Goal: Task Accomplishment & Management: Complete application form

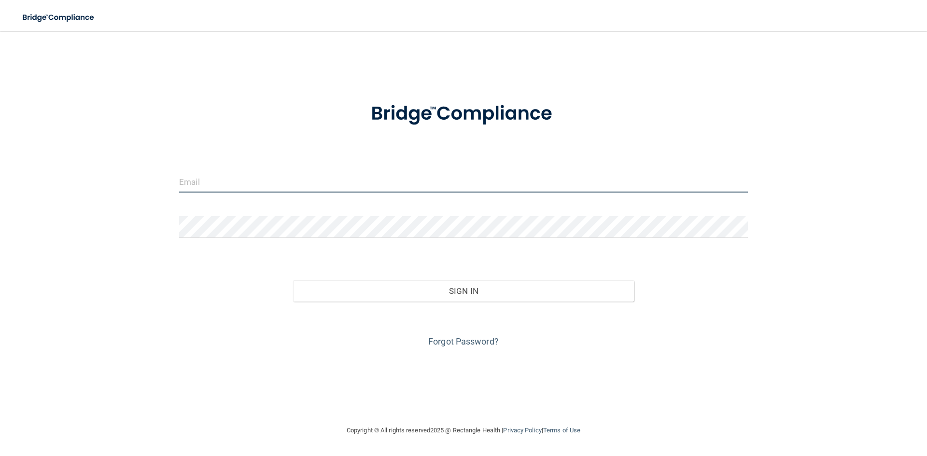
click at [244, 179] on input "email" at bounding box center [463, 182] width 568 height 22
type input "[EMAIL_ADDRESS][DOMAIN_NAME]"
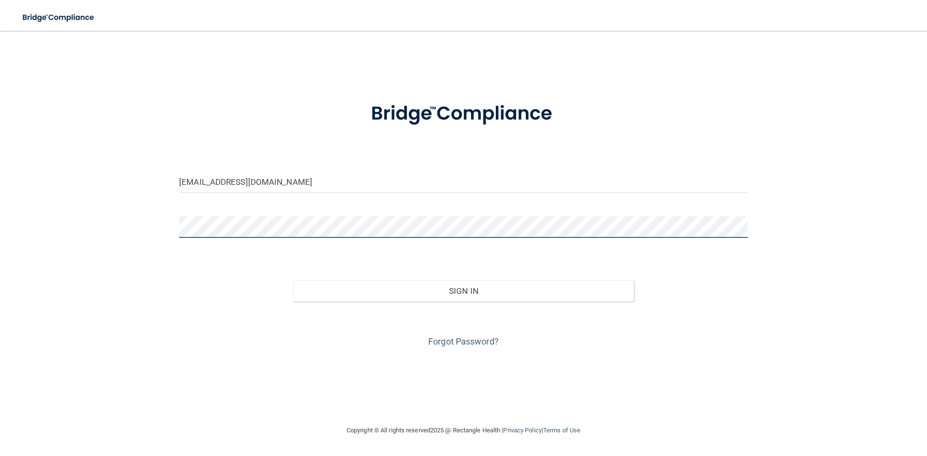
click at [293, 280] on button "Sign In" at bounding box center [463, 290] width 341 height 21
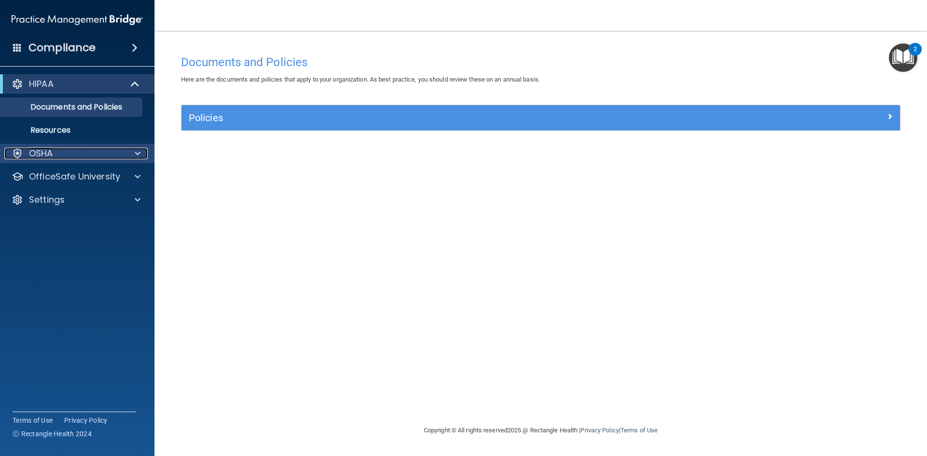
click at [140, 155] on span at bounding box center [138, 154] width 6 height 12
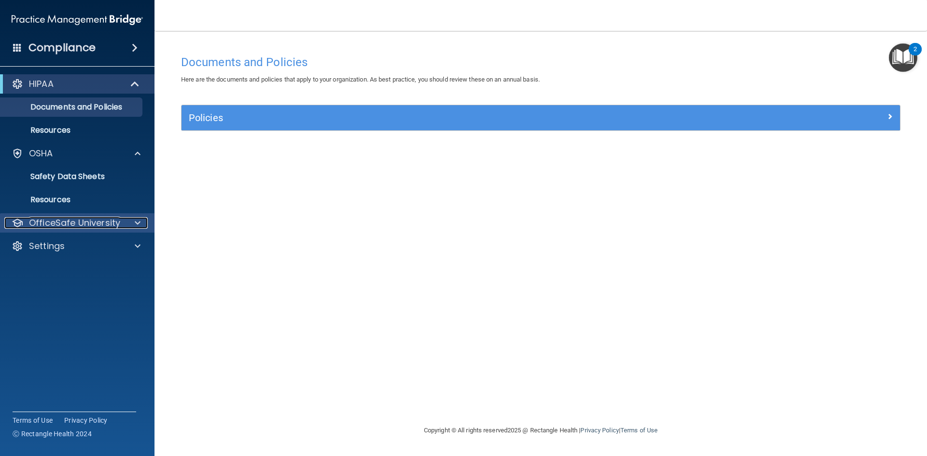
click at [133, 222] on div at bounding box center [136, 223] width 24 height 12
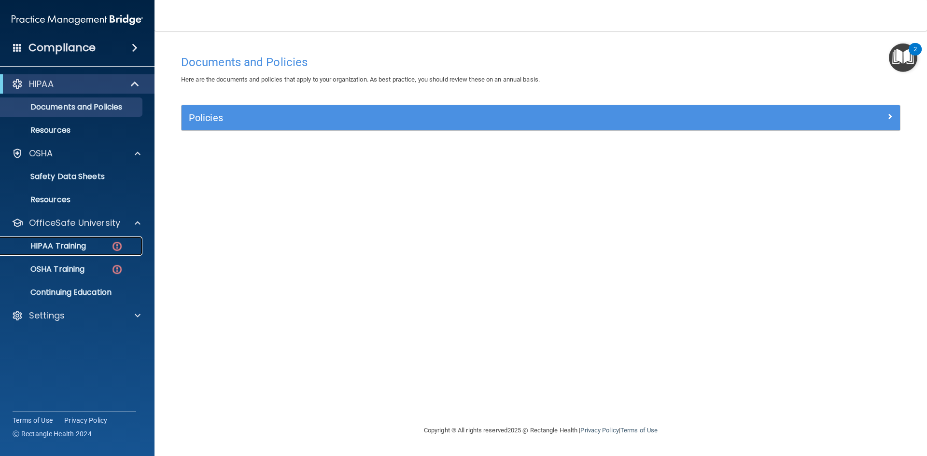
click at [76, 246] on p "HIPAA Training" at bounding box center [46, 246] width 80 height 10
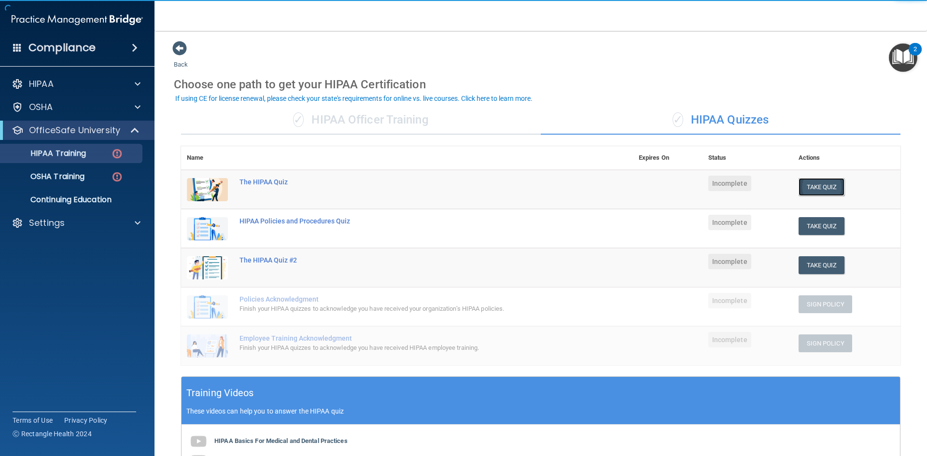
click at [818, 183] on button "Take Quiz" at bounding box center [821, 187] width 46 height 18
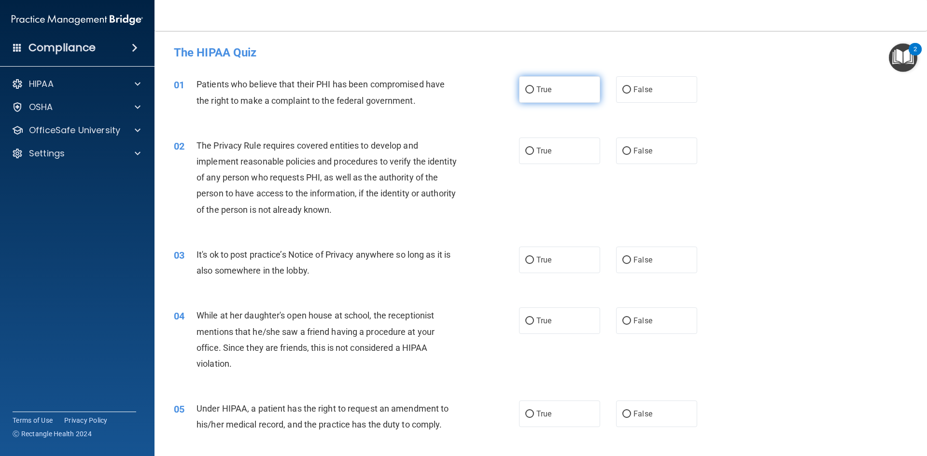
click at [554, 91] on label "True" at bounding box center [559, 89] width 81 height 27
click at [534, 91] on input "True" at bounding box center [529, 89] width 9 height 7
radio input "true"
click at [569, 151] on label "True" at bounding box center [559, 151] width 81 height 27
click at [534, 151] on input "True" at bounding box center [529, 151] width 9 height 7
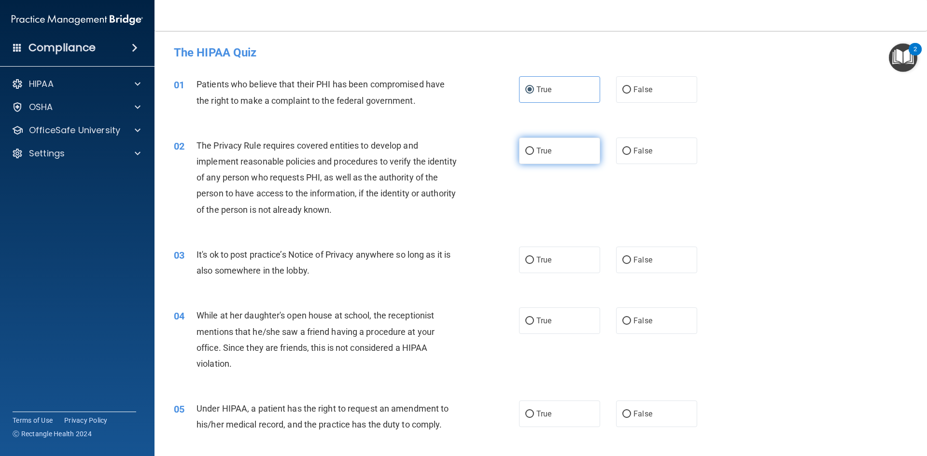
radio input "true"
click at [555, 261] on label "True" at bounding box center [559, 260] width 81 height 27
click at [534, 261] on input "True" at bounding box center [529, 260] width 9 height 7
radio input "true"
click at [549, 324] on label "True" at bounding box center [559, 320] width 81 height 27
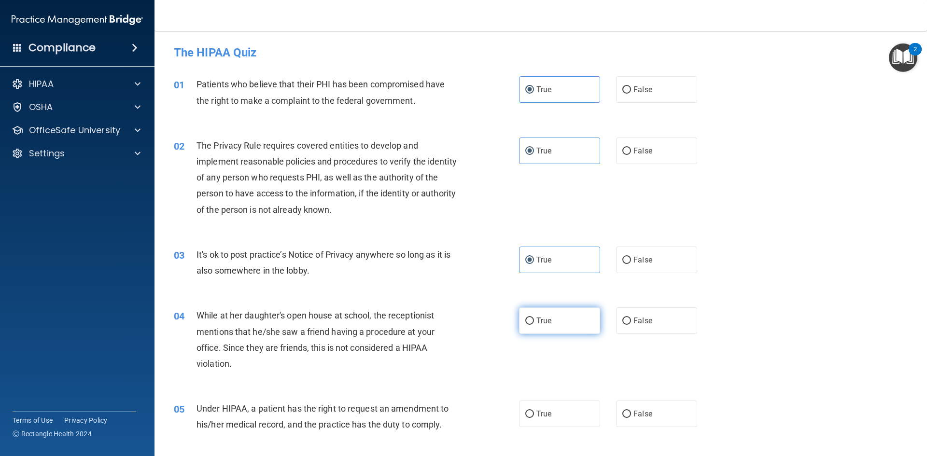
click at [534, 324] on input "True" at bounding box center [529, 321] width 9 height 7
radio input "true"
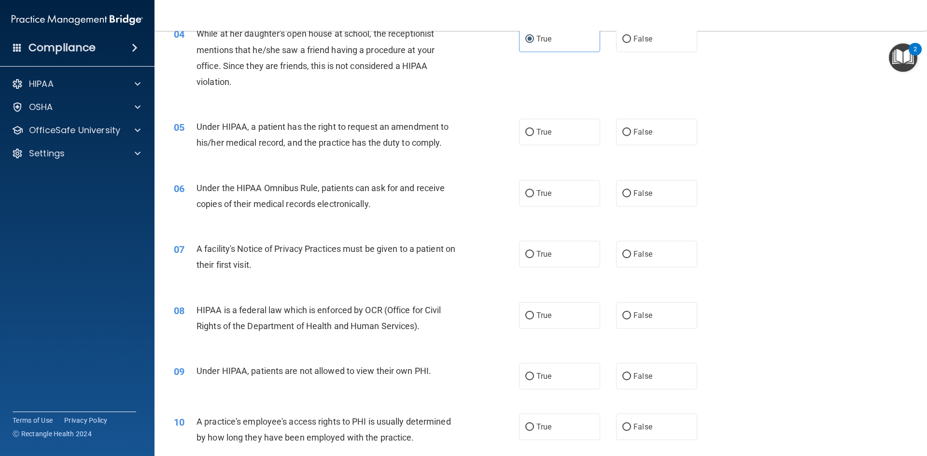
scroll to position [193, 0]
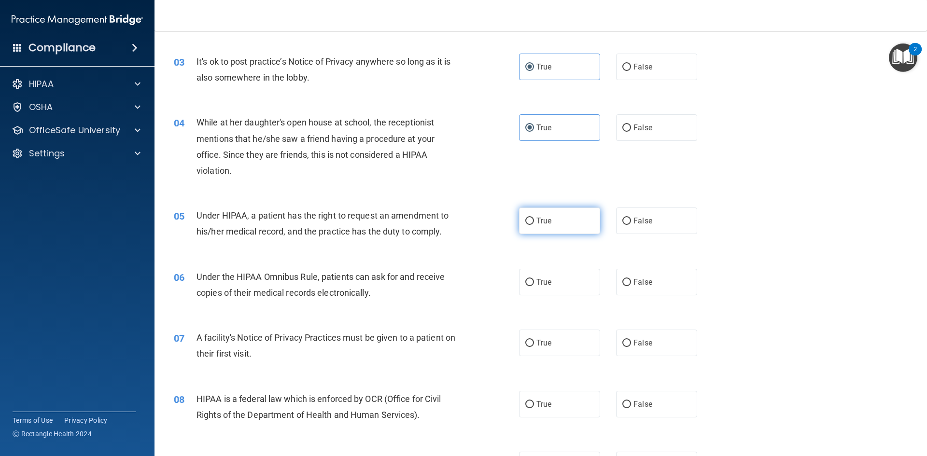
click at [542, 219] on span "True" at bounding box center [543, 220] width 15 height 9
click at [534, 219] on input "True" at bounding box center [529, 221] width 9 height 7
radio input "true"
click at [547, 294] on label "True" at bounding box center [559, 282] width 81 height 27
click at [534, 286] on input "True" at bounding box center [529, 282] width 9 height 7
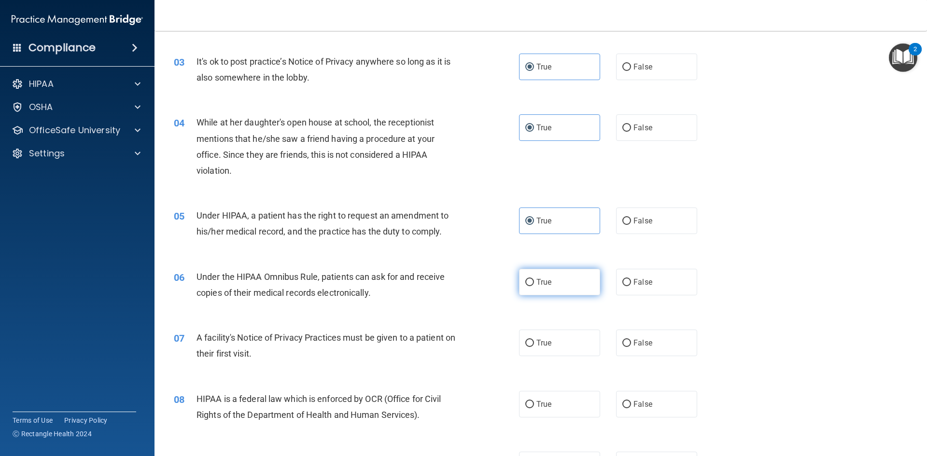
radio input "true"
click at [545, 343] on span "True" at bounding box center [543, 342] width 15 height 9
click at [534, 343] on input "True" at bounding box center [529, 343] width 9 height 7
radio input "true"
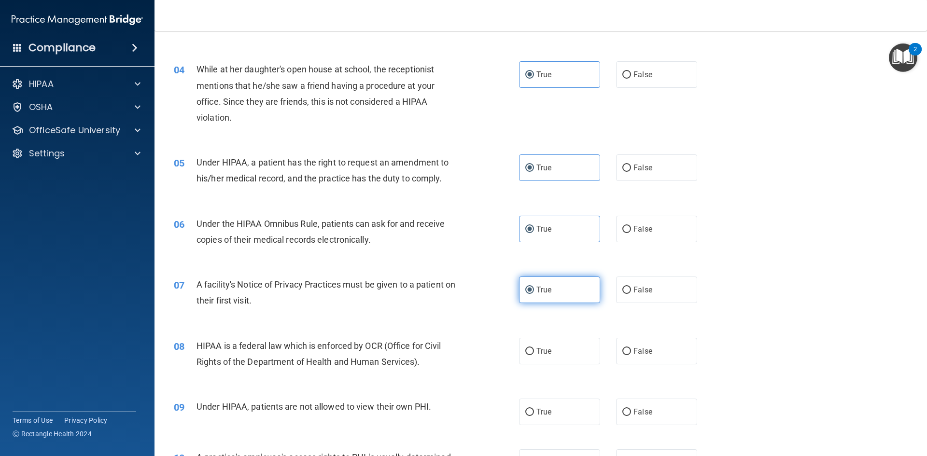
scroll to position [290, 0]
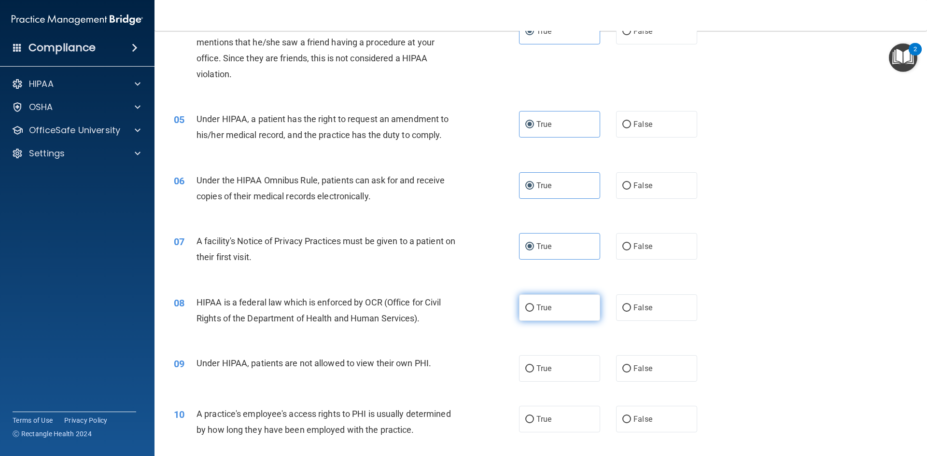
click at [536, 308] on span "True" at bounding box center [543, 307] width 15 height 9
click at [534, 308] on input "True" at bounding box center [529, 308] width 9 height 7
radio input "true"
click at [536, 308] on span "True" at bounding box center [543, 307] width 15 height 9
click at [558, 365] on label "True" at bounding box center [559, 368] width 81 height 27
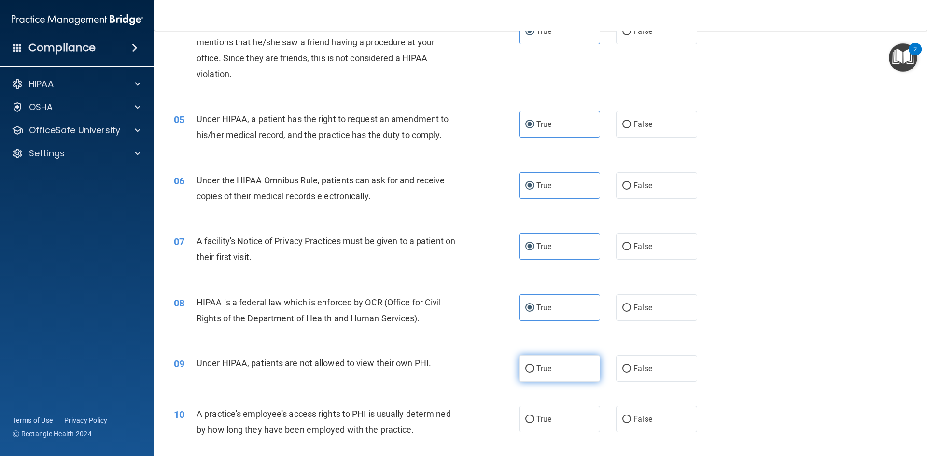
click at [534, 365] on input "True" at bounding box center [529, 368] width 9 height 7
radio input "true"
click at [547, 423] on span "True" at bounding box center [543, 419] width 15 height 9
click at [534, 423] on input "True" at bounding box center [529, 419] width 9 height 7
radio input "true"
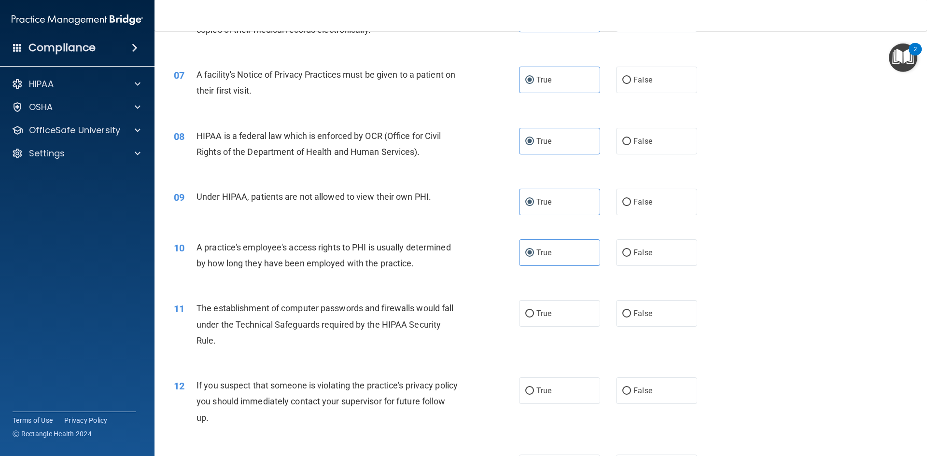
scroll to position [483, 0]
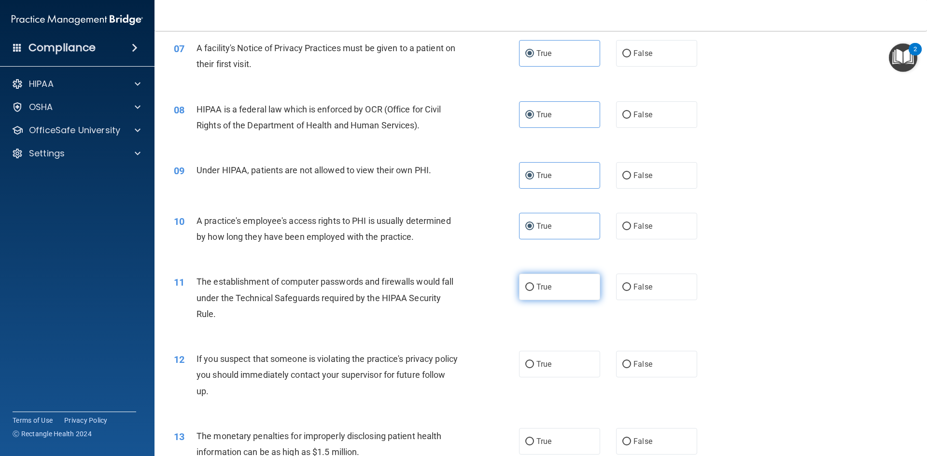
click at [570, 286] on label "True" at bounding box center [559, 287] width 81 height 27
click at [534, 286] on input "True" at bounding box center [529, 287] width 9 height 7
radio input "true"
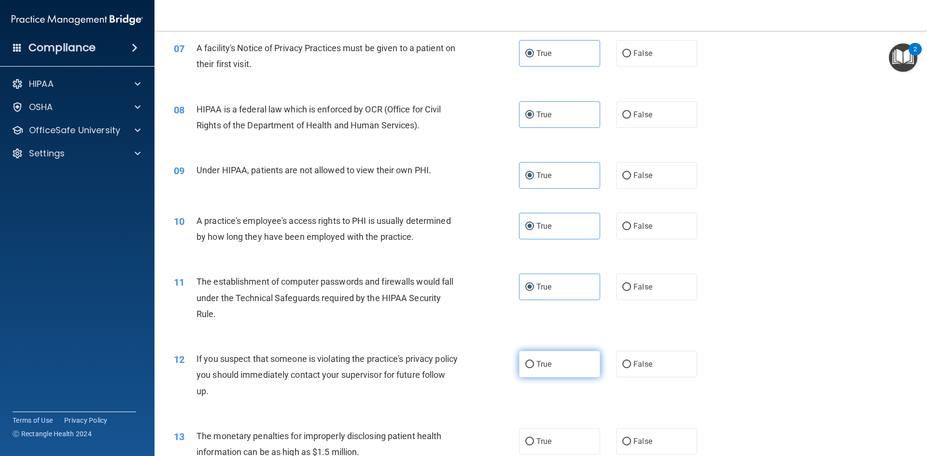
click at [565, 370] on label "True" at bounding box center [559, 364] width 81 height 27
click at [534, 368] on input "True" at bounding box center [529, 364] width 9 height 7
radio input "true"
click at [554, 437] on label "True" at bounding box center [559, 441] width 81 height 27
click at [534, 438] on input "True" at bounding box center [529, 441] width 9 height 7
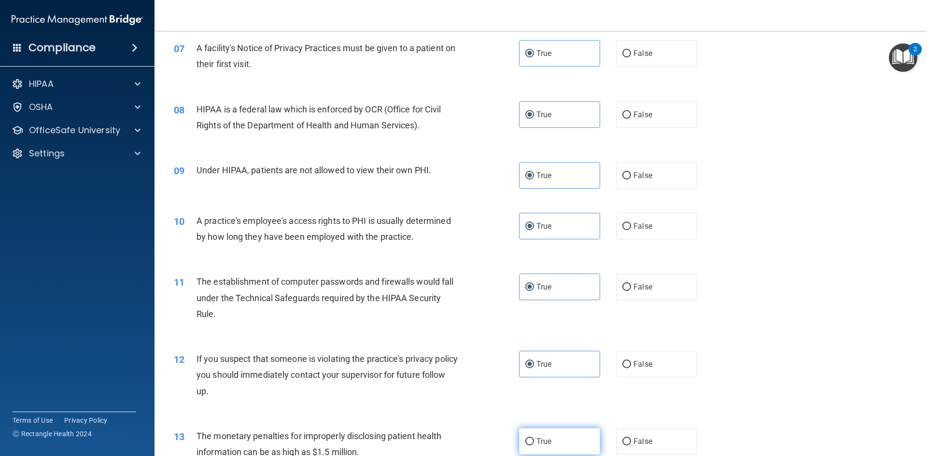
radio input "true"
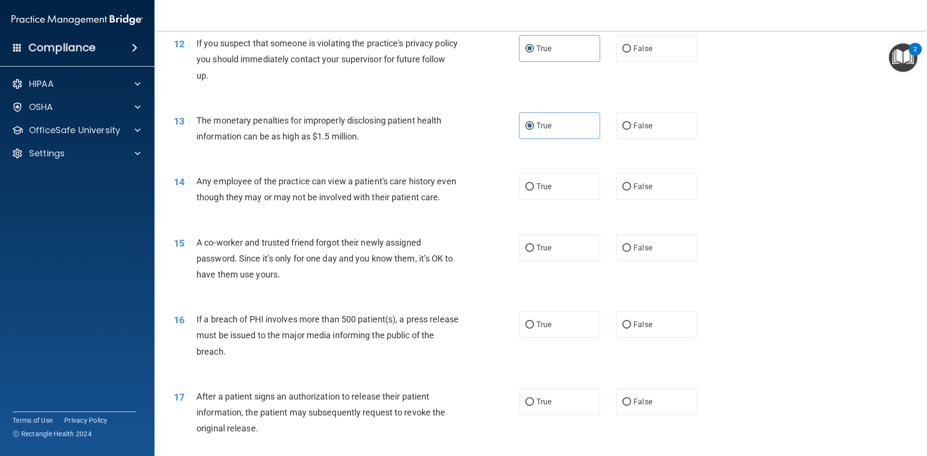
scroll to position [869, 0]
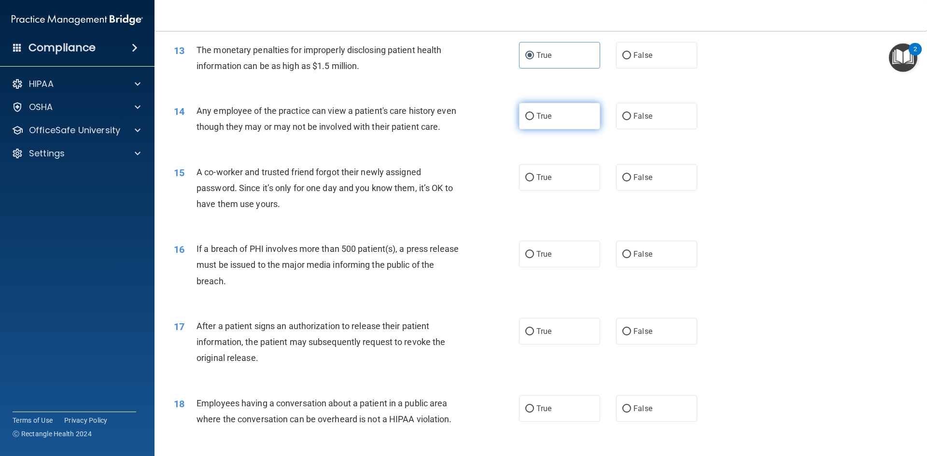
click at [549, 105] on label "True" at bounding box center [559, 116] width 81 height 27
click at [534, 113] on input "True" at bounding box center [529, 116] width 9 height 7
radio input "true"
click at [560, 191] on label "True" at bounding box center [559, 177] width 81 height 27
click at [534, 181] on input "True" at bounding box center [529, 177] width 9 height 7
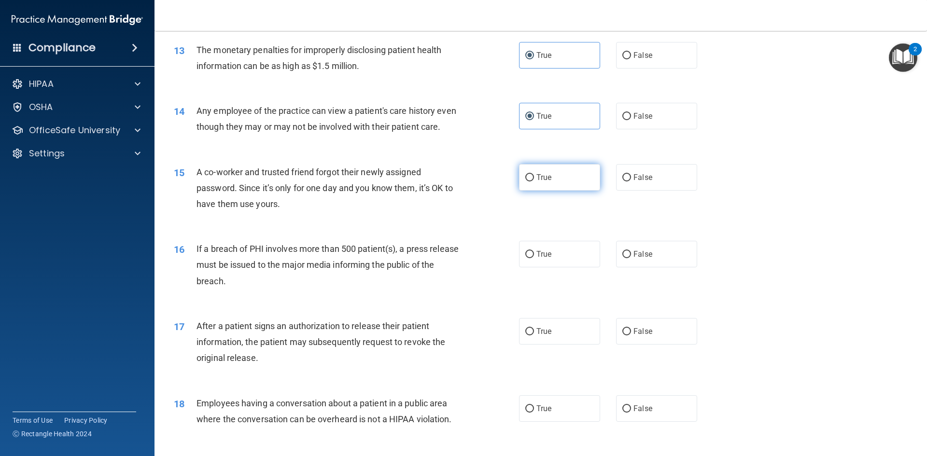
radio input "true"
click at [554, 263] on label "True" at bounding box center [559, 254] width 81 height 27
click at [534, 258] on input "True" at bounding box center [529, 254] width 9 height 7
radio input "true"
click at [539, 336] on span "True" at bounding box center [543, 331] width 15 height 9
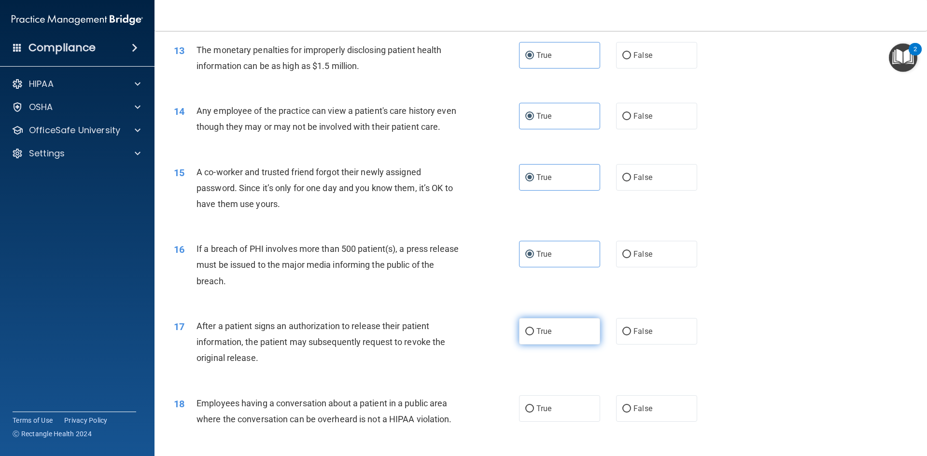
click at [534, 335] on input "True" at bounding box center [529, 331] width 9 height 7
radio input "true"
click at [550, 438] on div "18 Employees having a conversation about a patient in a public area where the c…" at bounding box center [540, 413] width 748 height 61
click at [550, 422] on label "True" at bounding box center [559, 408] width 81 height 27
click at [534, 413] on input "True" at bounding box center [529, 408] width 9 height 7
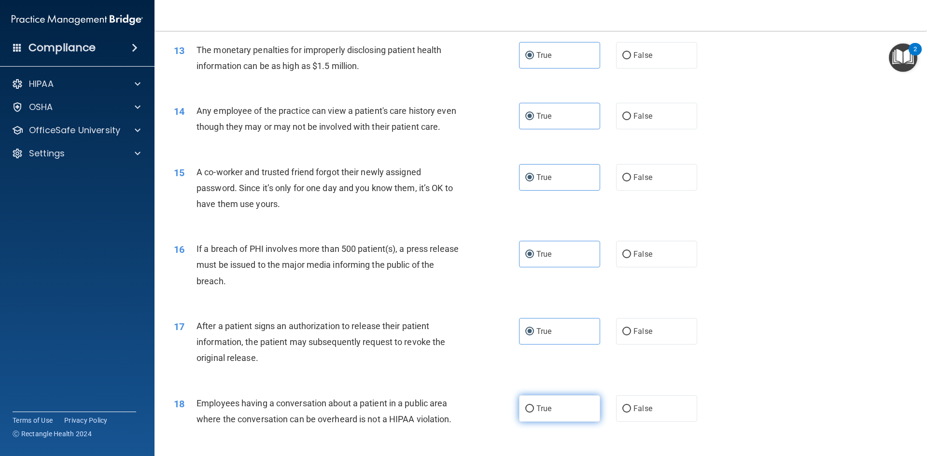
radio input "true"
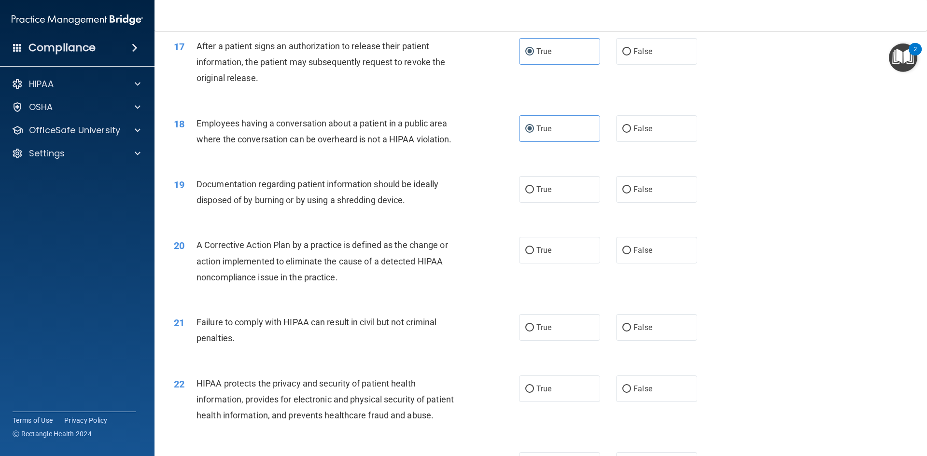
scroll to position [1158, 0]
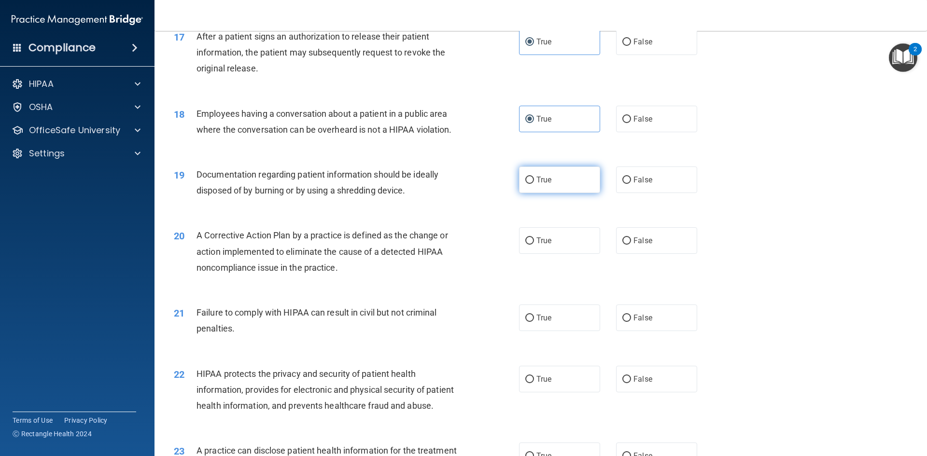
click at [536, 184] on span "True" at bounding box center [543, 179] width 15 height 9
click at [534, 184] on input "True" at bounding box center [529, 180] width 9 height 7
radio input "true"
click at [534, 254] on label "True" at bounding box center [559, 240] width 81 height 27
click at [534, 245] on input "True" at bounding box center [529, 240] width 9 height 7
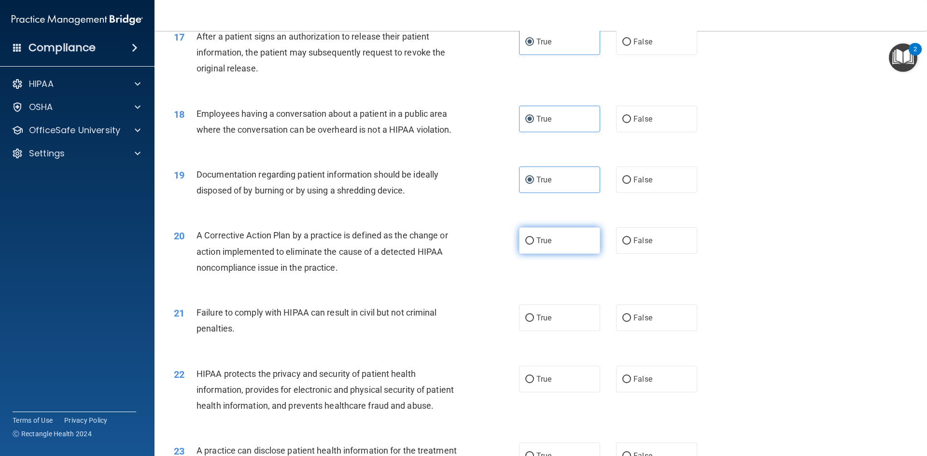
radio input "true"
click at [534, 254] on label "True" at bounding box center [559, 240] width 81 height 27
click at [534, 245] on input "True" at bounding box center [529, 240] width 9 height 7
click at [527, 331] on label "True" at bounding box center [559, 318] width 81 height 27
click at [527, 322] on input "True" at bounding box center [529, 318] width 9 height 7
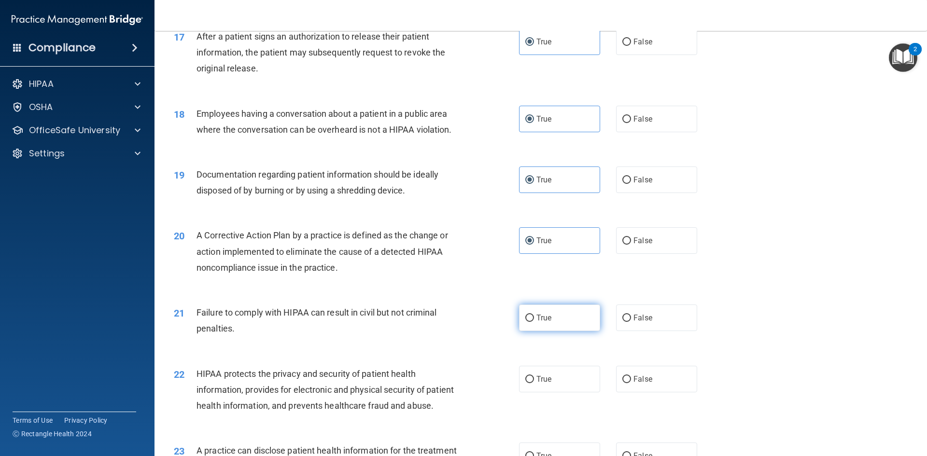
radio input "true"
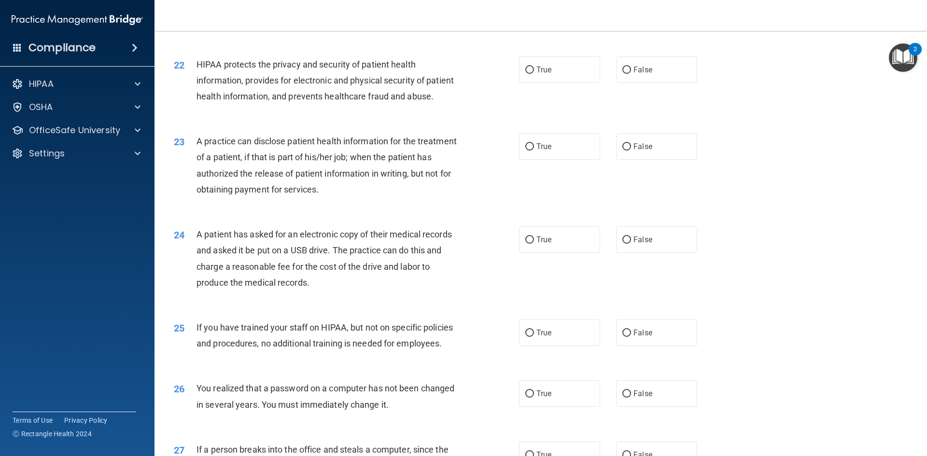
scroll to position [1496, 0]
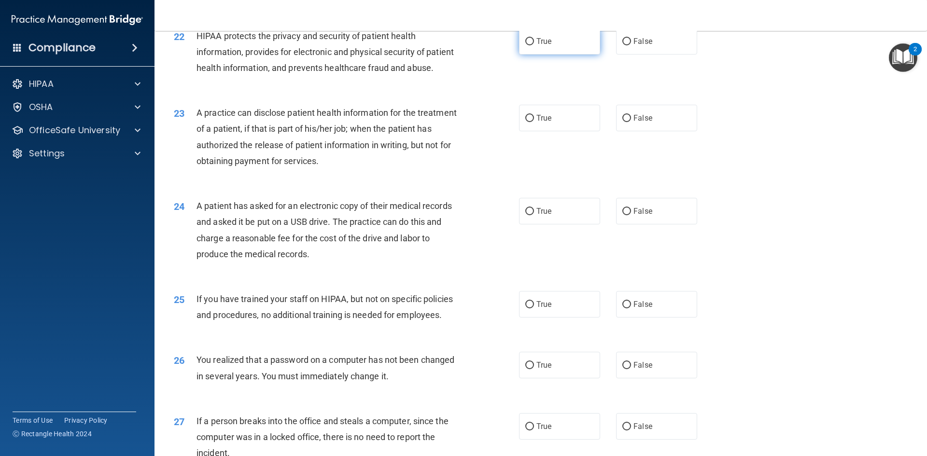
click at [549, 50] on label "True" at bounding box center [559, 41] width 81 height 27
click at [534, 45] on input "True" at bounding box center [529, 41] width 9 height 7
radio input "true"
click at [562, 131] on label "True" at bounding box center [559, 118] width 81 height 27
click at [534, 122] on input "True" at bounding box center [529, 118] width 9 height 7
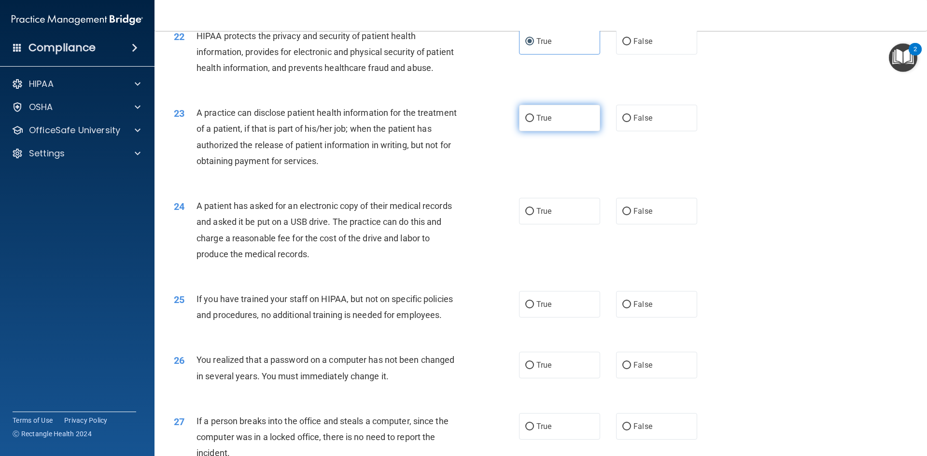
radio input "true"
click at [545, 224] on label "True" at bounding box center [559, 211] width 81 height 27
click at [534, 215] on input "True" at bounding box center [529, 211] width 9 height 7
radio input "true"
click at [537, 309] on span "True" at bounding box center [543, 304] width 15 height 9
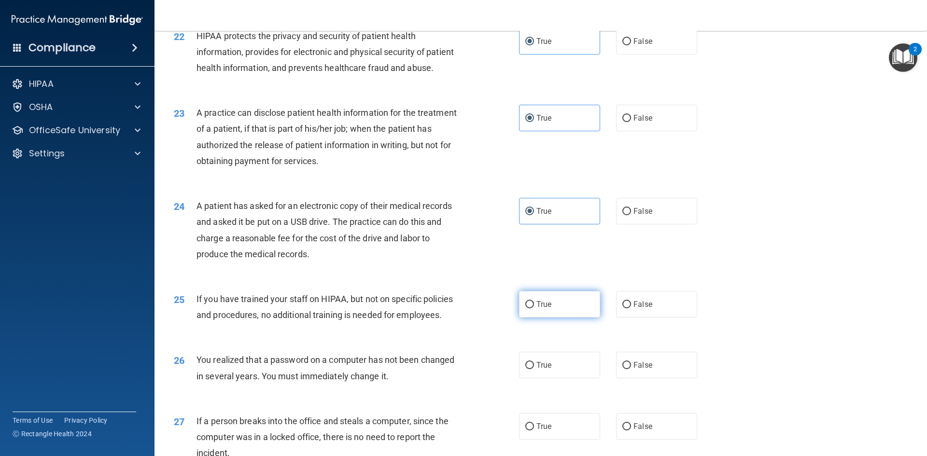
click at [534, 308] on input "True" at bounding box center [529, 304] width 9 height 7
radio input "true"
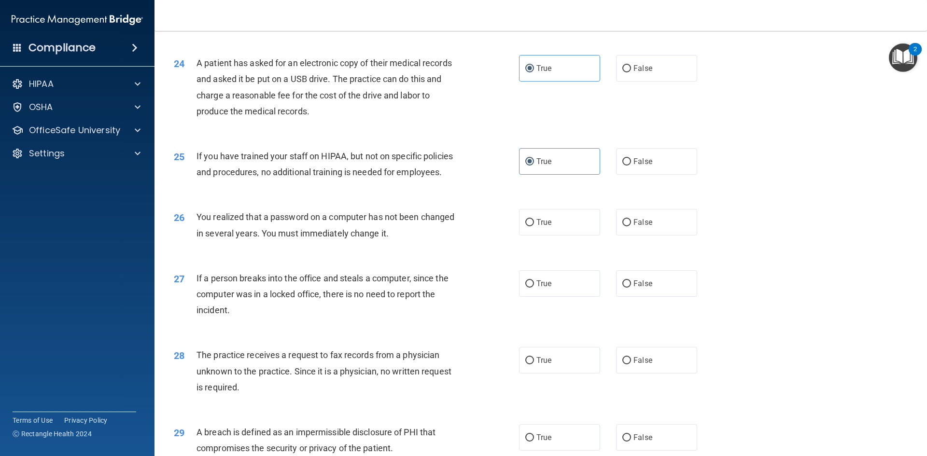
scroll to position [1641, 0]
click at [537, 256] on div "26 You realized that a password on a computer has not been changed in several y…" at bounding box center [540, 225] width 748 height 61
click at [549, 234] on label "True" at bounding box center [559, 220] width 81 height 27
click at [534, 224] on input "True" at bounding box center [529, 220] width 9 height 7
radio input "true"
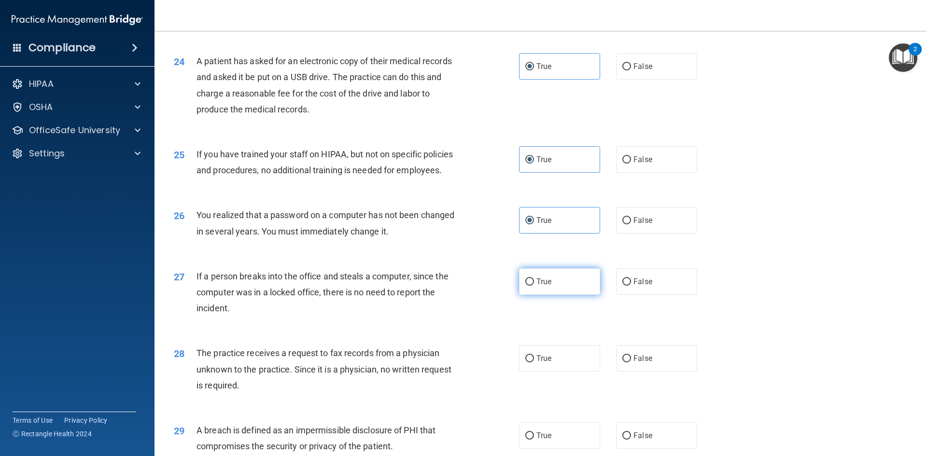
click at [558, 295] on label "True" at bounding box center [559, 281] width 81 height 27
click at [534, 286] on input "True" at bounding box center [529, 281] width 9 height 7
radio input "true"
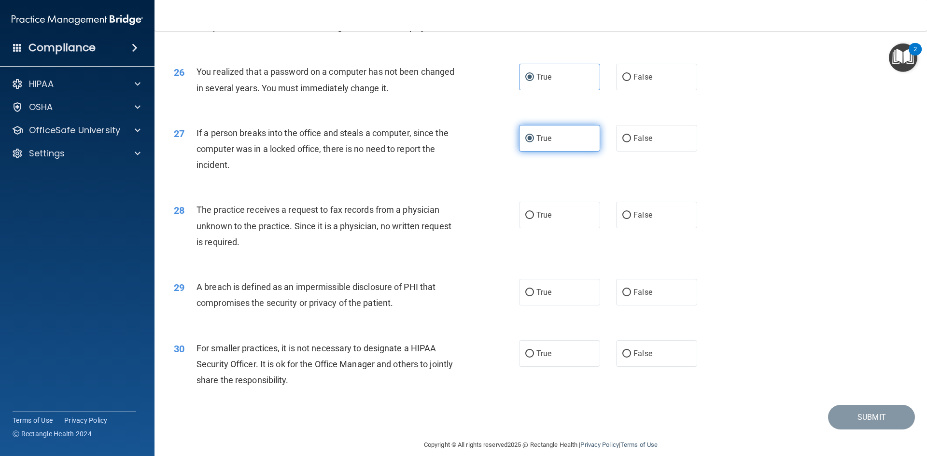
scroll to position [1828, 0]
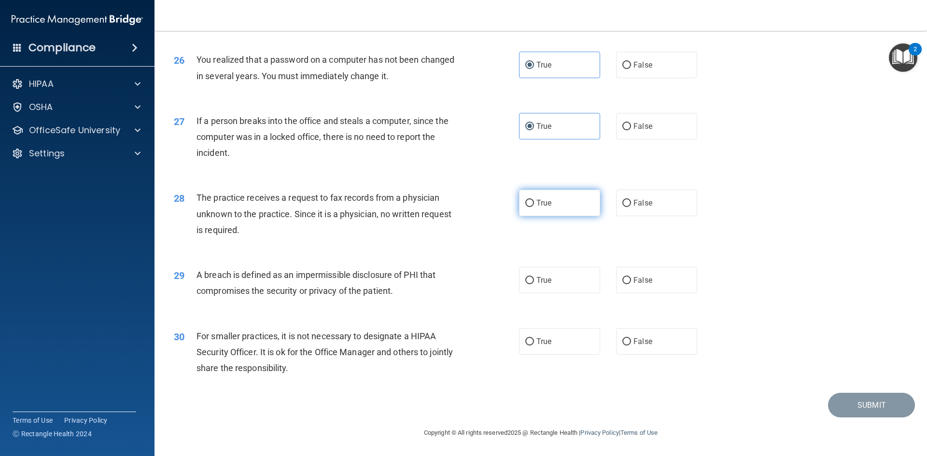
click at [569, 202] on label "True" at bounding box center [559, 203] width 81 height 27
click at [534, 202] on input "True" at bounding box center [529, 203] width 9 height 7
radio input "true"
click at [541, 278] on span "True" at bounding box center [543, 280] width 15 height 9
click at [534, 278] on input "True" at bounding box center [529, 280] width 9 height 7
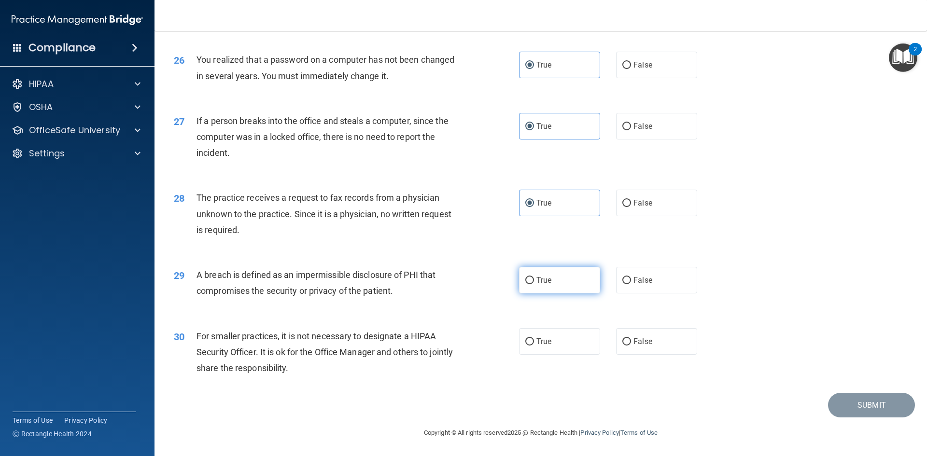
radio input "true"
click at [538, 351] on label "True" at bounding box center [559, 341] width 81 height 27
click at [534, 346] on input "True" at bounding box center [529, 341] width 9 height 7
radio input "true"
click at [538, 351] on label "True" at bounding box center [559, 341] width 81 height 27
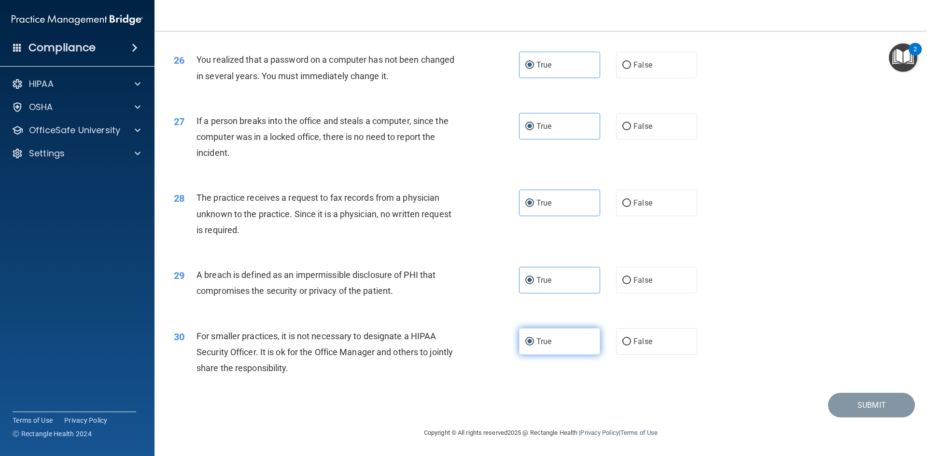
click at [534, 346] on input "True" at bounding box center [529, 341] width 9 height 7
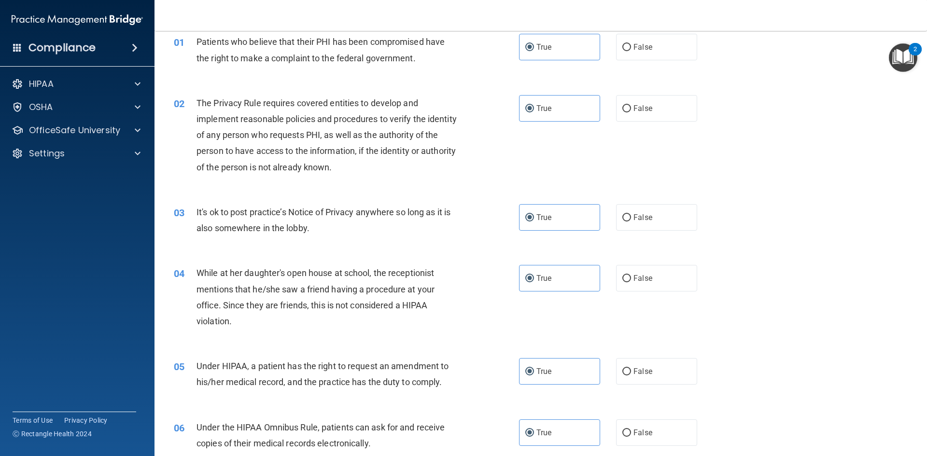
scroll to position [0, 0]
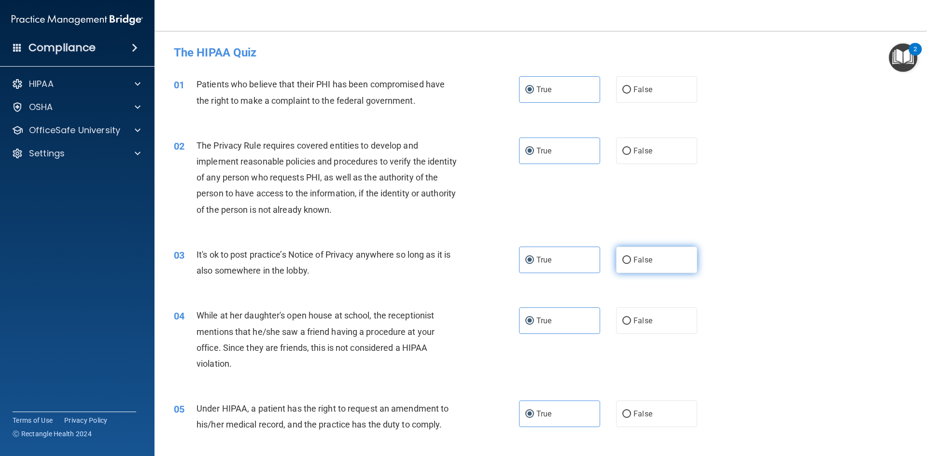
click at [672, 264] on label "False" at bounding box center [656, 260] width 81 height 27
click at [631, 264] on input "False" at bounding box center [626, 260] width 9 height 7
radio input "true"
radio input "false"
click at [679, 320] on label "False" at bounding box center [656, 320] width 81 height 27
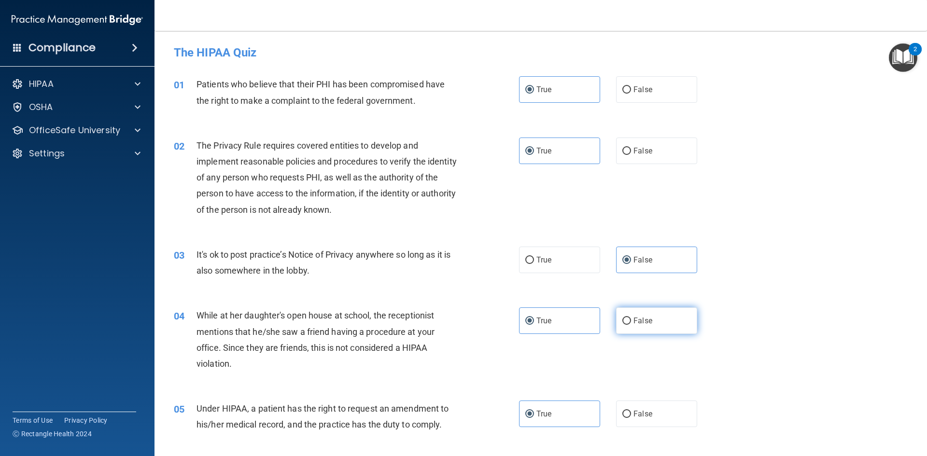
click at [631, 320] on input "False" at bounding box center [626, 321] width 9 height 7
radio input "true"
radio input "false"
click at [662, 416] on label "False" at bounding box center [656, 414] width 81 height 27
click at [631, 416] on input "False" at bounding box center [626, 414] width 9 height 7
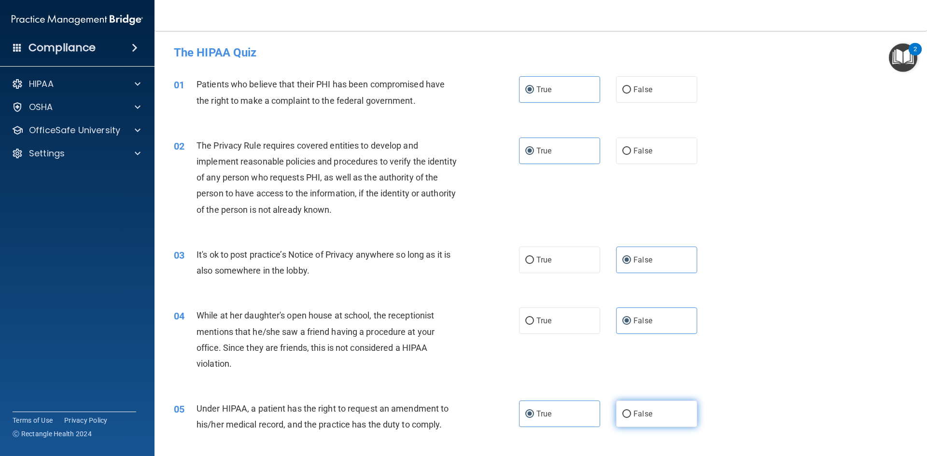
radio input "true"
radio input "false"
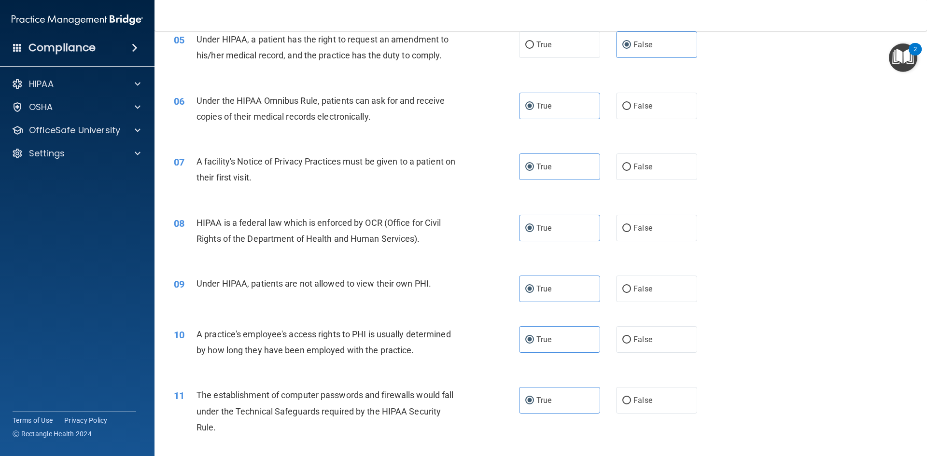
scroll to position [386, 0]
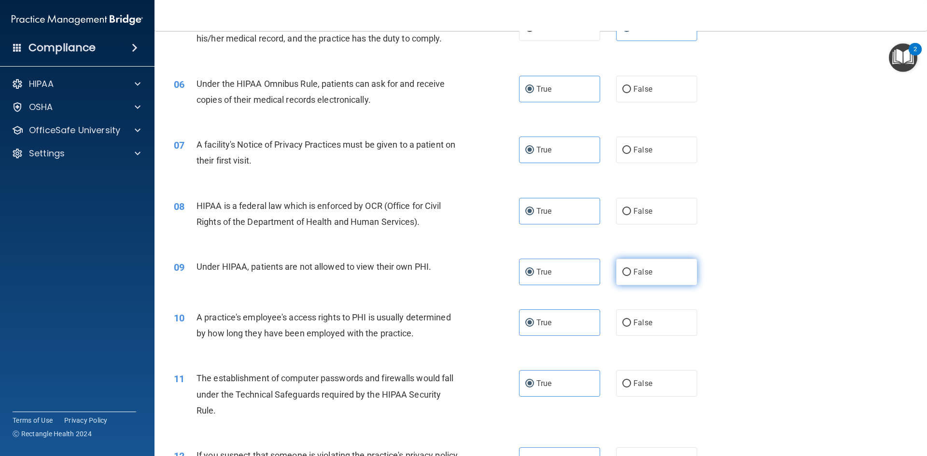
click at [665, 270] on label "False" at bounding box center [656, 272] width 81 height 27
click at [631, 270] on input "False" at bounding box center [626, 272] width 9 height 7
radio input "true"
radio input "false"
click at [665, 328] on label "False" at bounding box center [656, 322] width 81 height 27
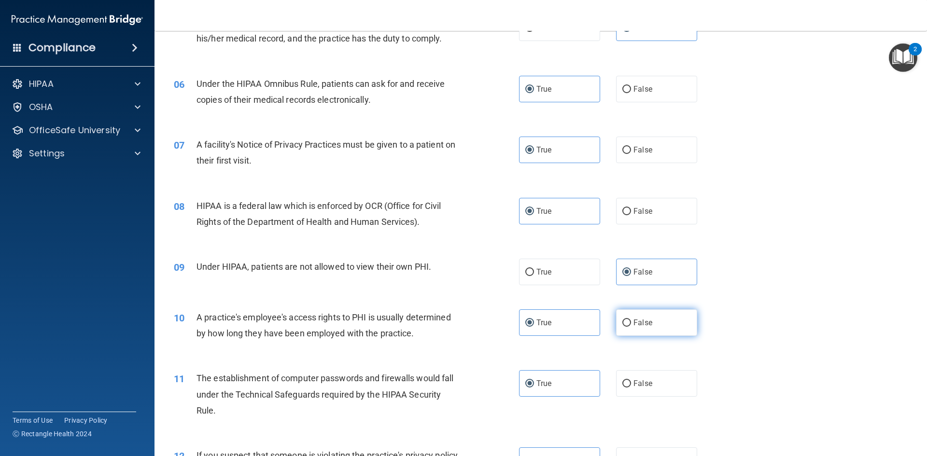
click at [631, 327] on input "False" at bounding box center [626, 322] width 9 height 7
radio input "true"
radio input "false"
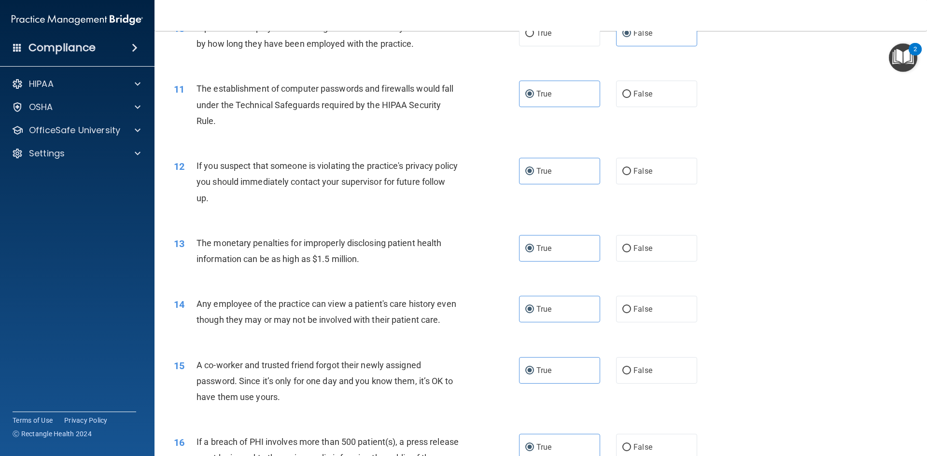
scroll to position [724, 0]
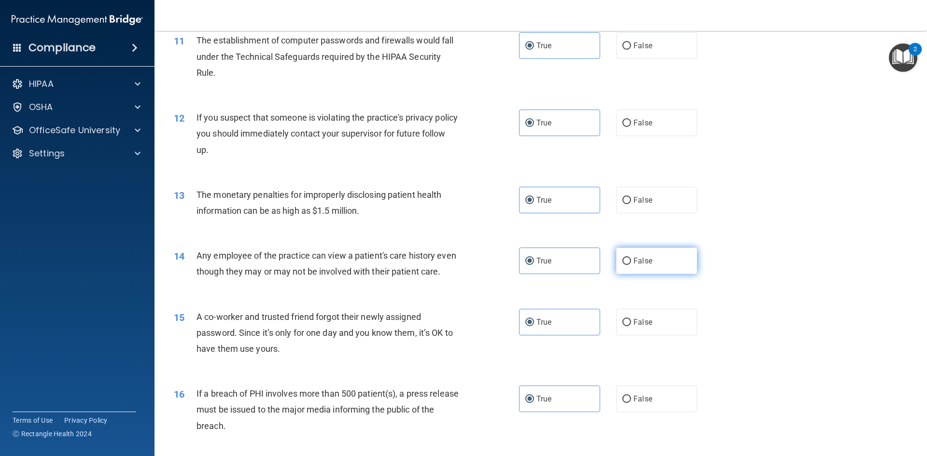
click at [646, 262] on span "False" at bounding box center [642, 260] width 19 height 9
click at [631, 262] on input "False" at bounding box center [626, 261] width 9 height 7
radio input "true"
radio input "false"
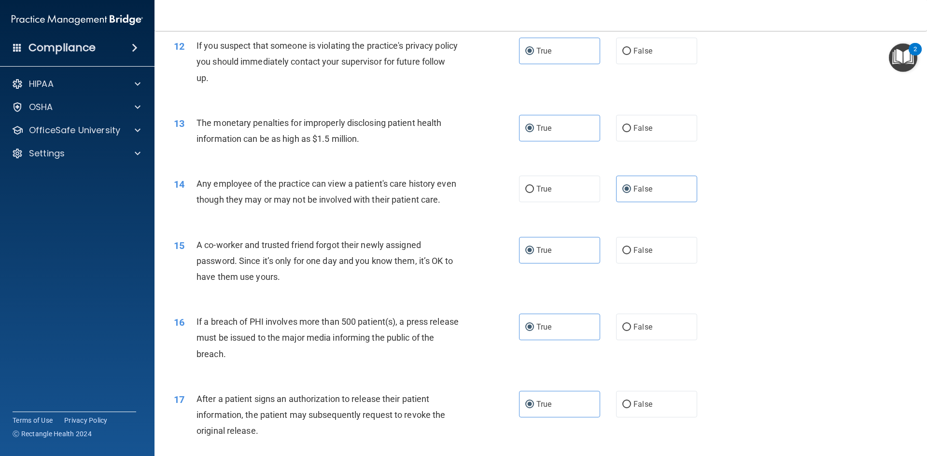
scroll to position [820, 0]
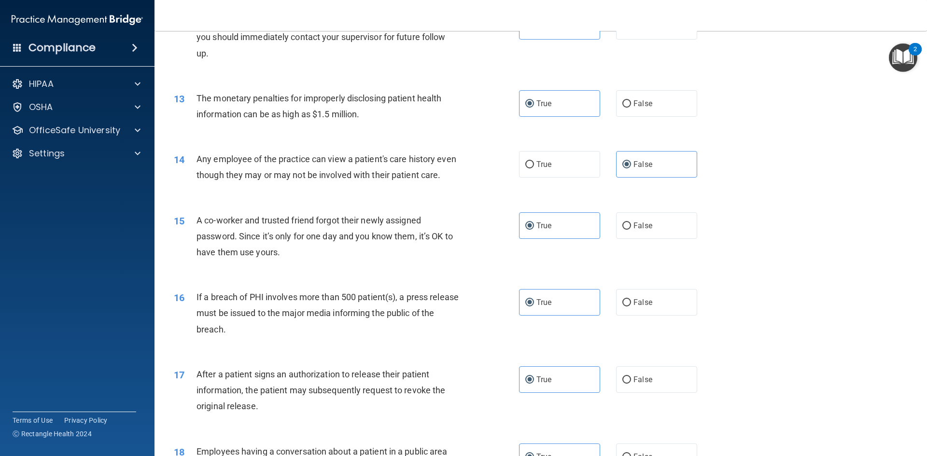
click at [682, 259] on div "15 A co-worker and trusted friend forgot their newly assigned password. Since i…" at bounding box center [540, 238] width 748 height 77
click at [645, 230] on span "False" at bounding box center [642, 225] width 19 height 9
click at [631, 230] on input "False" at bounding box center [626, 225] width 9 height 7
radio input "true"
radio input "false"
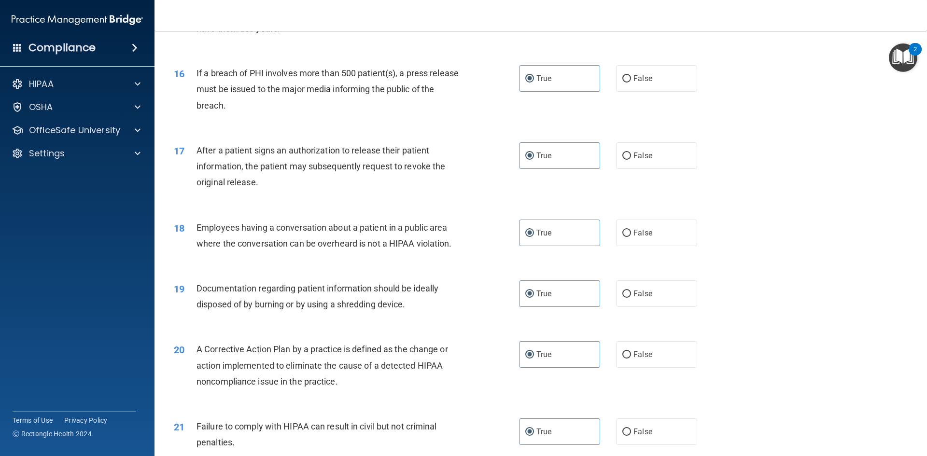
scroll to position [1062, 0]
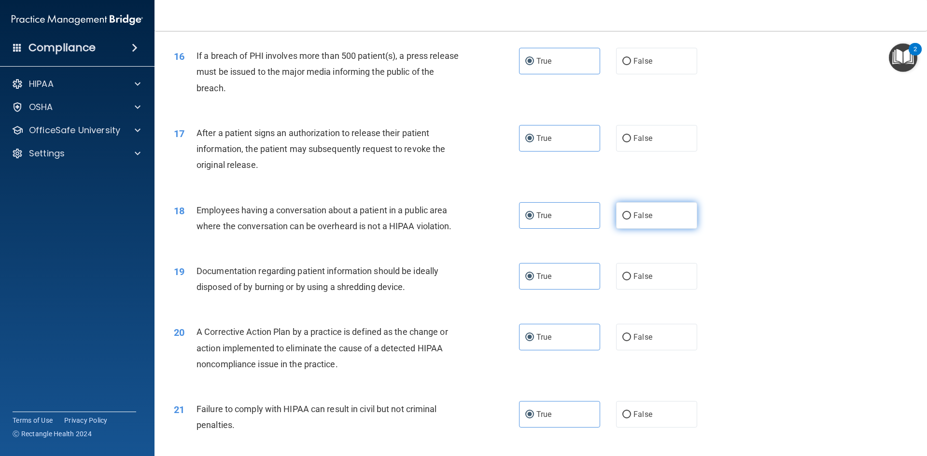
click at [638, 229] on label "False" at bounding box center [656, 215] width 81 height 27
click at [631, 220] on input "False" at bounding box center [626, 215] width 9 height 7
radio input "true"
radio input "false"
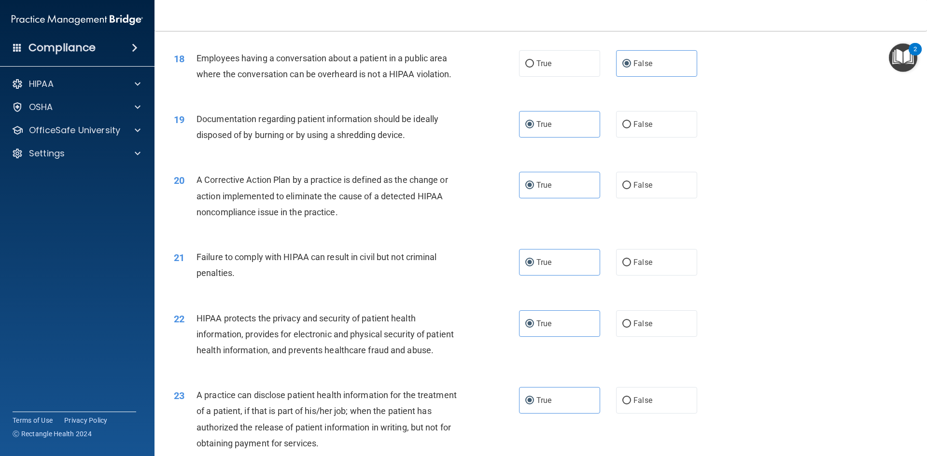
scroll to position [1255, 0]
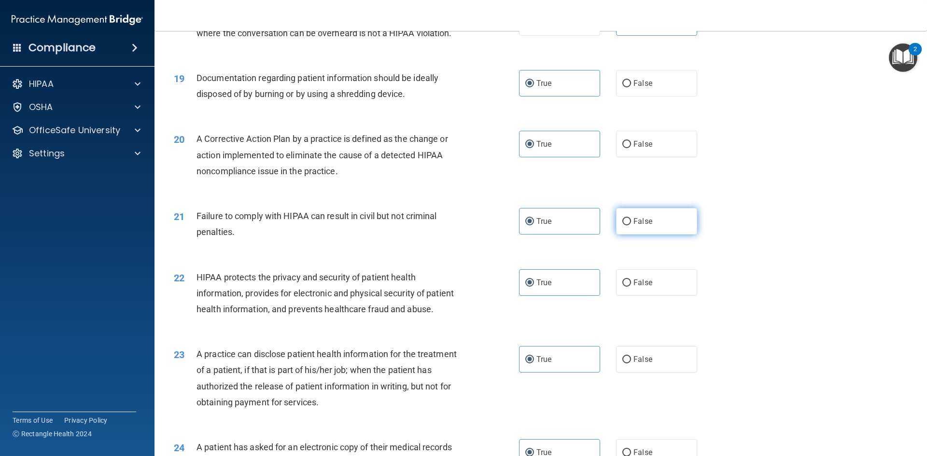
click at [657, 235] on label "False" at bounding box center [656, 221] width 81 height 27
click at [631, 225] on input "False" at bounding box center [626, 221] width 9 height 7
radio input "true"
radio input "false"
drag, startPoint x: 657, startPoint y: 240, endPoint x: 667, endPoint y: 240, distance: 10.1
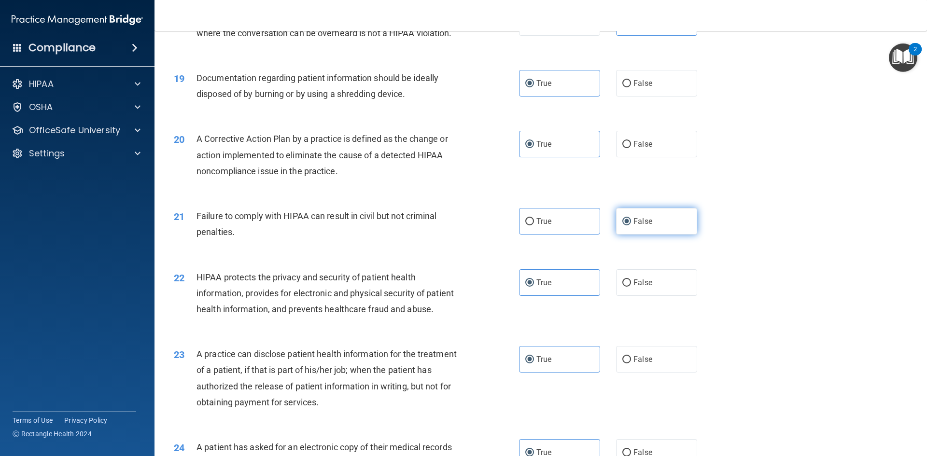
click at [659, 235] on label "False" at bounding box center [656, 221] width 81 height 27
click at [631, 225] on input "False" at bounding box center [626, 221] width 9 height 7
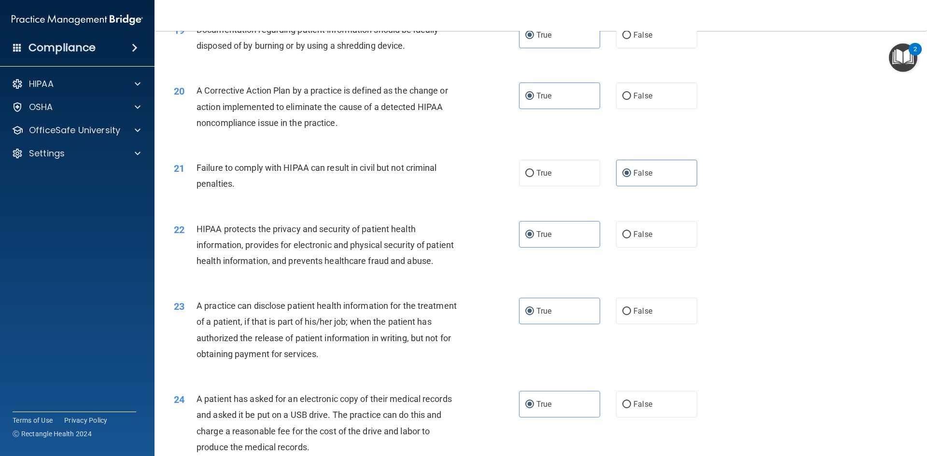
scroll to position [1351, 0]
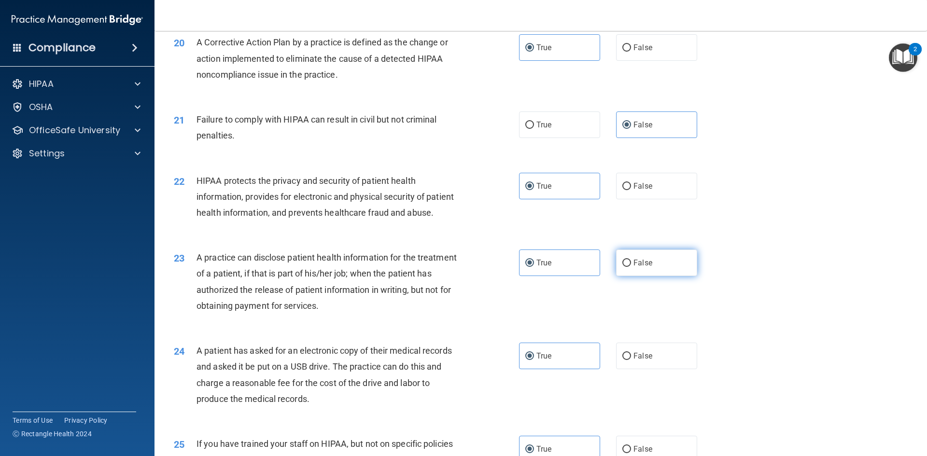
click at [638, 276] on label "False" at bounding box center [656, 262] width 81 height 27
click at [631, 267] on input "False" at bounding box center [626, 263] width 9 height 7
radio input "true"
radio input "false"
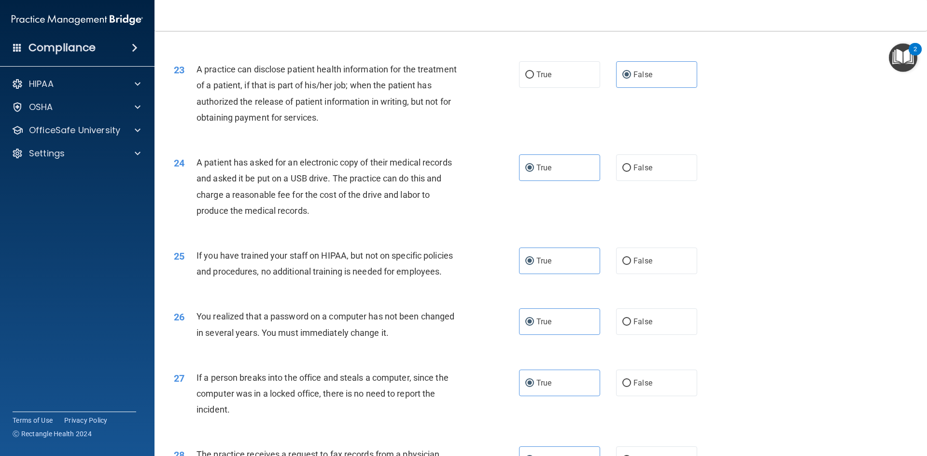
scroll to position [1544, 0]
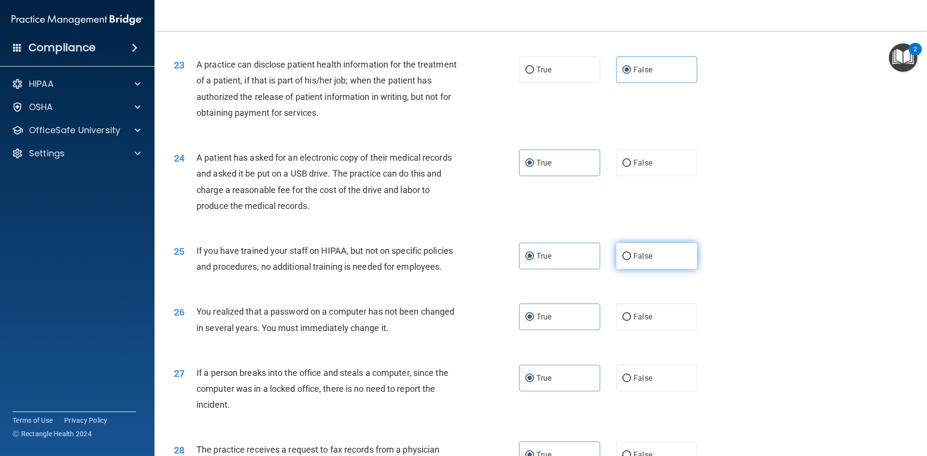
click at [651, 269] on label "False" at bounding box center [656, 256] width 81 height 27
click at [631, 260] on input "False" at bounding box center [626, 256] width 9 height 7
radio input "true"
radio input "false"
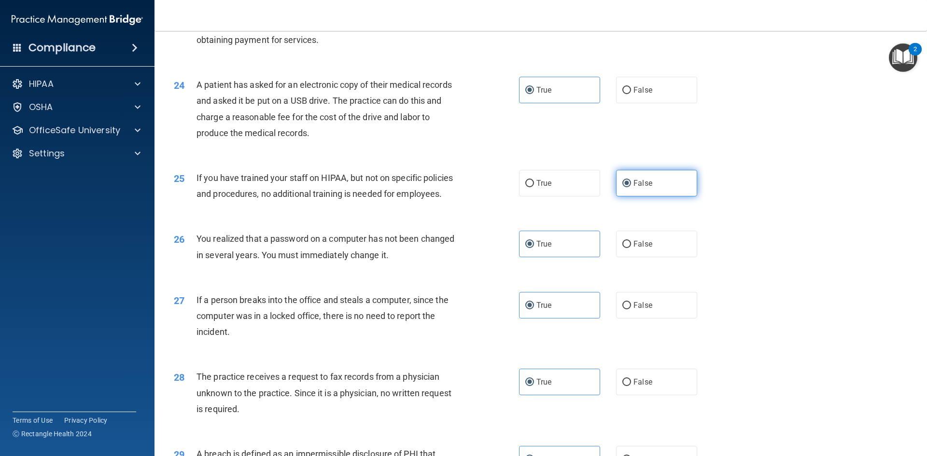
scroll to position [1641, 0]
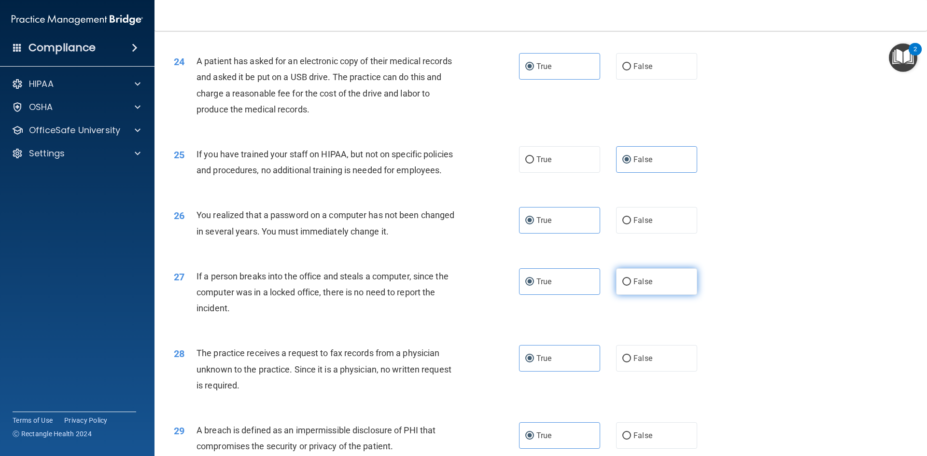
click at [641, 295] on label "False" at bounding box center [656, 281] width 81 height 27
click at [631, 286] on input "False" at bounding box center [626, 281] width 9 height 7
radio input "true"
radio input "false"
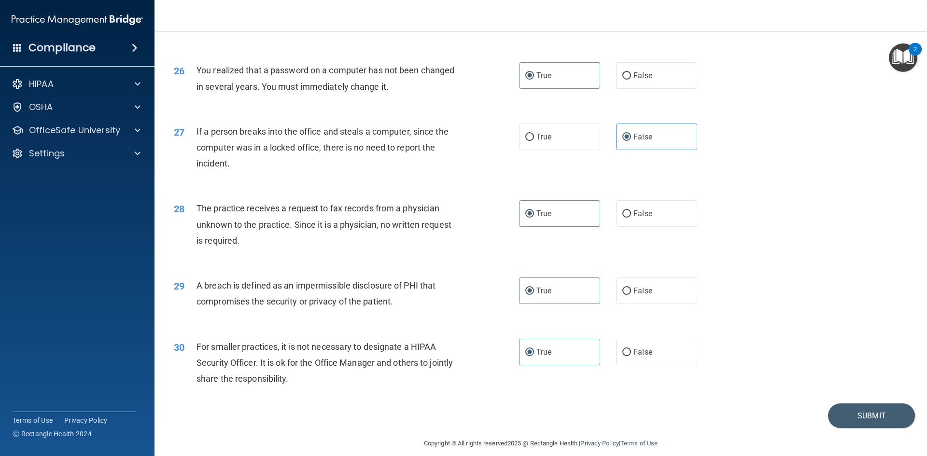
scroll to position [1828, 0]
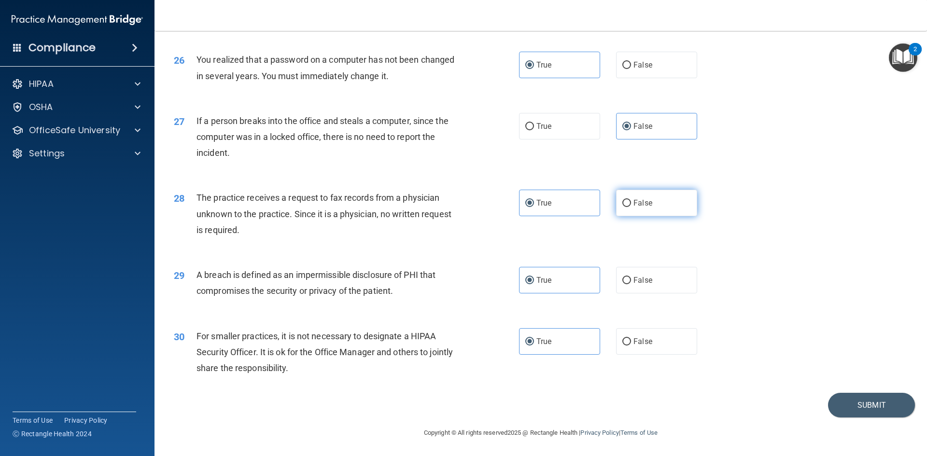
click at [625, 194] on label "False" at bounding box center [656, 203] width 81 height 27
click at [625, 200] on input "False" at bounding box center [626, 203] width 9 height 7
radio input "true"
radio input "false"
click at [690, 339] on label "False" at bounding box center [656, 341] width 81 height 27
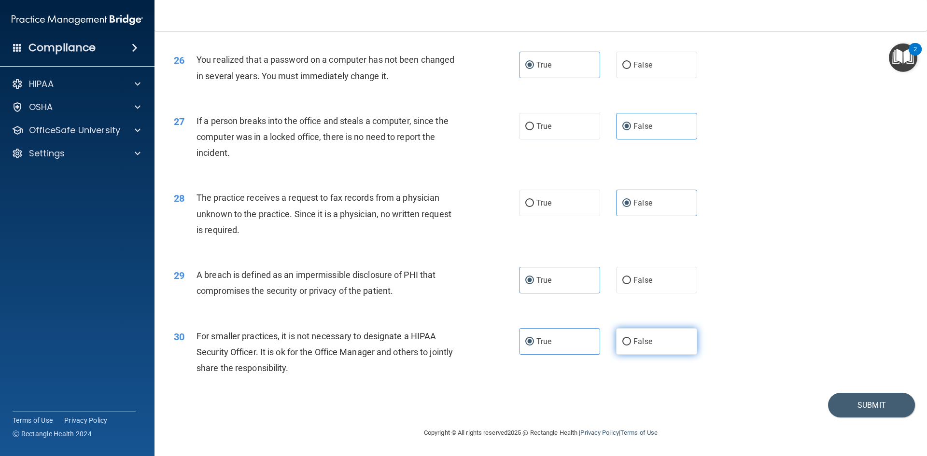
click at [631, 339] on input "False" at bounding box center [626, 341] width 9 height 7
radio input "true"
radio input "false"
click at [881, 412] on button "Submit" at bounding box center [871, 405] width 87 height 25
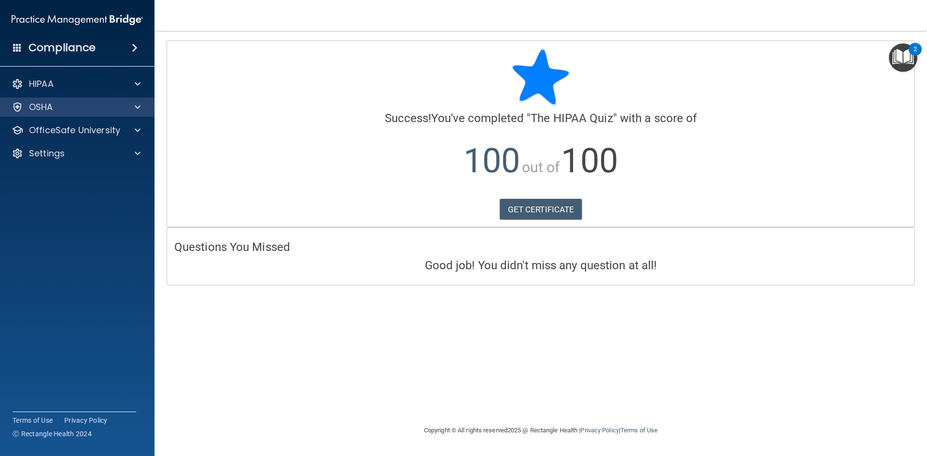
click at [137, 113] on div "OSHA" at bounding box center [77, 106] width 155 height 19
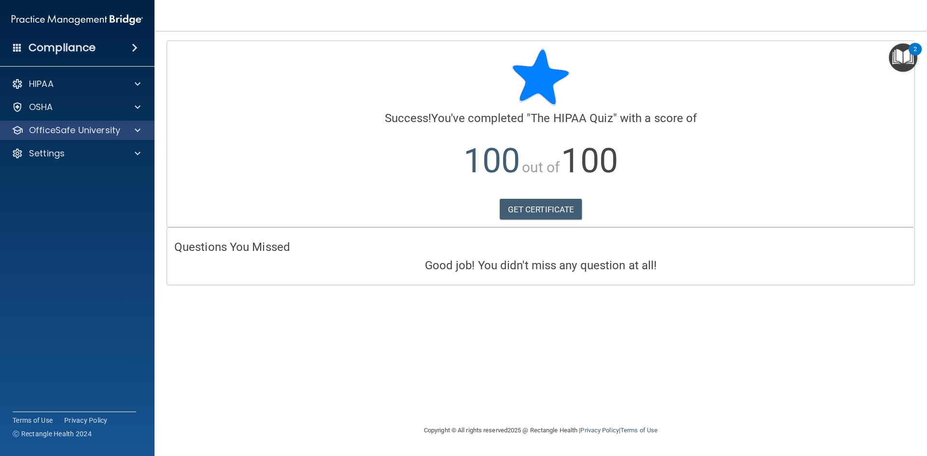
click at [126, 138] on div "OfficeSafe University" at bounding box center [77, 130] width 155 height 19
click at [132, 127] on div at bounding box center [136, 131] width 24 height 12
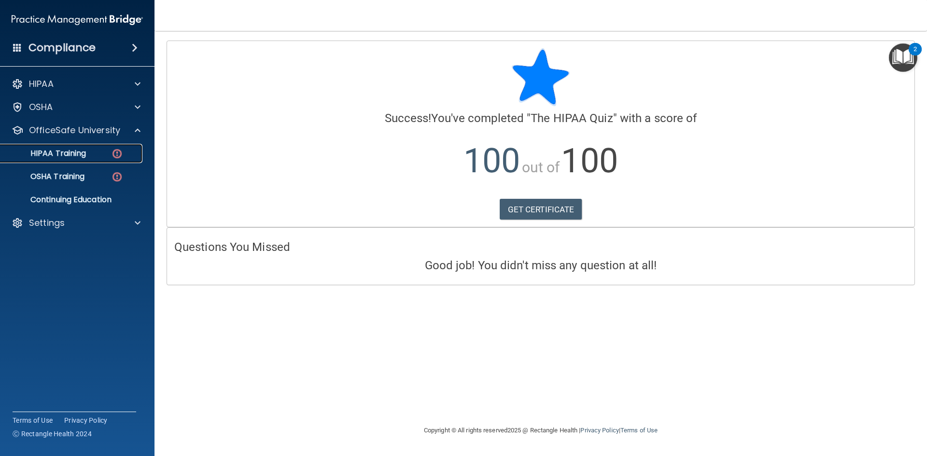
click at [55, 159] on link "HIPAA Training" at bounding box center [66, 153] width 152 height 19
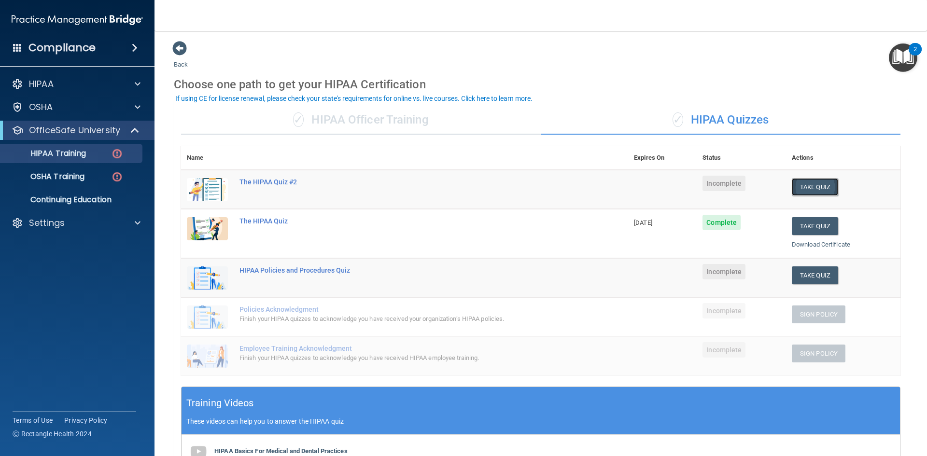
click at [801, 190] on button "Take Quiz" at bounding box center [814, 187] width 46 height 18
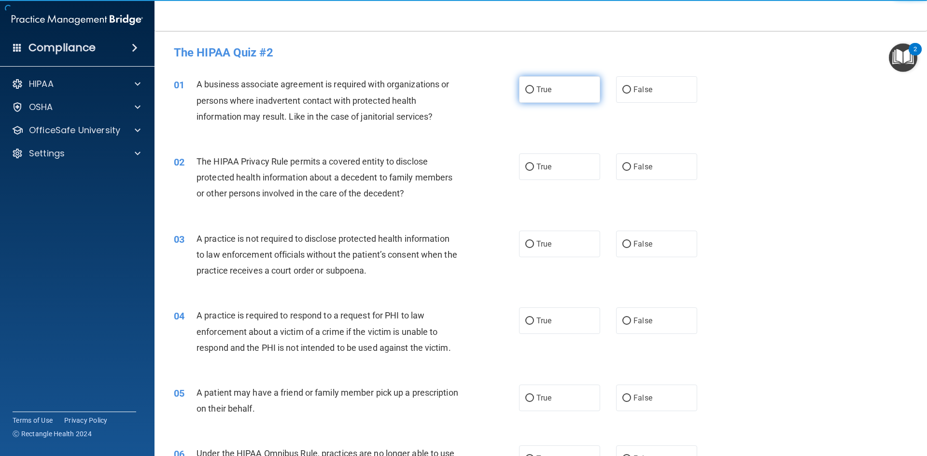
click at [548, 91] on label "True" at bounding box center [559, 89] width 81 height 27
click at [534, 91] on input "True" at bounding box center [529, 89] width 9 height 7
radio input "true"
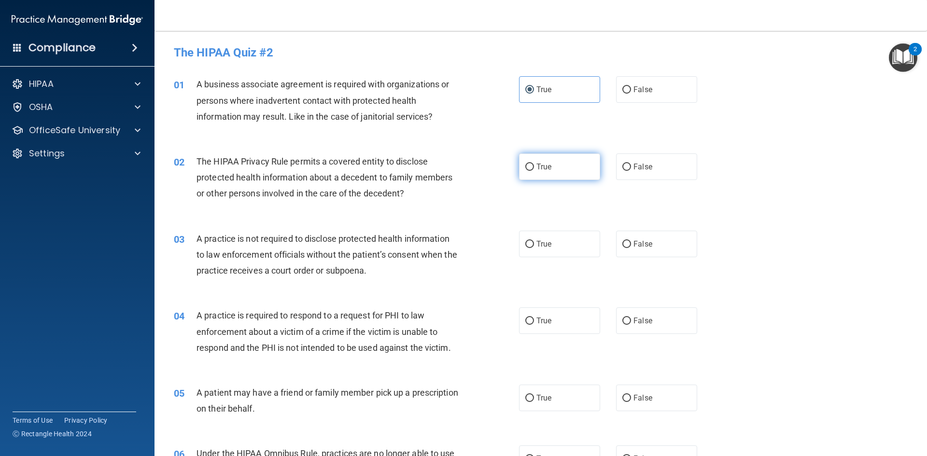
click at [562, 176] on label "True" at bounding box center [559, 166] width 81 height 27
click at [534, 171] on input "True" at bounding box center [529, 167] width 9 height 7
radio input "true"
click at [530, 252] on label "True" at bounding box center [559, 244] width 81 height 27
click at [530, 248] on input "True" at bounding box center [529, 244] width 9 height 7
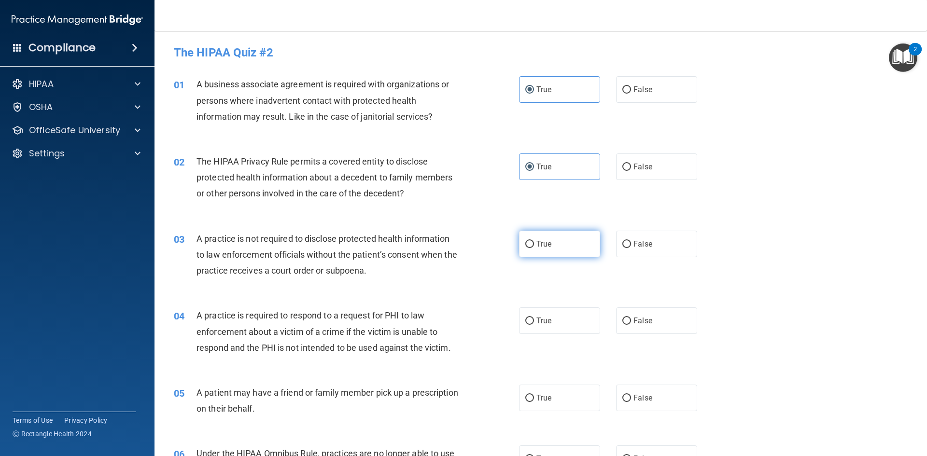
radio input "true"
click at [522, 316] on label "True" at bounding box center [559, 320] width 81 height 27
click at [525, 318] on input "True" at bounding box center [529, 321] width 9 height 7
radio input "true"
click at [572, 395] on label "True" at bounding box center [559, 398] width 81 height 27
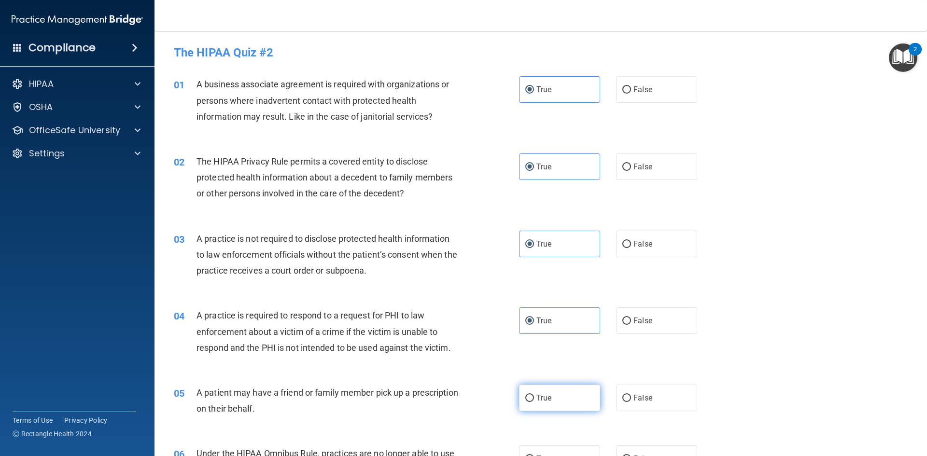
click at [534, 395] on input "True" at bounding box center [529, 398] width 9 height 7
radio input "true"
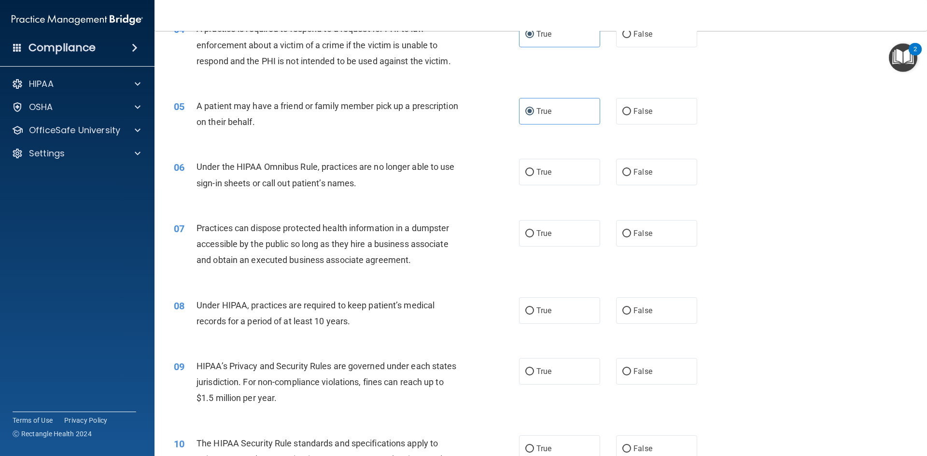
scroll to position [290, 0]
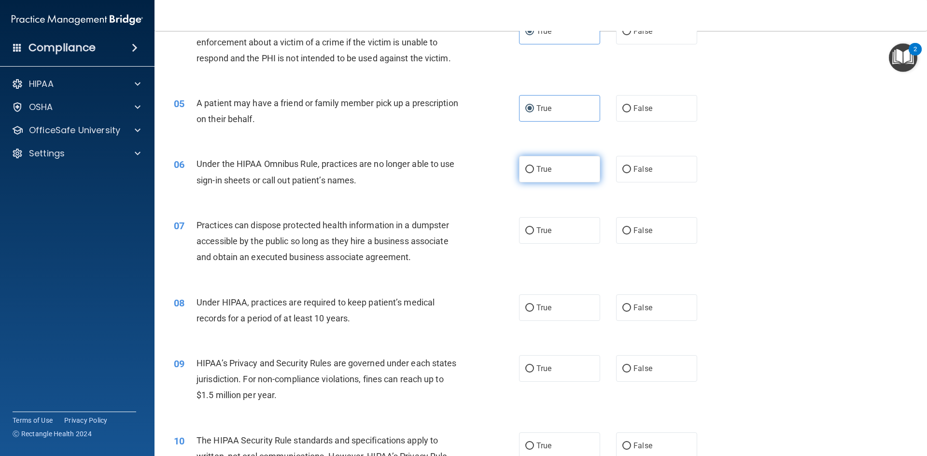
click at [570, 177] on label "True" at bounding box center [559, 169] width 81 height 27
click at [534, 173] on input "True" at bounding box center [529, 169] width 9 height 7
radio input "true"
click at [570, 177] on label "True" at bounding box center [559, 169] width 81 height 27
click at [534, 173] on input "True" at bounding box center [529, 169] width 9 height 7
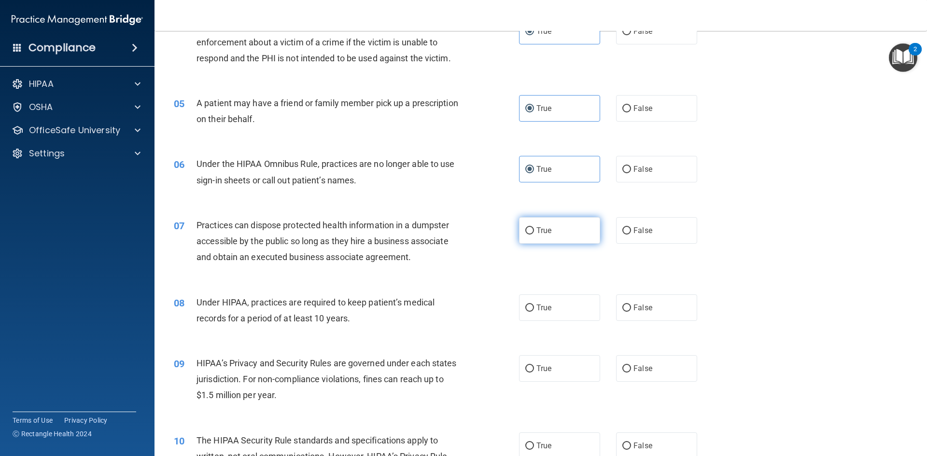
click at [564, 234] on label "True" at bounding box center [559, 230] width 81 height 27
click at [534, 234] on input "True" at bounding box center [529, 230] width 9 height 7
radio input "true"
click at [551, 311] on label "True" at bounding box center [559, 307] width 81 height 27
click at [534, 311] on input "True" at bounding box center [529, 308] width 9 height 7
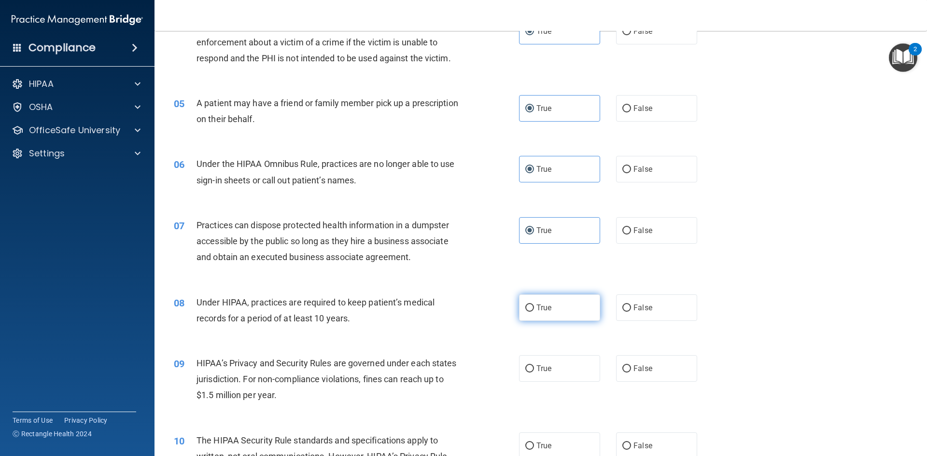
radio input "true"
click at [549, 374] on label "True" at bounding box center [559, 368] width 81 height 27
click at [534, 373] on input "True" at bounding box center [529, 368] width 9 height 7
radio input "true"
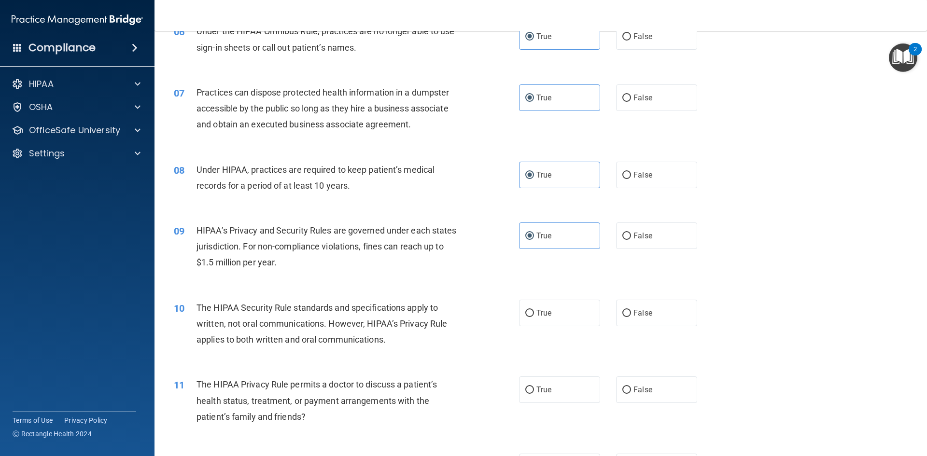
scroll to position [434, 0]
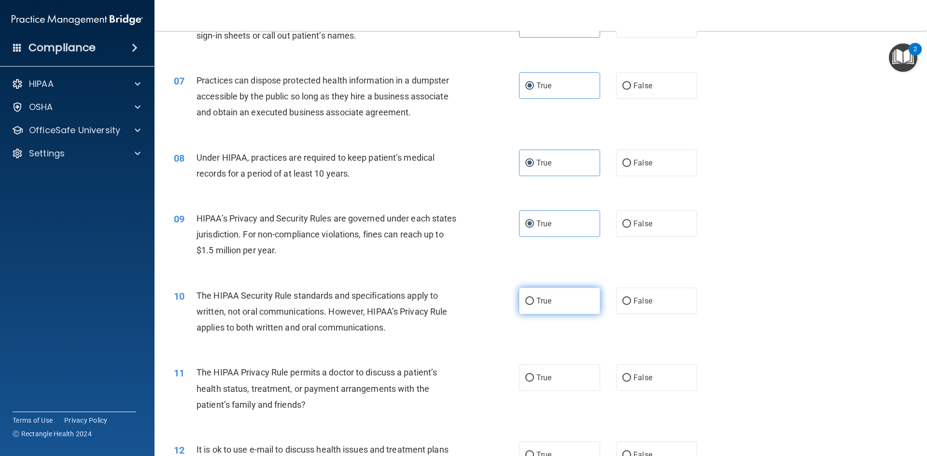
click at [561, 296] on label "True" at bounding box center [559, 301] width 81 height 27
click at [534, 298] on input "True" at bounding box center [529, 301] width 9 height 7
radio input "true"
click at [569, 362] on div "11 The HIPAA Privacy Rule permits a doctor to discuss a patient’s health status…" at bounding box center [540, 390] width 748 height 77
click at [559, 373] on label "True" at bounding box center [559, 377] width 81 height 27
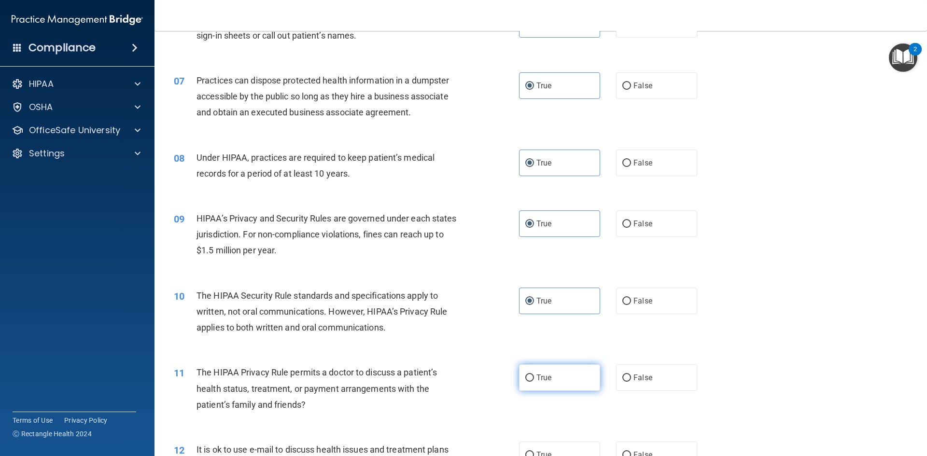
click at [534, 374] on input "True" at bounding box center [529, 377] width 9 height 7
radio input "true"
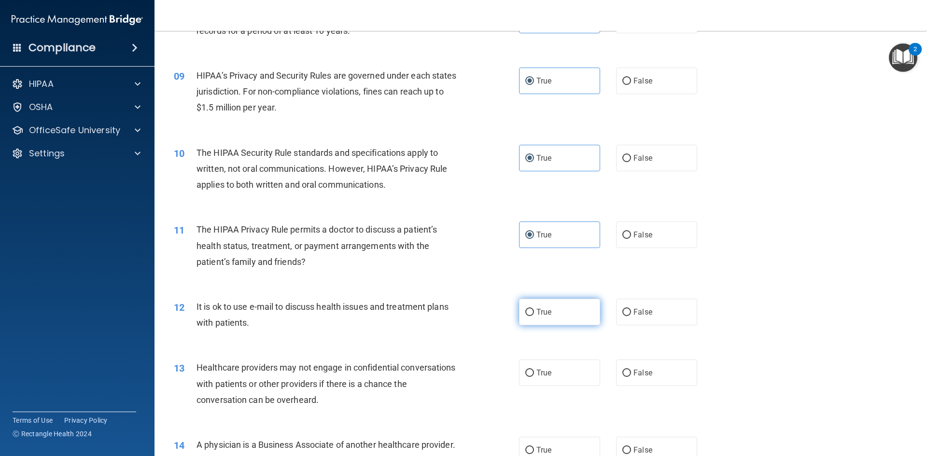
scroll to position [579, 0]
click at [546, 314] on span "True" at bounding box center [543, 309] width 15 height 9
click at [534, 314] on input "True" at bounding box center [529, 310] width 9 height 7
radio input "true"
click at [552, 355] on div "13 Healthcare providers may not engage in confidential conversations with patie…" at bounding box center [540, 384] width 748 height 77
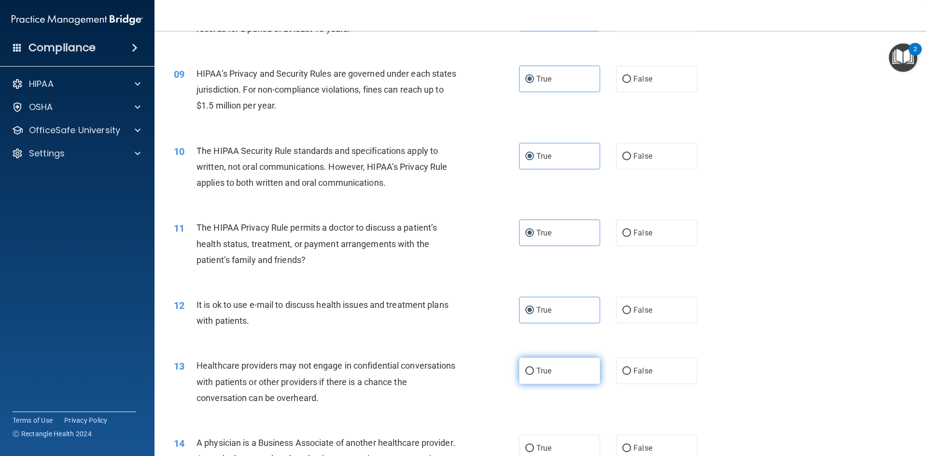
click at [551, 367] on label "True" at bounding box center [559, 371] width 81 height 27
click at [534, 368] on input "True" at bounding box center [529, 371] width 9 height 7
radio input "true"
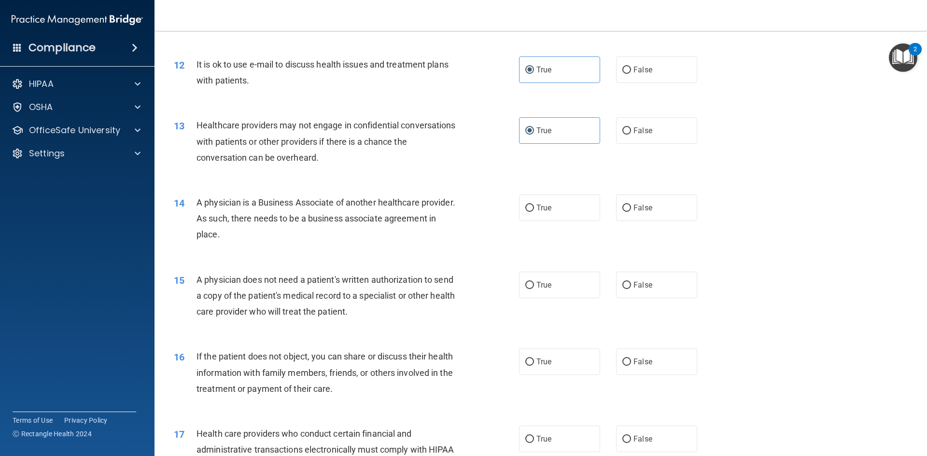
scroll to position [869, 0]
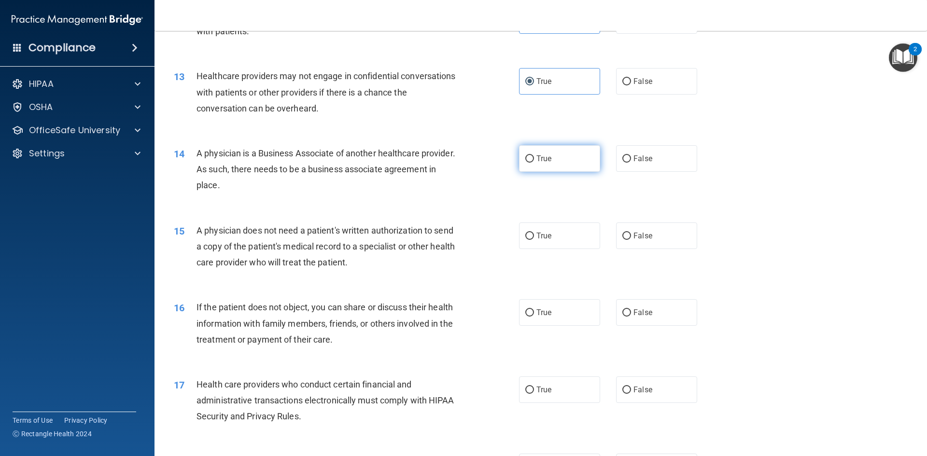
click at [557, 155] on label "True" at bounding box center [559, 158] width 81 height 27
click at [534, 155] on input "True" at bounding box center [529, 158] width 9 height 7
radio input "true"
click at [554, 239] on label "True" at bounding box center [559, 235] width 81 height 27
click at [534, 239] on input "True" at bounding box center [529, 236] width 9 height 7
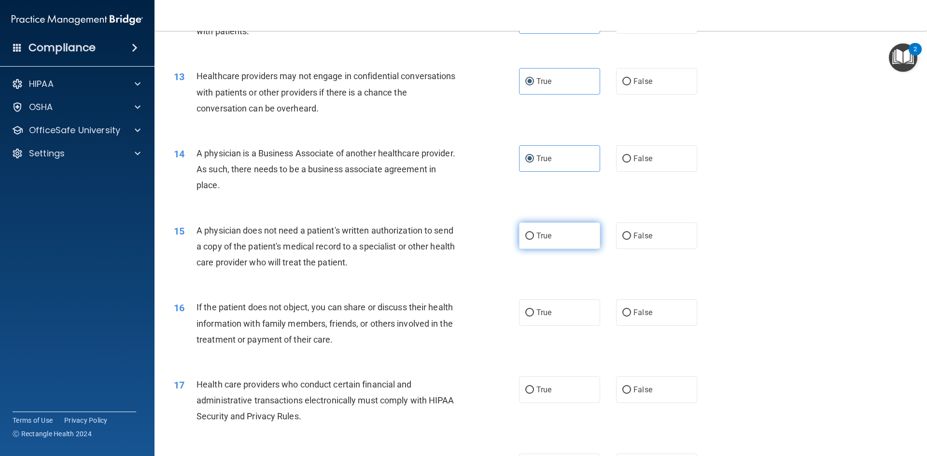
radio input "true"
click at [546, 312] on span "True" at bounding box center [543, 312] width 15 height 9
click at [534, 312] on input "True" at bounding box center [529, 312] width 9 height 7
radio input "true"
click at [544, 386] on span "True" at bounding box center [543, 389] width 15 height 9
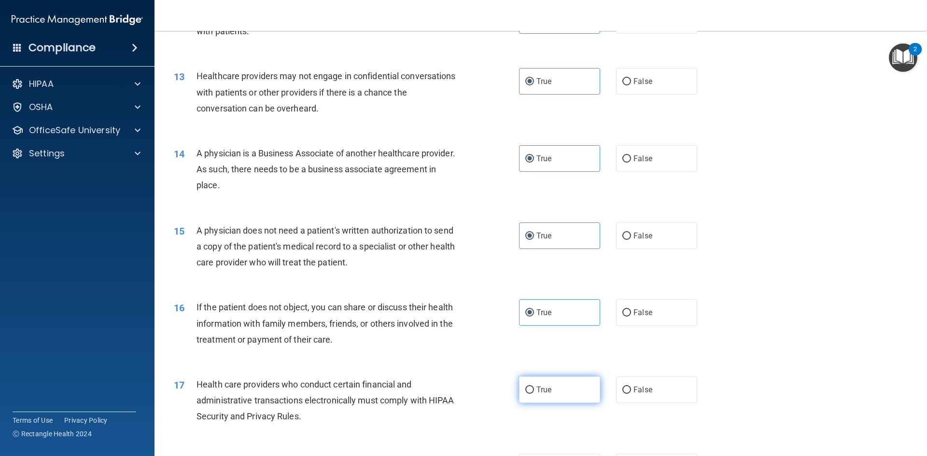
click at [534, 387] on input "True" at bounding box center [529, 390] width 9 height 7
radio input "true"
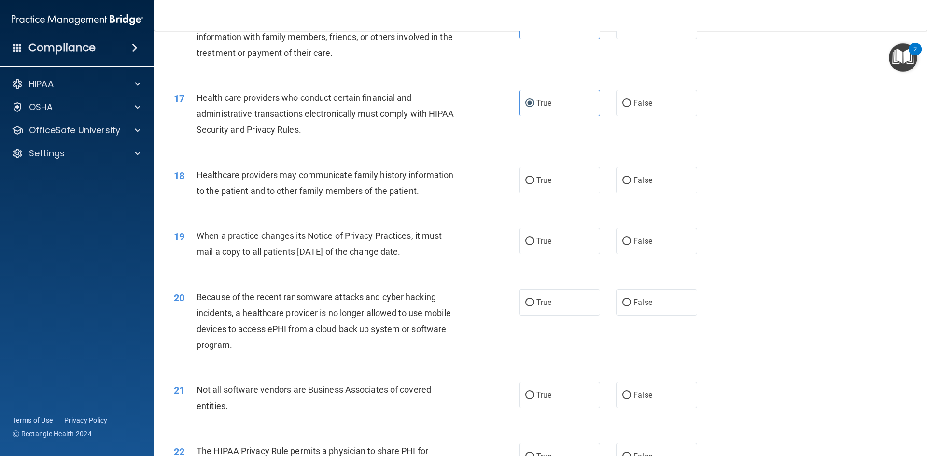
scroll to position [1158, 0]
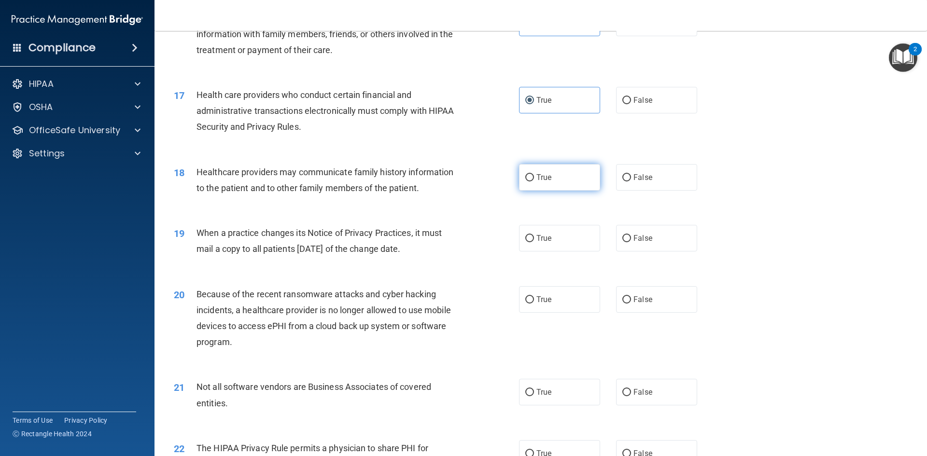
click at [558, 181] on label "True" at bounding box center [559, 177] width 81 height 27
click at [534, 181] on input "True" at bounding box center [529, 177] width 9 height 7
radio input "true"
click at [558, 181] on label "True" at bounding box center [559, 177] width 81 height 27
click at [534, 181] on input "True" at bounding box center [529, 177] width 9 height 7
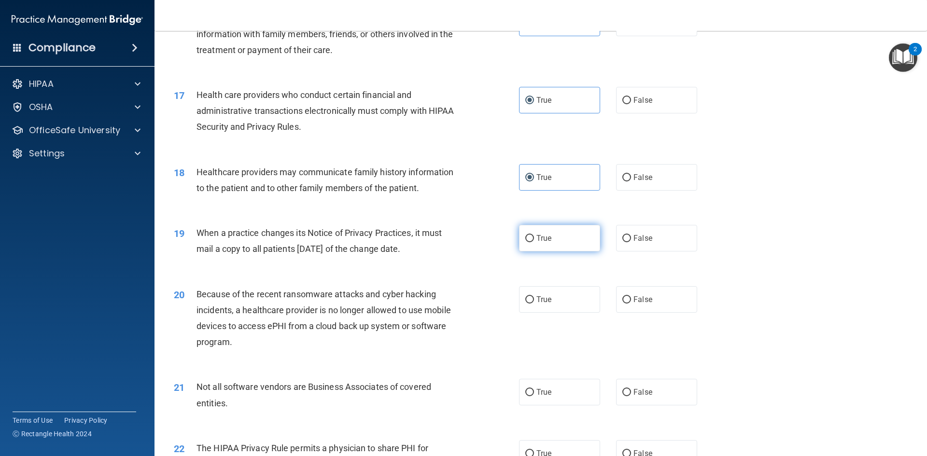
click at [554, 239] on label "True" at bounding box center [559, 238] width 81 height 27
click at [534, 239] on input "True" at bounding box center [529, 238] width 9 height 7
radio input "true"
click at [544, 302] on span "True" at bounding box center [543, 299] width 15 height 9
click at [534, 302] on input "True" at bounding box center [529, 299] width 9 height 7
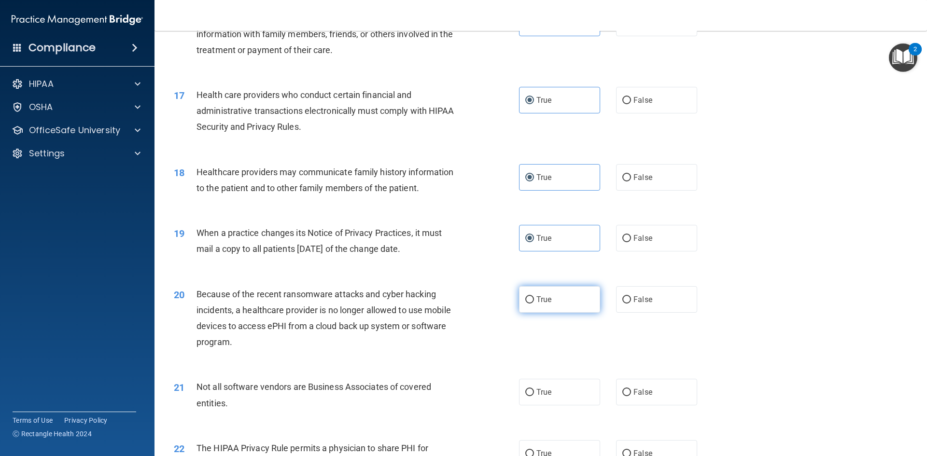
radio input "true"
click at [541, 401] on label "True" at bounding box center [559, 392] width 81 height 27
click at [534, 396] on input "True" at bounding box center [529, 392] width 9 height 7
radio input "true"
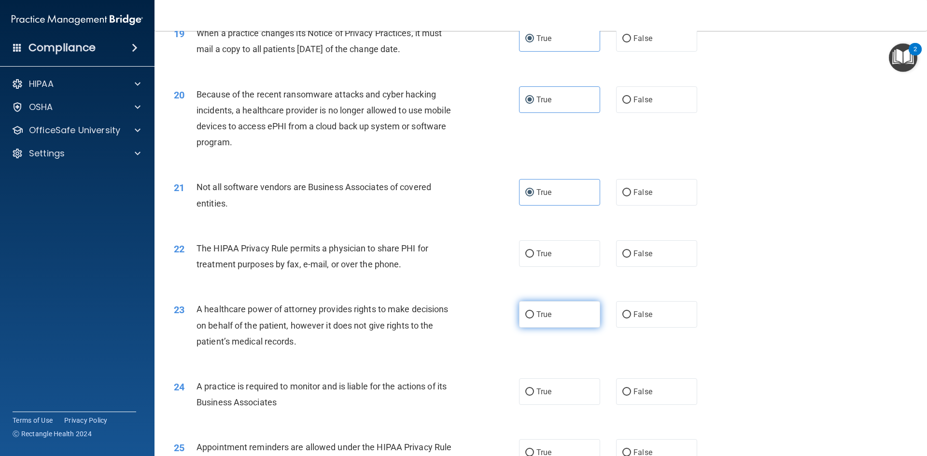
scroll to position [1399, 0]
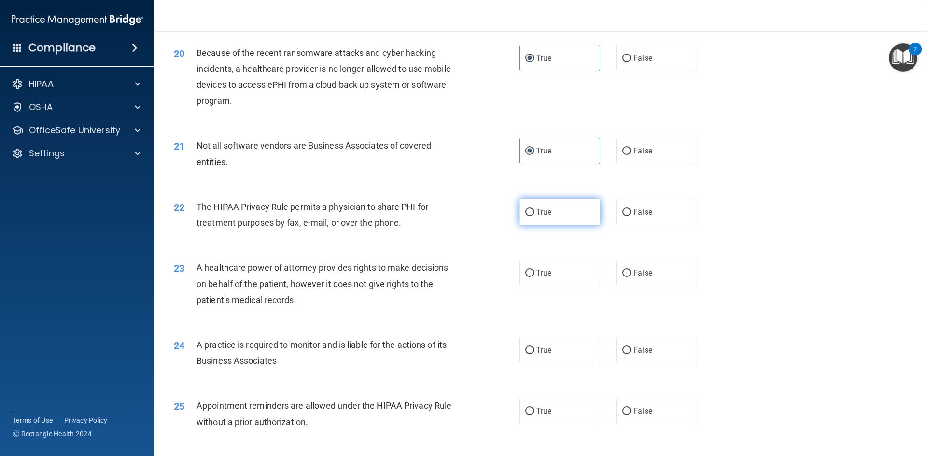
click at [566, 208] on label "True" at bounding box center [559, 212] width 81 height 27
click at [534, 209] on input "True" at bounding box center [529, 212] width 9 height 7
radio input "true"
click at [542, 280] on label "True" at bounding box center [559, 273] width 81 height 27
click at [534, 277] on input "True" at bounding box center [529, 273] width 9 height 7
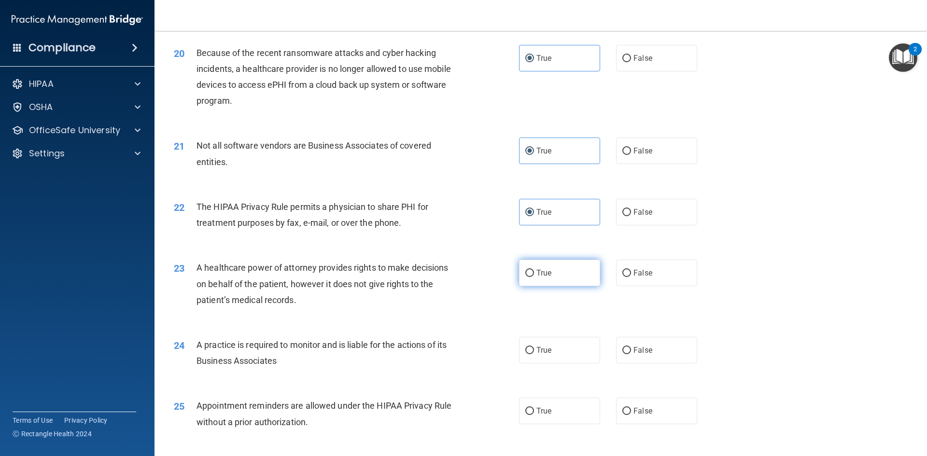
radio input "true"
click at [534, 358] on label "True" at bounding box center [559, 350] width 81 height 27
click at [534, 354] on input "True" at bounding box center [529, 350] width 9 height 7
radio input "true"
click at [530, 415] on input "True" at bounding box center [529, 411] width 9 height 7
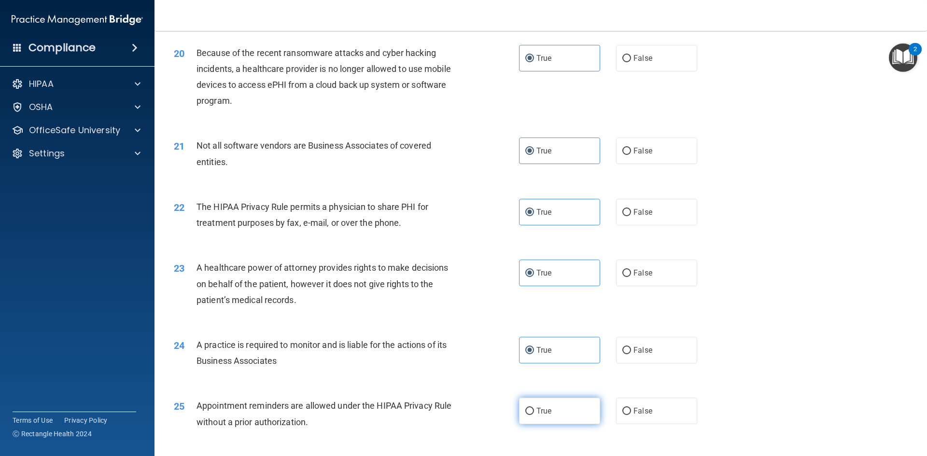
radio input "true"
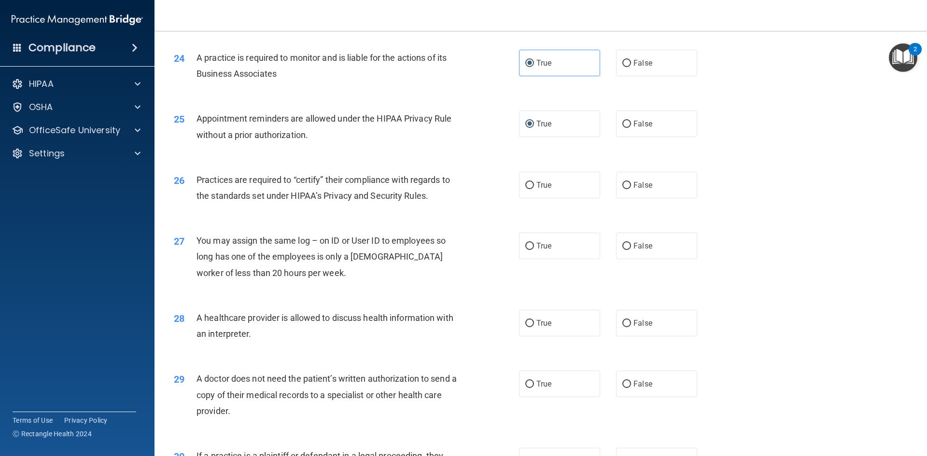
scroll to position [1689, 0]
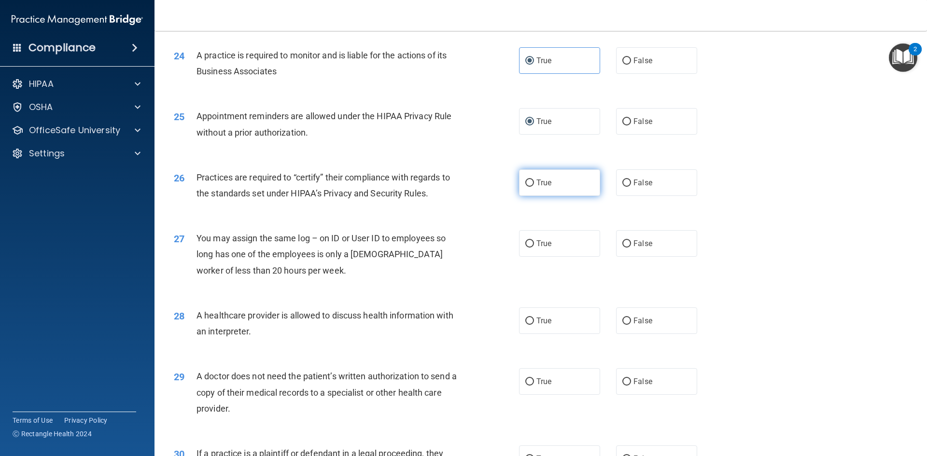
click at [554, 187] on label "True" at bounding box center [559, 182] width 81 height 27
click at [534, 187] on input "True" at bounding box center [529, 183] width 9 height 7
radio input "true"
click at [536, 266] on div "27 You may assign the same log – on ID or User ID to employees so long has one …" at bounding box center [540, 256] width 748 height 77
click at [547, 241] on span "True" at bounding box center [543, 243] width 15 height 9
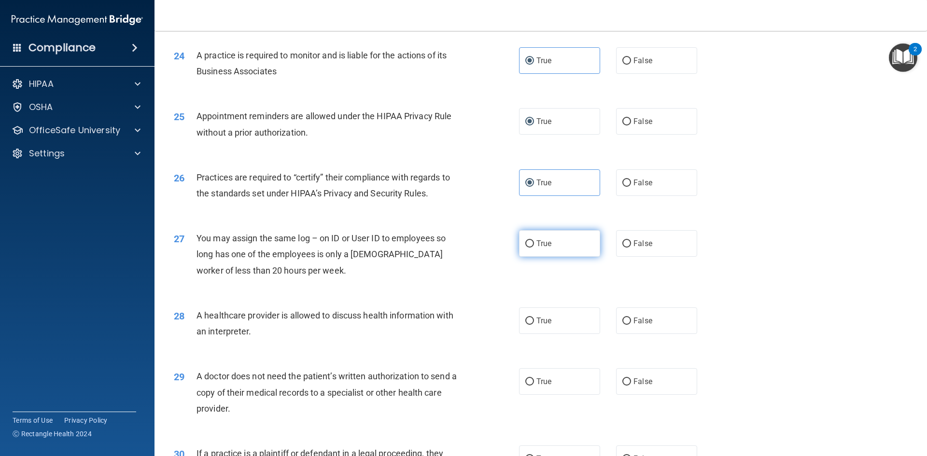
click at [534, 241] on input "True" at bounding box center [529, 243] width 9 height 7
radio input "true"
click at [531, 336] on div "28 A healthcare provider is allowed to discuss health information with an inter…" at bounding box center [540, 325] width 748 height 61
click at [551, 318] on label "True" at bounding box center [559, 320] width 81 height 27
click at [534, 318] on input "True" at bounding box center [529, 321] width 9 height 7
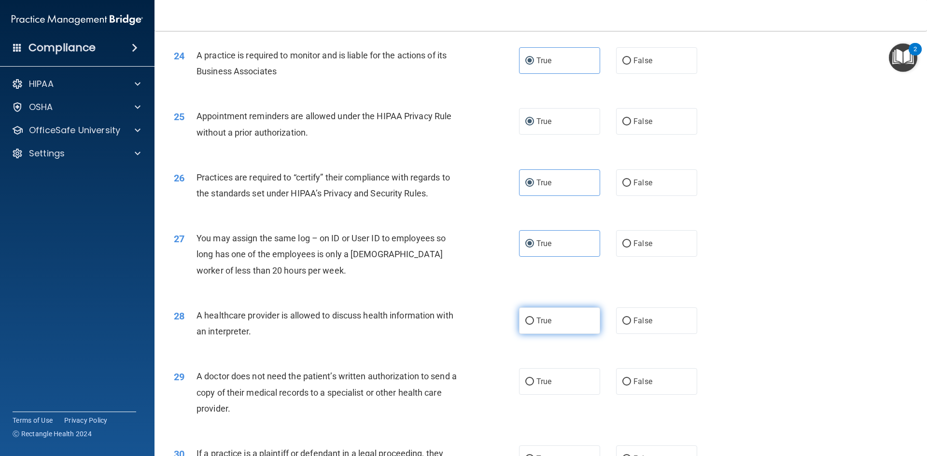
radio input "true"
click at [539, 376] on label "True" at bounding box center [559, 381] width 81 height 27
click at [534, 378] on input "True" at bounding box center [529, 381] width 9 height 7
radio input "true"
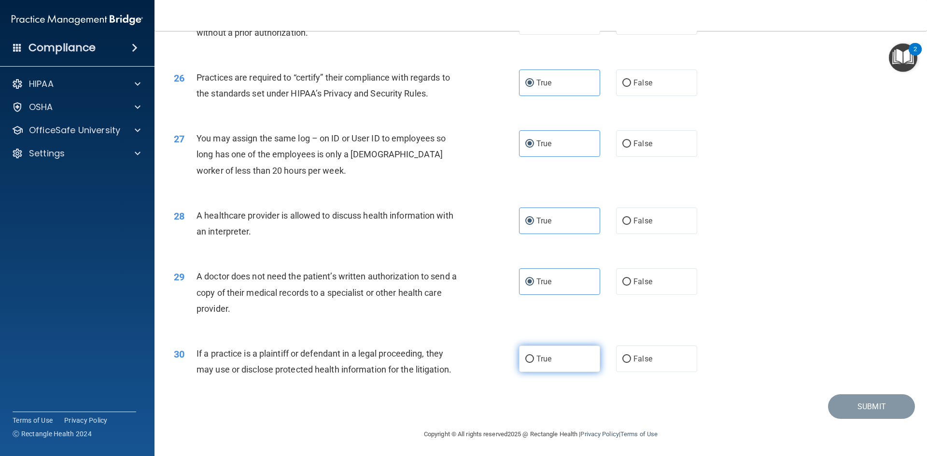
scroll to position [1790, 0]
click at [530, 365] on label "True" at bounding box center [559, 357] width 81 height 27
click at [530, 361] on input "True" at bounding box center [529, 357] width 9 height 7
radio input "true"
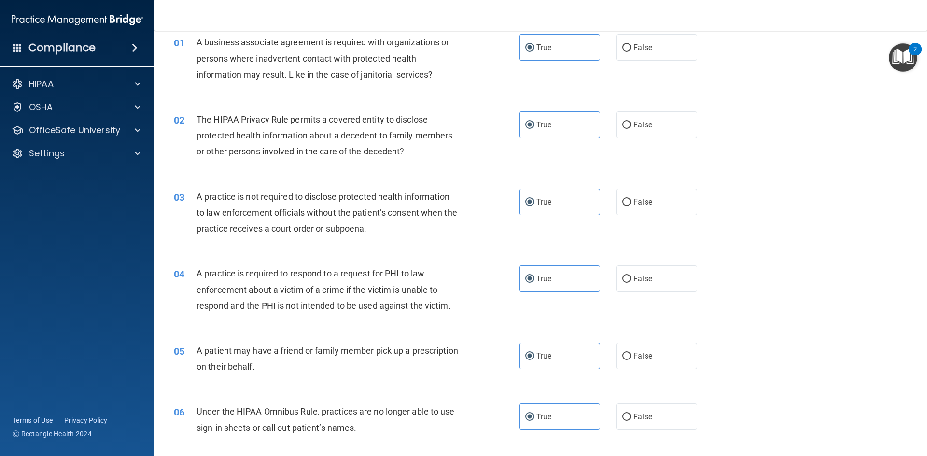
scroll to position [0, 0]
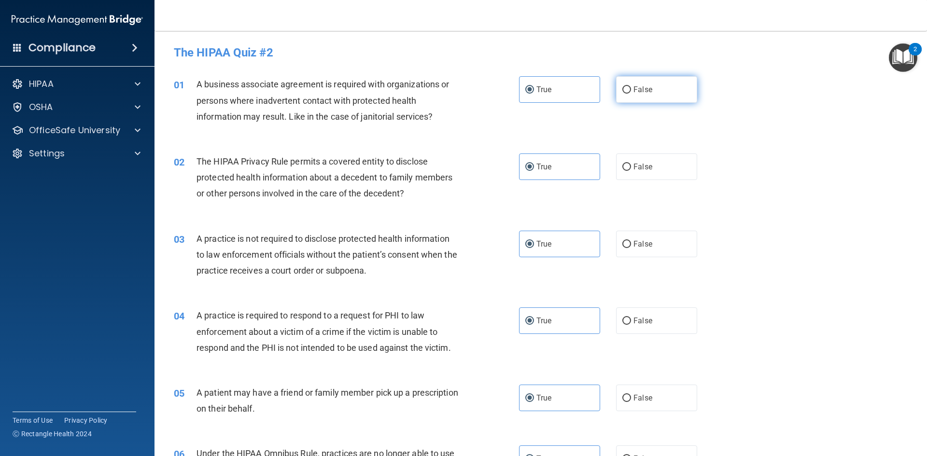
click at [665, 88] on label "False" at bounding box center [656, 89] width 81 height 27
click at [631, 88] on input "False" at bounding box center [626, 89] width 9 height 7
radio input "true"
radio input "false"
click at [684, 249] on label "False" at bounding box center [656, 244] width 81 height 27
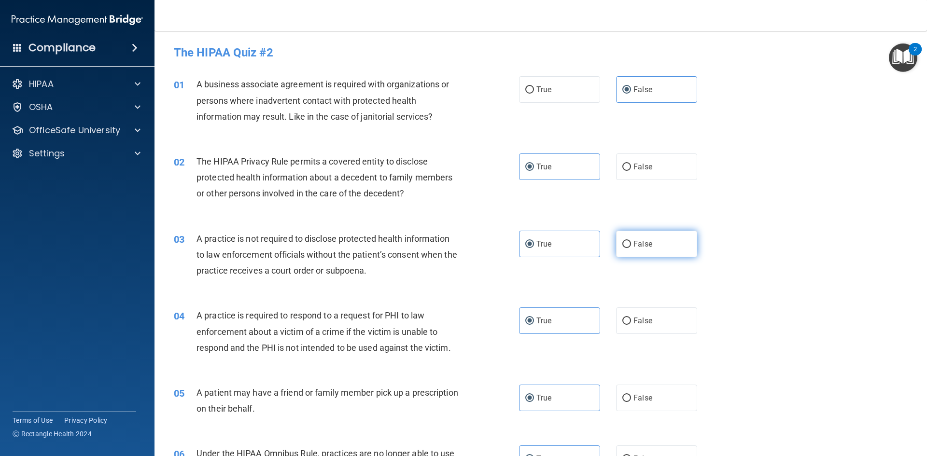
click at [631, 248] on input "False" at bounding box center [626, 244] width 9 height 7
radio input "true"
radio input "false"
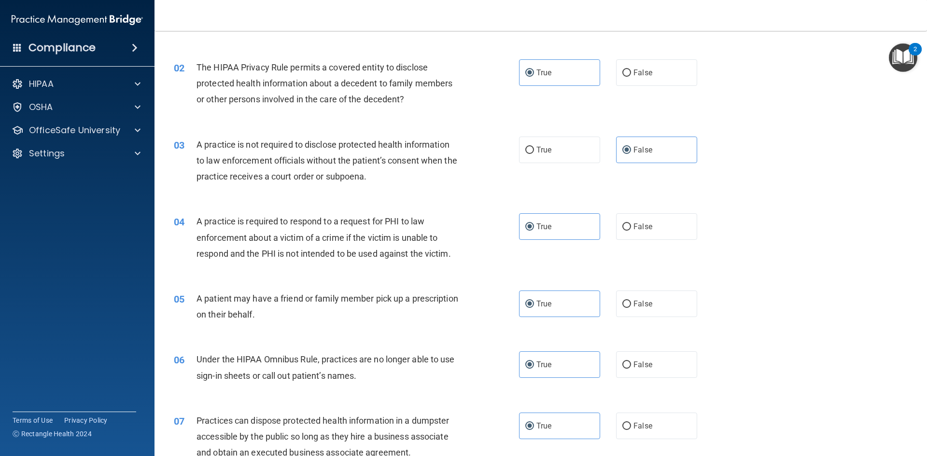
scroll to position [145, 0]
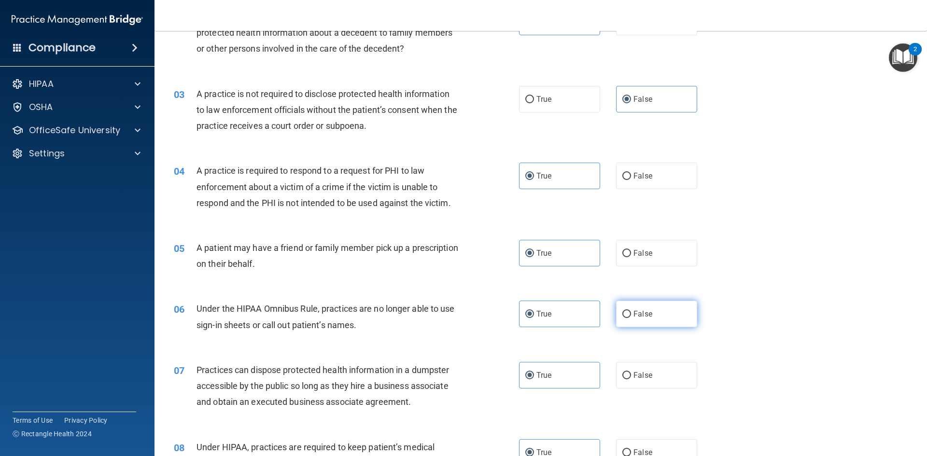
click at [648, 317] on label "False" at bounding box center [656, 314] width 81 height 27
click at [631, 317] on input "False" at bounding box center [626, 314] width 9 height 7
radio input "true"
radio input "false"
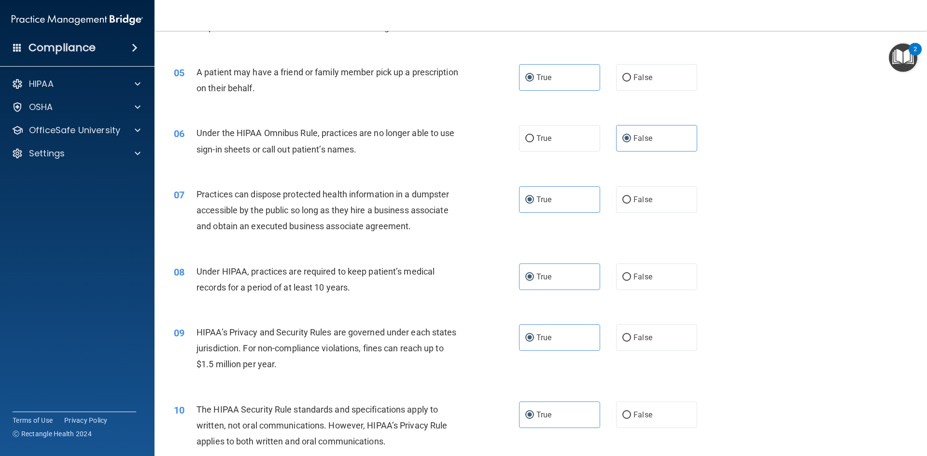
scroll to position [338, 0]
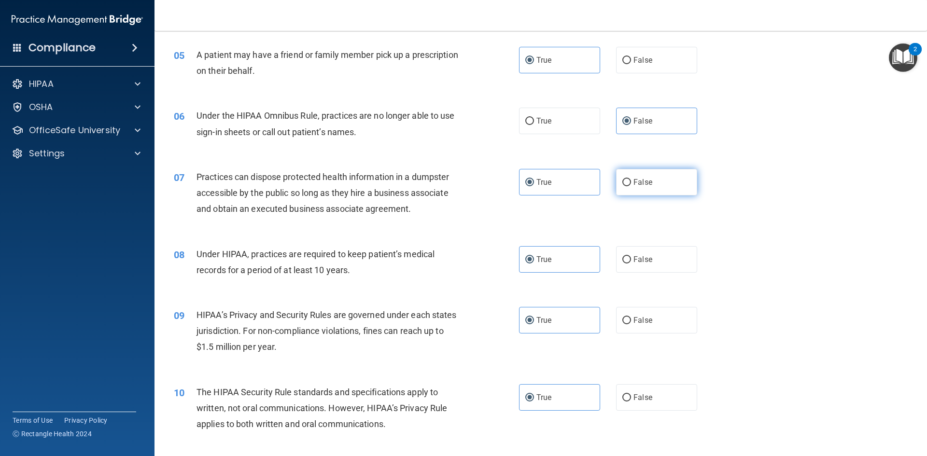
drag, startPoint x: 655, startPoint y: 180, endPoint x: 656, endPoint y: 185, distance: 5.3
click at [655, 179] on label "False" at bounding box center [656, 182] width 81 height 27
click at [631, 179] on input "False" at bounding box center [626, 182] width 9 height 7
radio input "true"
radio input "false"
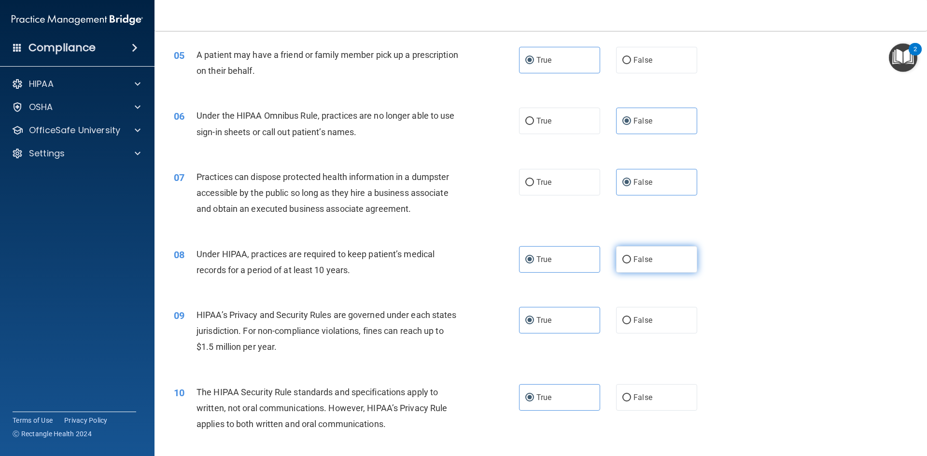
click at [652, 260] on label "False" at bounding box center [656, 259] width 81 height 27
click at [631, 260] on input "False" at bounding box center [626, 259] width 9 height 7
radio input "true"
radio input "false"
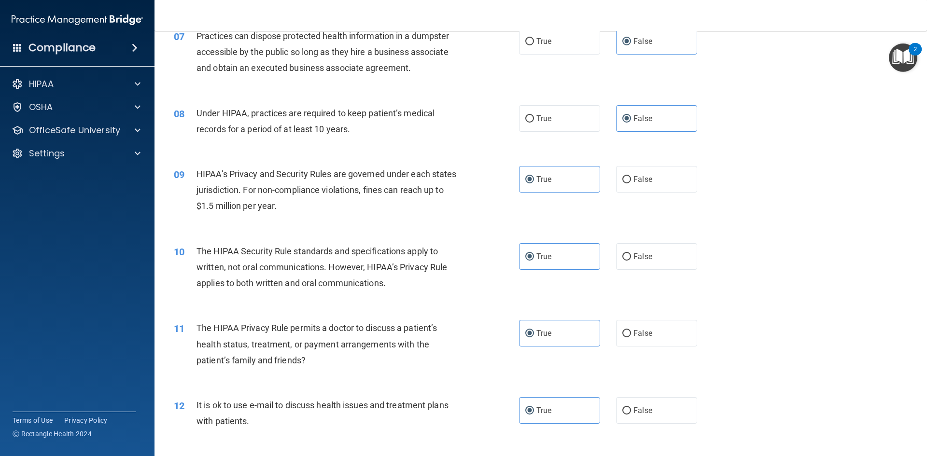
scroll to position [483, 0]
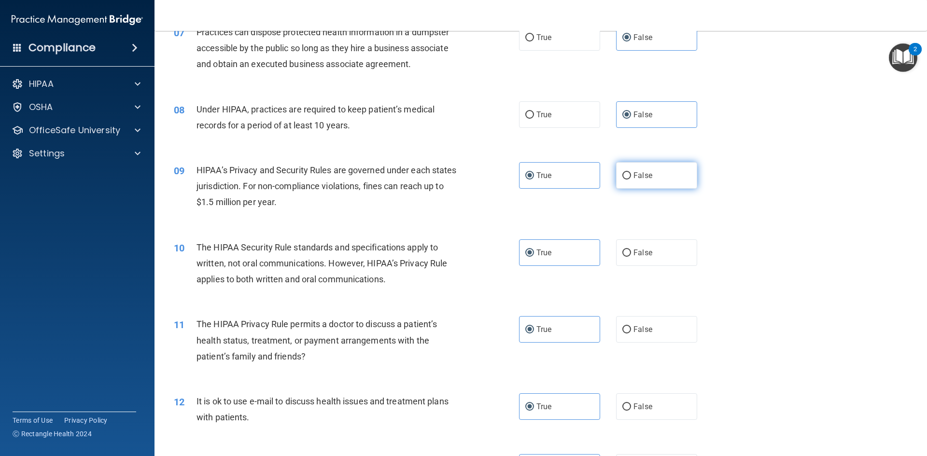
click at [634, 185] on label "False" at bounding box center [656, 175] width 81 height 27
click at [631, 180] on input "False" at bounding box center [626, 175] width 9 height 7
radio input "true"
radio input "false"
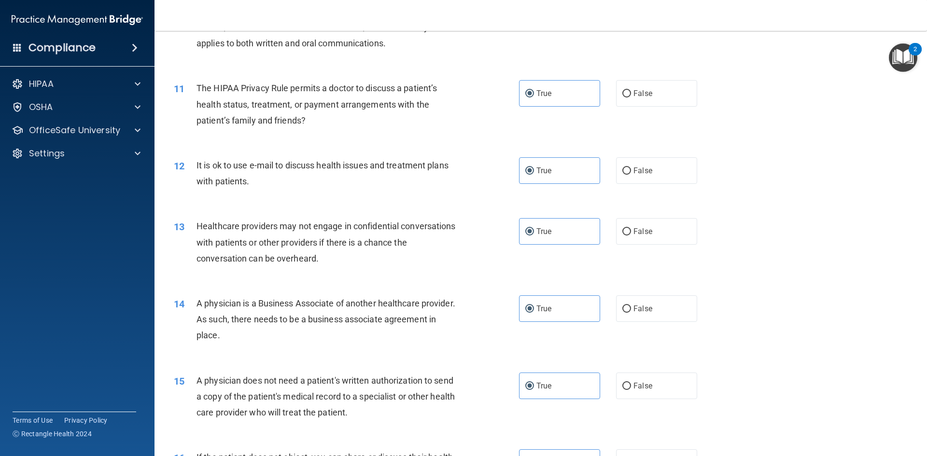
scroll to position [724, 0]
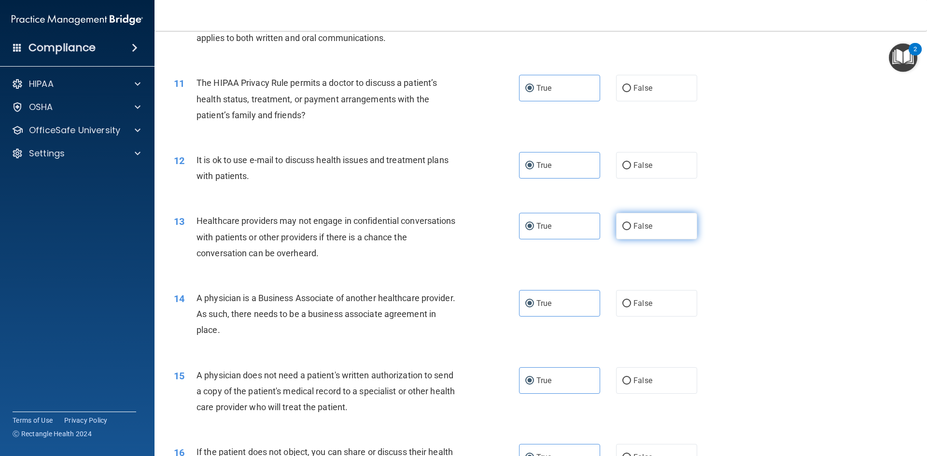
click at [654, 236] on label "False" at bounding box center [656, 226] width 81 height 27
click at [631, 230] on input "False" at bounding box center [626, 226] width 9 height 7
radio input "true"
radio input "false"
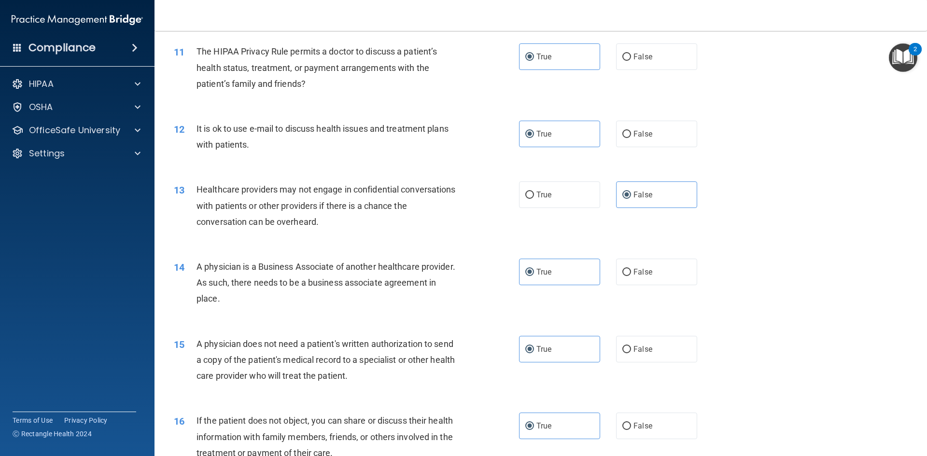
scroll to position [772, 0]
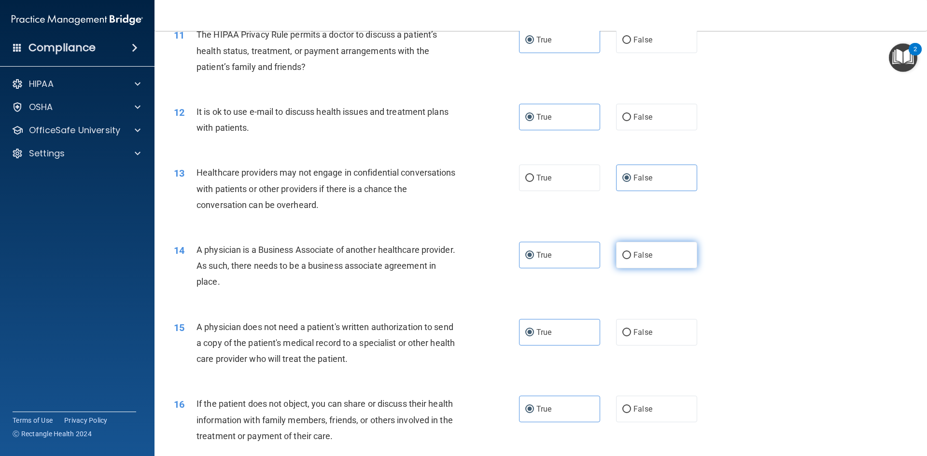
click at [658, 251] on label "False" at bounding box center [656, 255] width 81 height 27
click at [631, 252] on input "False" at bounding box center [626, 255] width 9 height 7
radio input "true"
radio input "false"
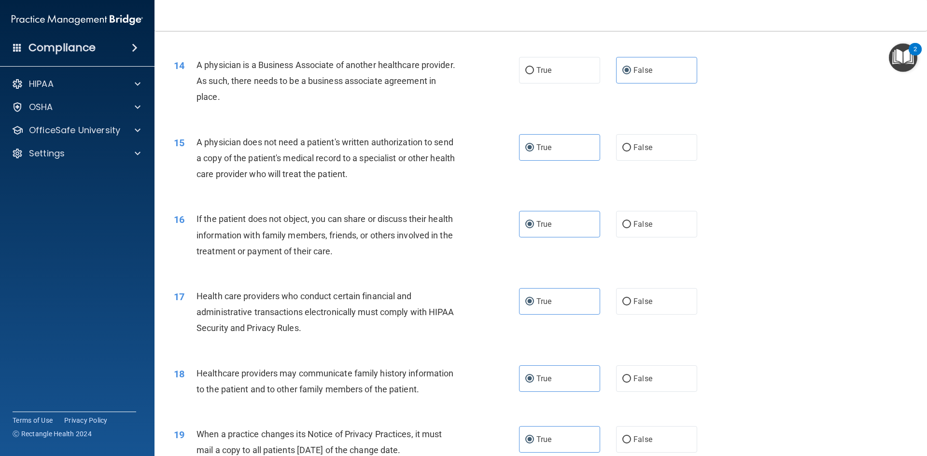
scroll to position [965, 0]
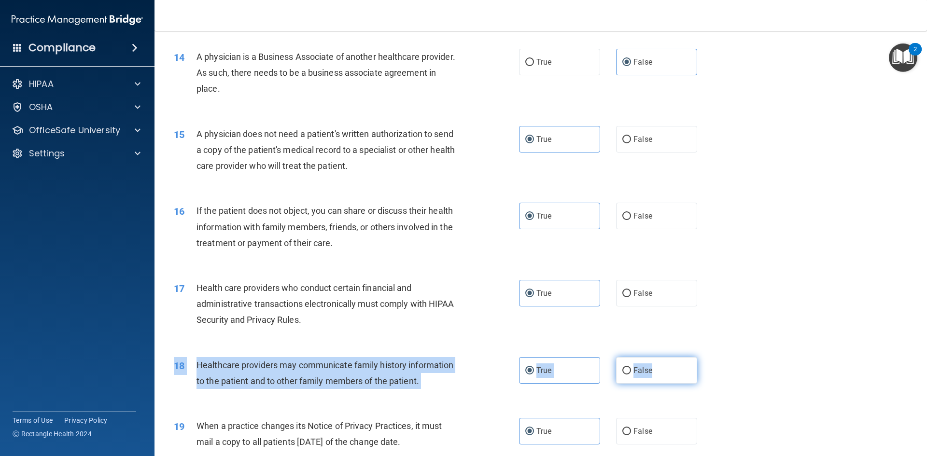
click at [658, 383] on div "18 Healthcare providers may communicate family history information to the patie…" at bounding box center [540, 375] width 748 height 61
drag, startPoint x: 657, startPoint y: 372, endPoint x: 661, endPoint y: 376, distance: 5.8
click at [657, 372] on label "False" at bounding box center [656, 370] width 81 height 27
click at [631, 372] on input "False" at bounding box center [626, 370] width 9 height 7
radio input "true"
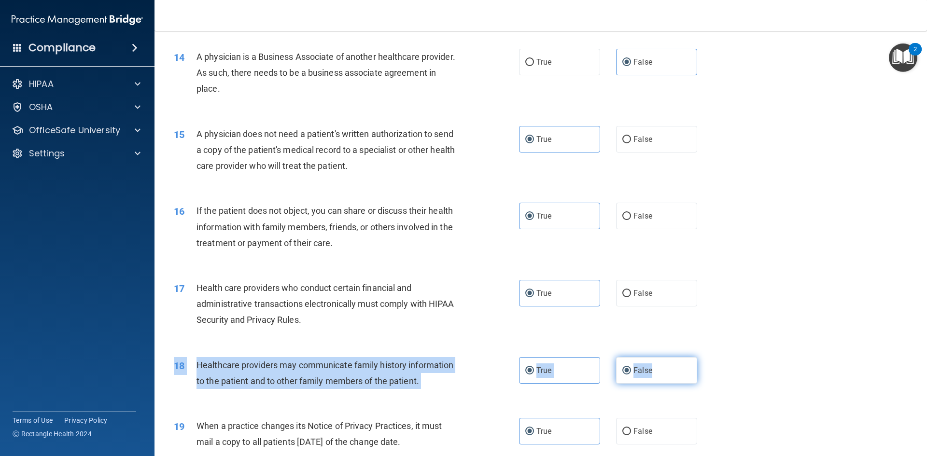
radio input "false"
click at [671, 429] on label "False" at bounding box center [656, 431] width 81 height 27
click at [631, 429] on input "False" at bounding box center [626, 431] width 9 height 7
radio input "true"
radio input "false"
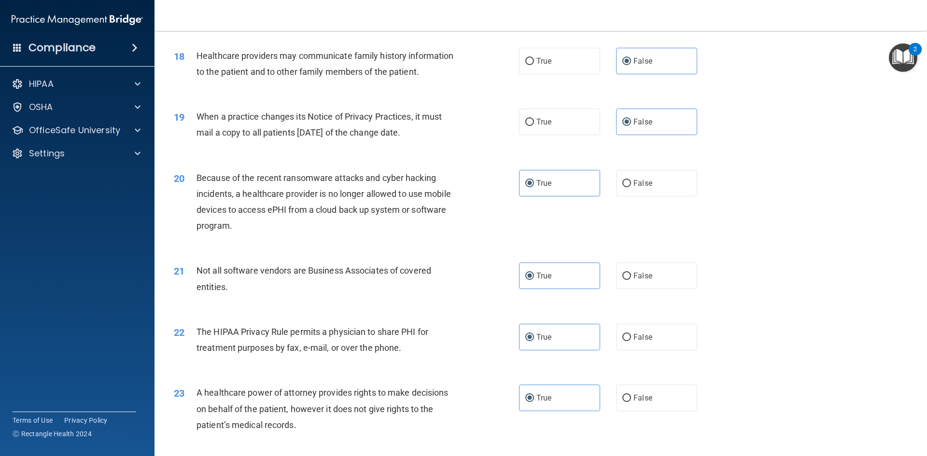
scroll to position [1303, 0]
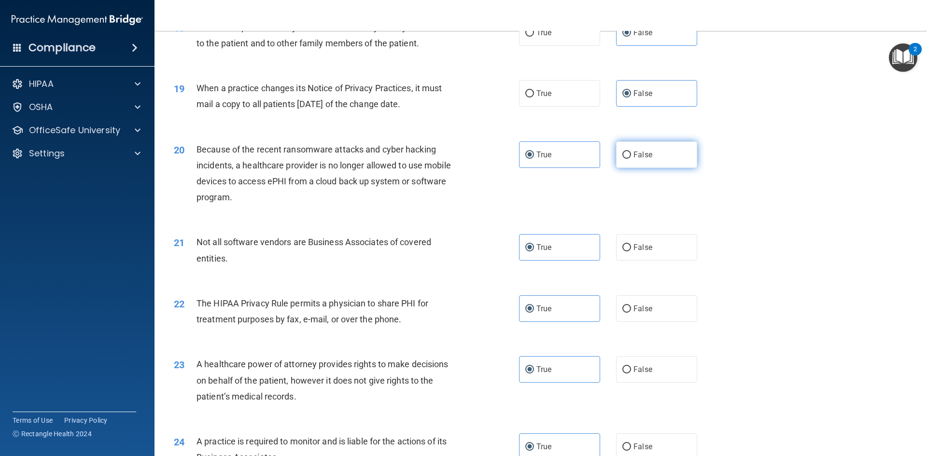
click at [646, 152] on span "False" at bounding box center [642, 154] width 19 height 9
click at [631, 152] on input "False" at bounding box center [626, 155] width 9 height 7
radio input "true"
radio input "false"
drag, startPoint x: 674, startPoint y: 324, endPoint x: 659, endPoint y: 352, distance: 31.7
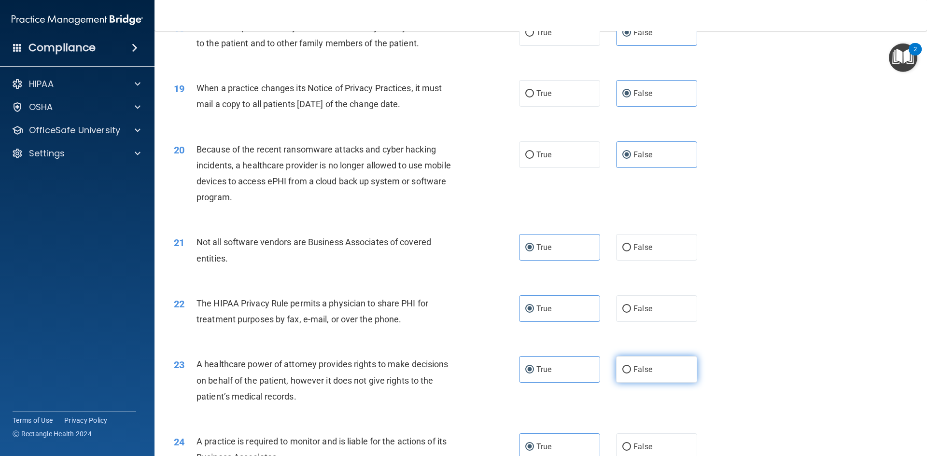
drag, startPoint x: 659, startPoint y: 352, endPoint x: 651, endPoint y: 370, distance: 19.9
click at [651, 370] on label "False" at bounding box center [656, 369] width 81 height 27
click at [631, 370] on input "False" at bounding box center [626, 369] width 9 height 7
radio input "true"
radio input "false"
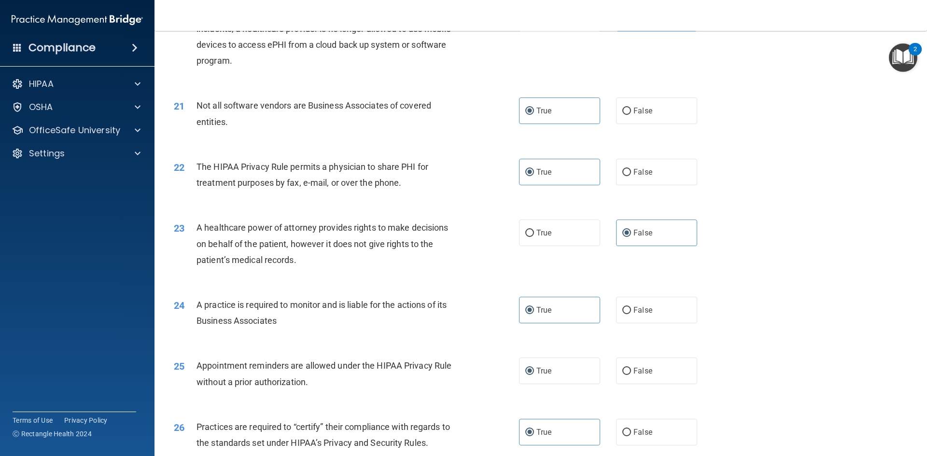
scroll to position [1448, 0]
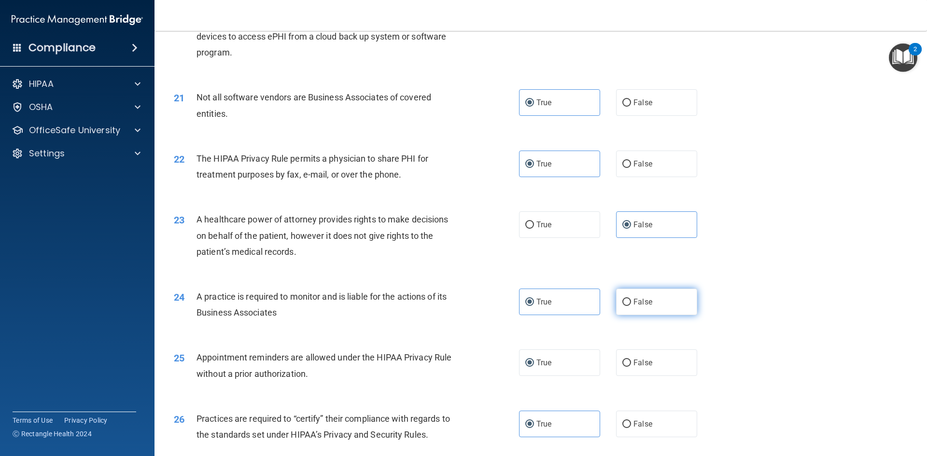
click at [646, 305] on span "False" at bounding box center [642, 301] width 19 height 9
click at [631, 305] on input "False" at bounding box center [626, 302] width 9 height 7
radio input "true"
radio input "false"
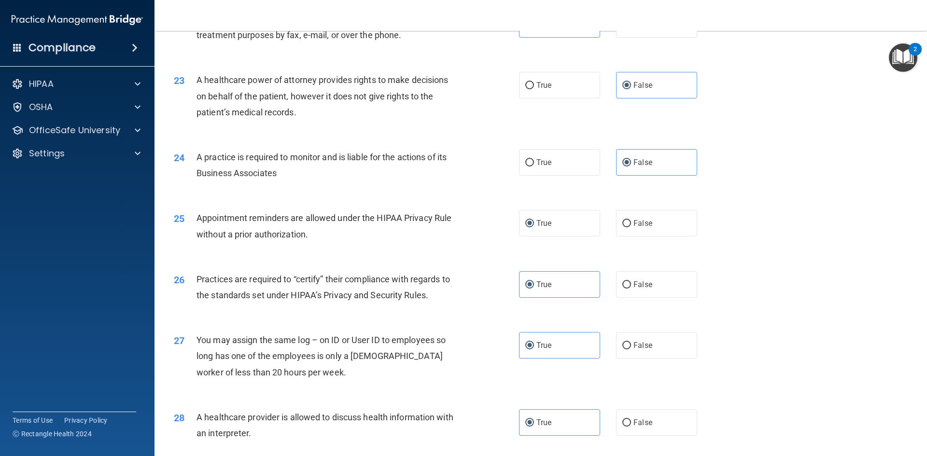
scroll to position [1593, 0]
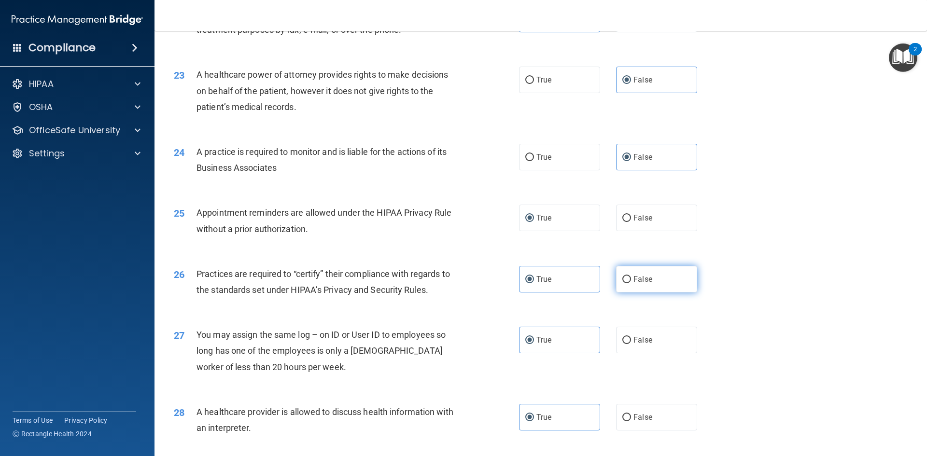
click at [649, 274] on label "False" at bounding box center [656, 279] width 81 height 27
click at [631, 276] on input "False" at bounding box center [626, 279] width 9 height 7
radio input "true"
radio input "false"
click at [639, 335] on label "False" at bounding box center [656, 340] width 81 height 27
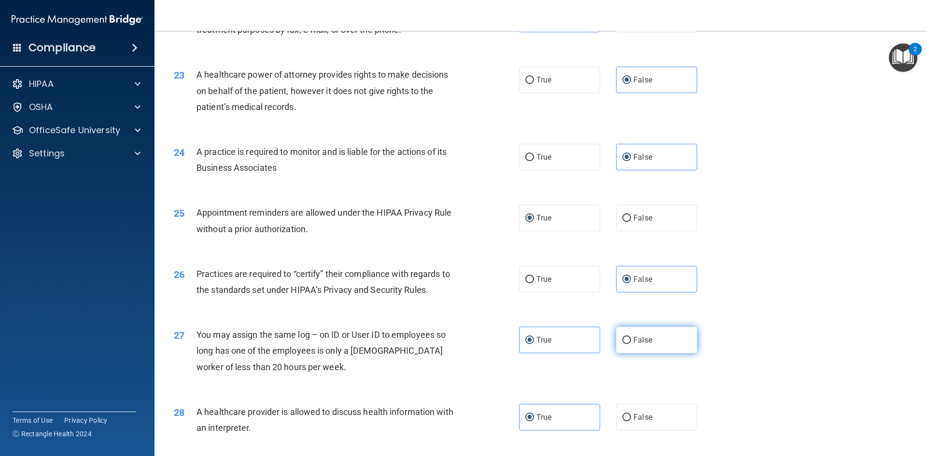
click at [631, 337] on input "False" at bounding box center [626, 340] width 9 height 7
radio input "true"
radio input "false"
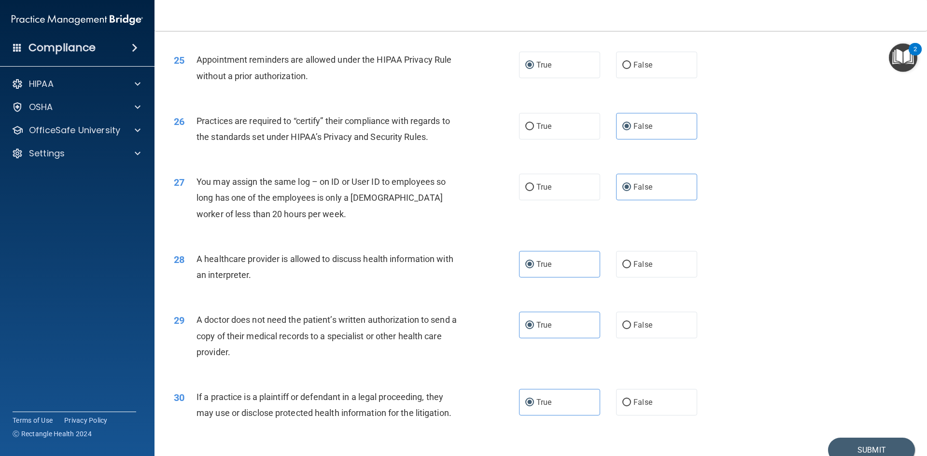
scroll to position [1790, 0]
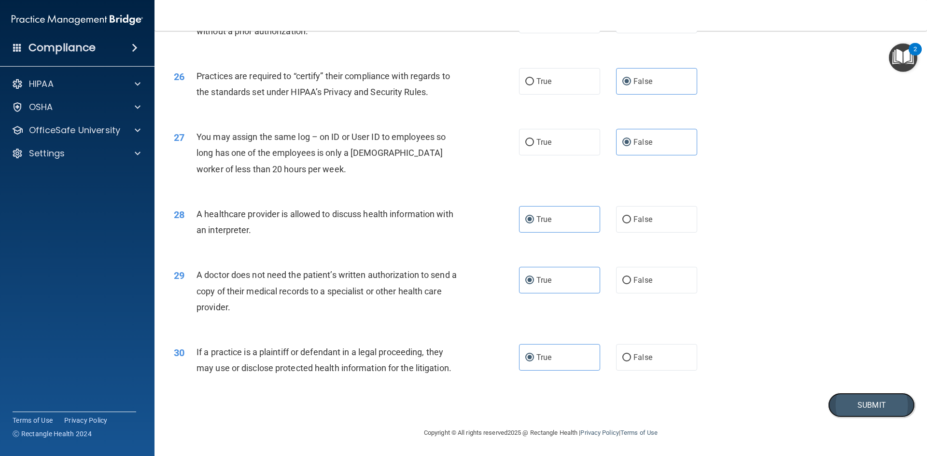
click at [850, 395] on button "Submit" at bounding box center [871, 405] width 87 height 25
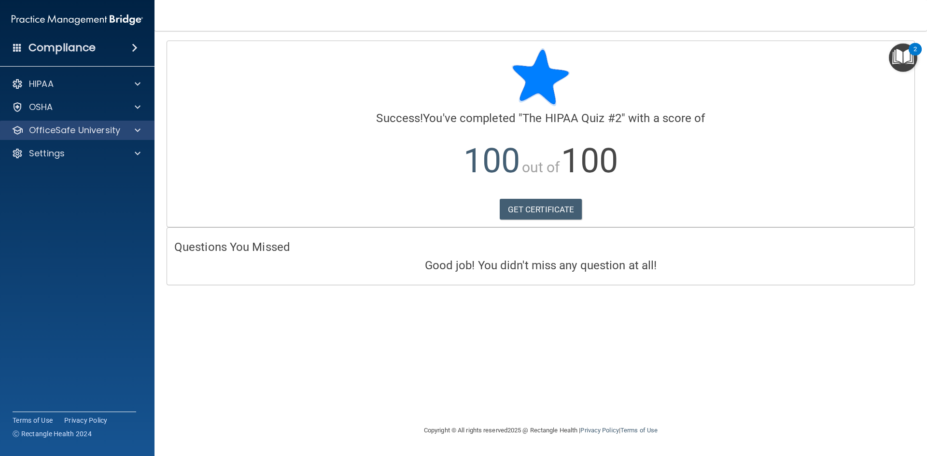
click at [152, 127] on div "OfficeSafe University" at bounding box center [77, 130] width 155 height 19
click at [122, 137] on div "OfficeSafe University" at bounding box center [77, 130] width 155 height 19
click at [140, 128] on div at bounding box center [136, 131] width 24 height 12
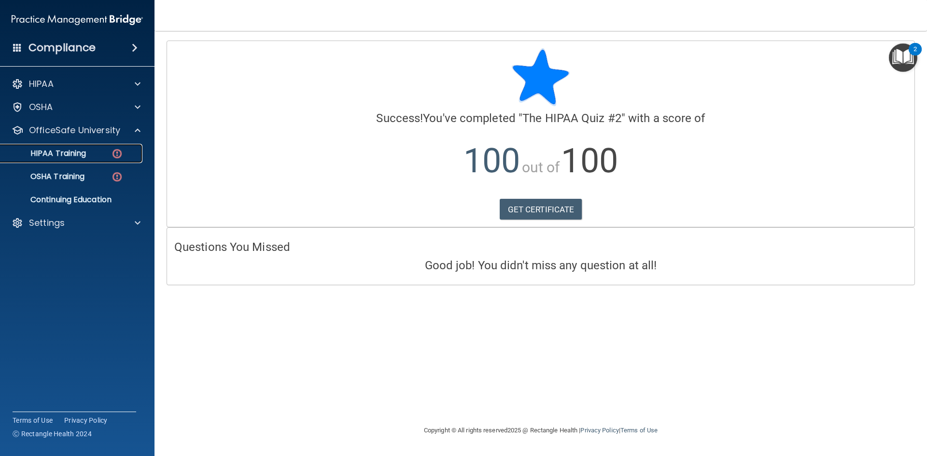
click at [98, 152] on div "HIPAA Training" at bounding box center [72, 154] width 132 height 10
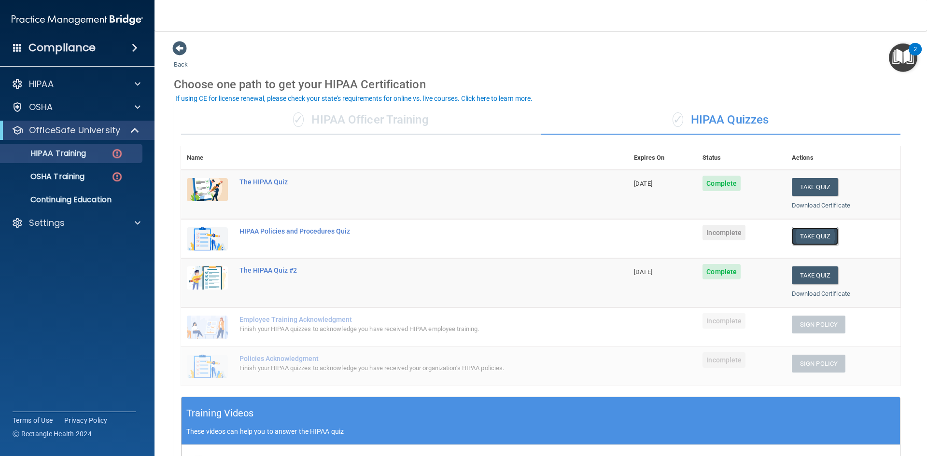
click at [813, 235] on button "Take Quiz" at bounding box center [814, 236] width 46 height 18
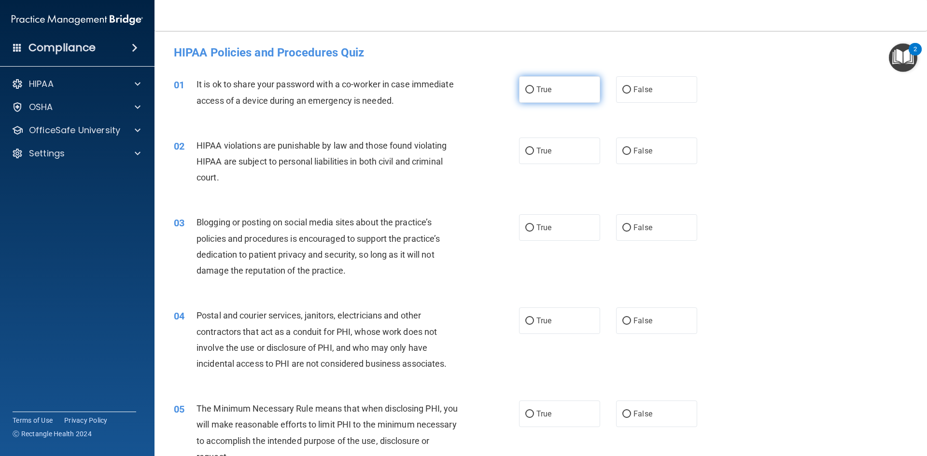
click at [537, 87] on span "True" at bounding box center [543, 89] width 15 height 9
click at [534, 87] on input "True" at bounding box center [529, 89] width 9 height 7
radio input "true"
click at [534, 163] on label "True" at bounding box center [559, 151] width 81 height 27
click at [534, 155] on input "True" at bounding box center [529, 151] width 9 height 7
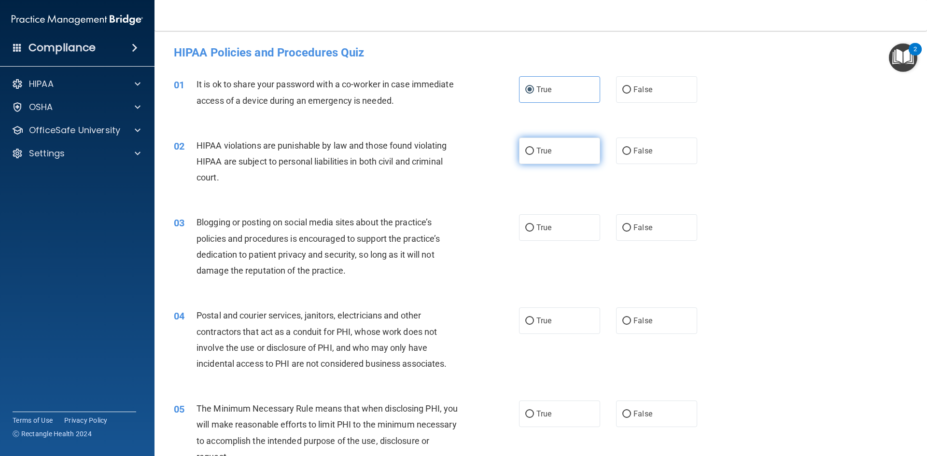
radio input "true"
click at [550, 239] on label "True" at bounding box center [559, 227] width 81 height 27
click at [534, 232] on input "True" at bounding box center [529, 227] width 9 height 7
radio input "true"
click at [541, 311] on label "True" at bounding box center [559, 320] width 81 height 27
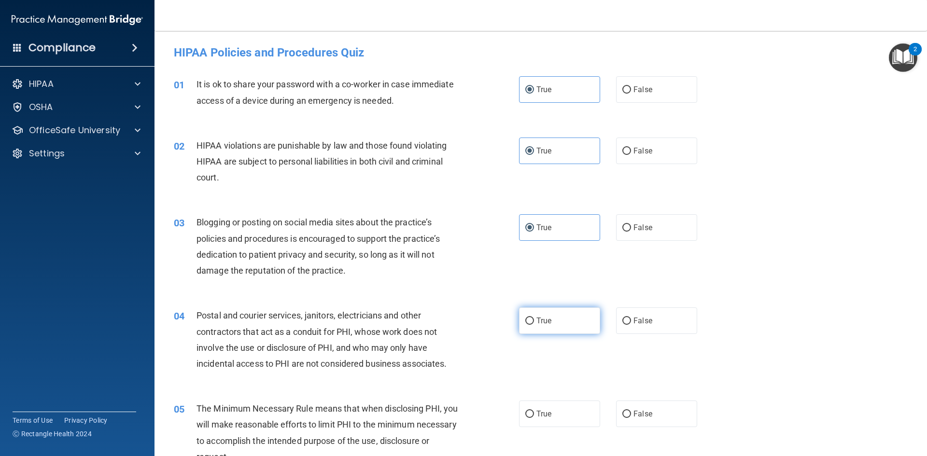
click at [534, 318] on input "True" at bounding box center [529, 321] width 9 height 7
radio input "true"
click at [568, 412] on label "True" at bounding box center [559, 414] width 81 height 27
click at [534, 412] on input "True" at bounding box center [529, 414] width 9 height 7
radio input "true"
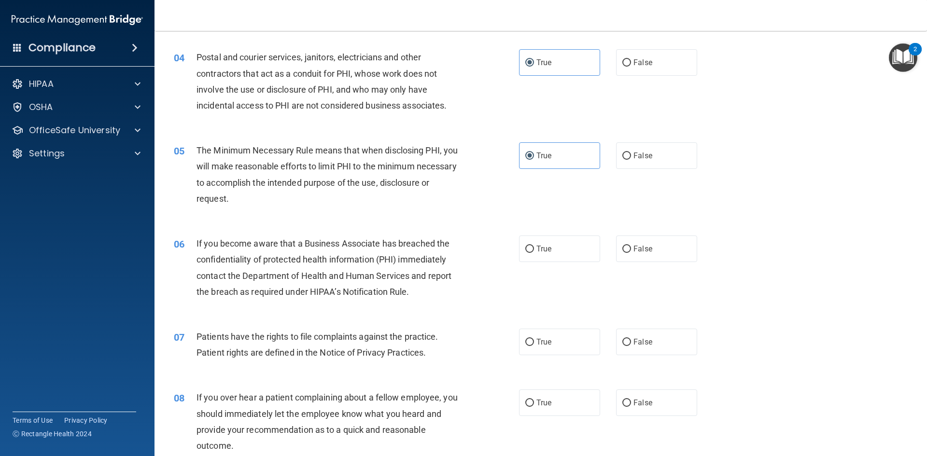
scroll to position [290, 0]
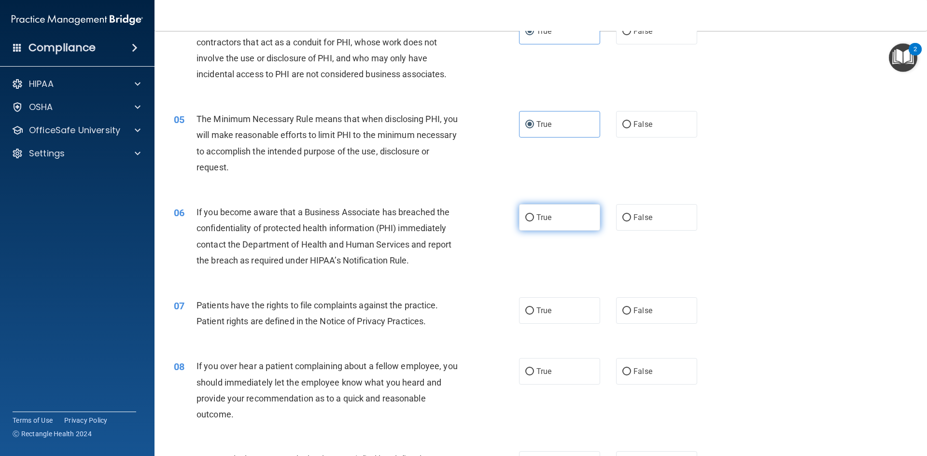
click at [564, 214] on label "True" at bounding box center [559, 217] width 81 height 27
click at [534, 214] on input "True" at bounding box center [529, 217] width 9 height 7
radio input "true"
click at [561, 317] on label "True" at bounding box center [559, 310] width 81 height 27
click at [534, 315] on input "True" at bounding box center [529, 310] width 9 height 7
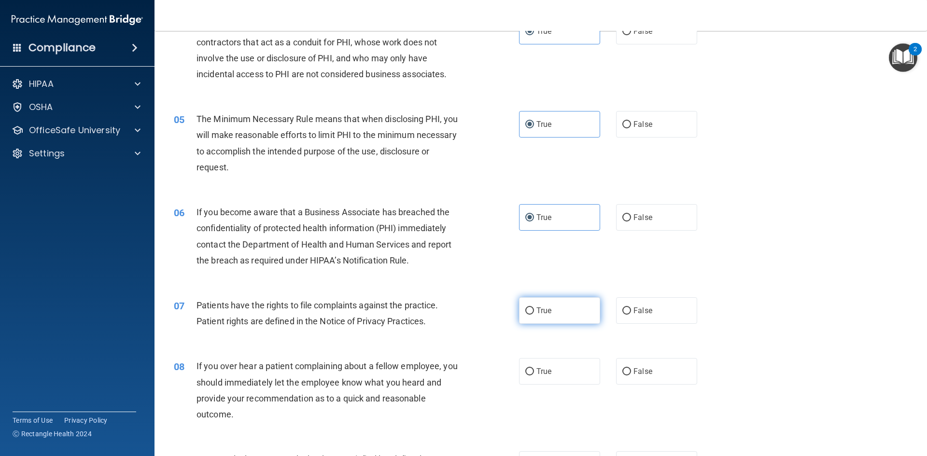
radio input "true"
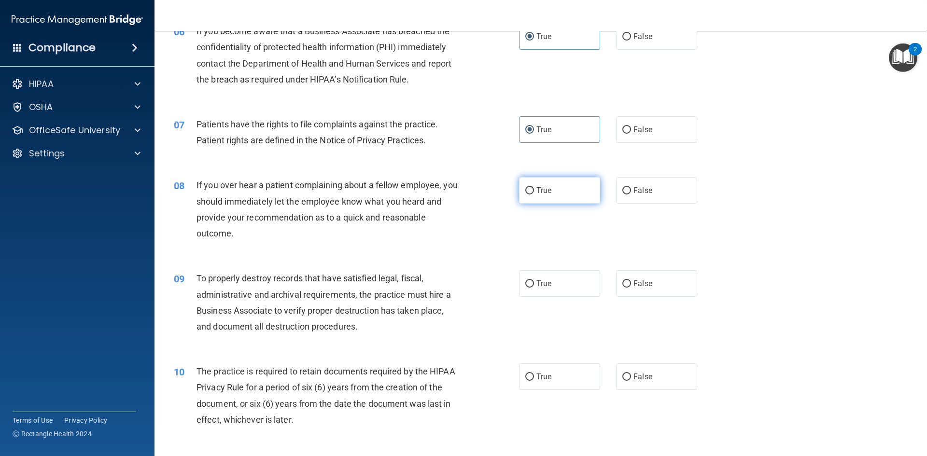
scroll to position [531, 0]
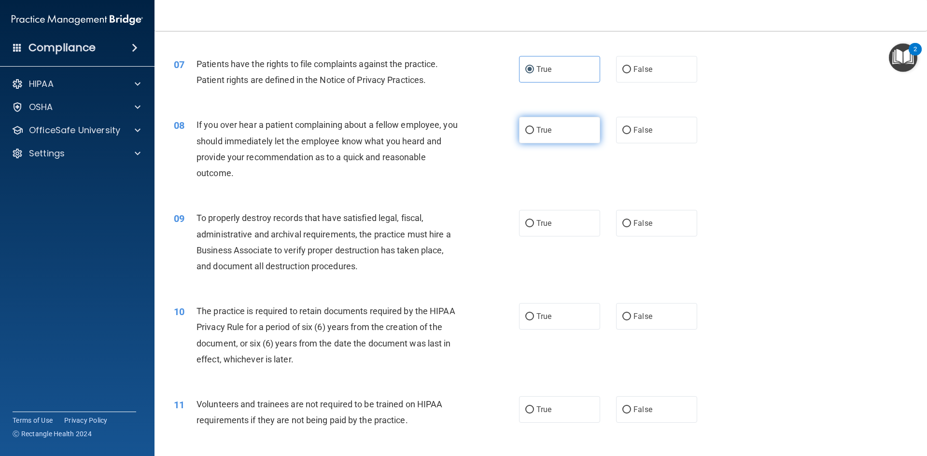
click at [554, 139] on label "True" at bounding box center [559, 130] width 81 height 27
click at [534, 134] on input "True" at bounding box center [529, 130] width 9 height 7
radio input "true"
click at [537, 222] on span "True" at bounding box center [543, 223] width 15 height 9
click at [534, 222] on input "True" at bounding box center [529, 223] width 9 height 7
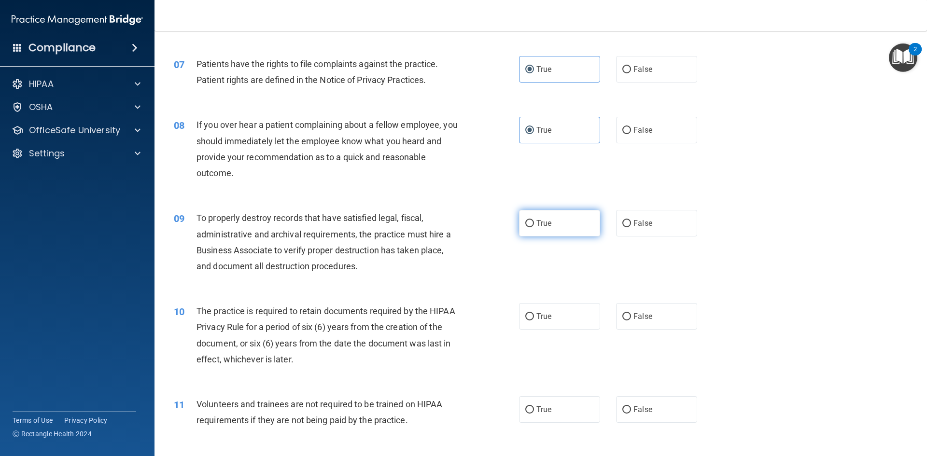
radio input "true"
click at [540, 322] on label "True" at bounding box center [559, 316] width 81 height 27
click at [534, 320] on input "True" at bounding box center [529, 316] width 9 height 7
radio input "true"
click at [561, 417] on label "True" at bounding box center [559, 409] width 81 height 27
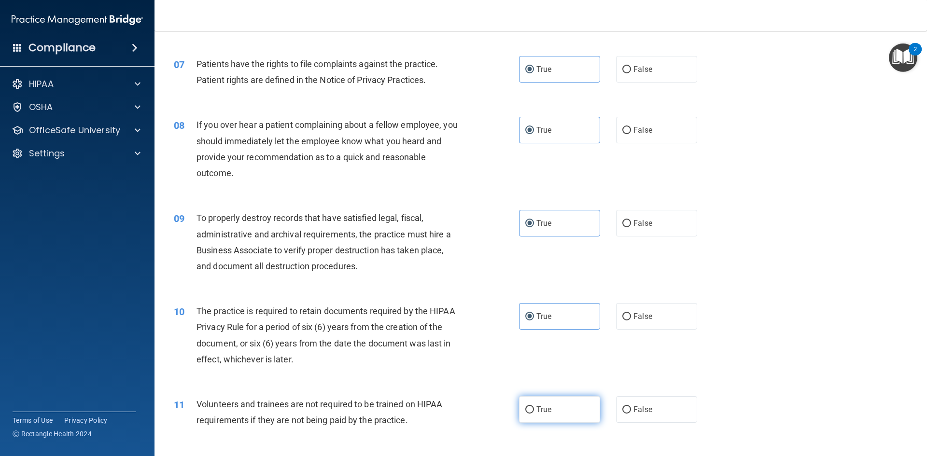
click at [534, 414] on input "True" at bounding box center [529, 409] width 9 height 7
radio input "true"
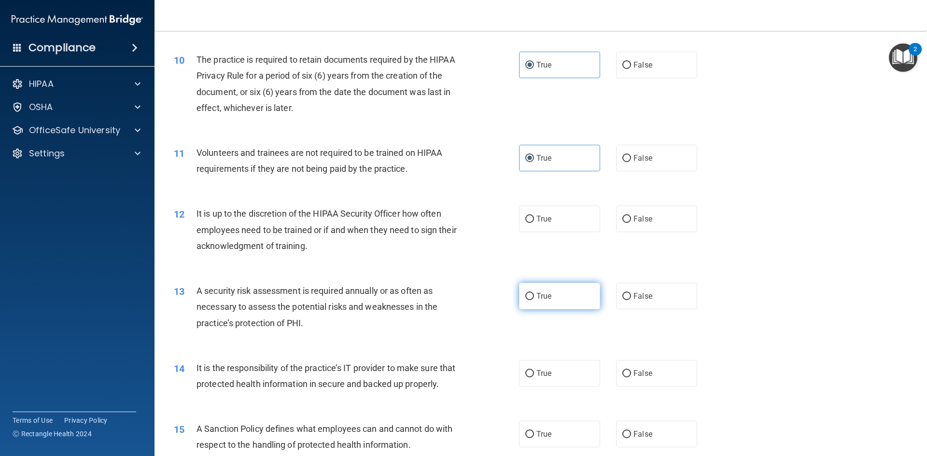
scroll to position [820, 0]
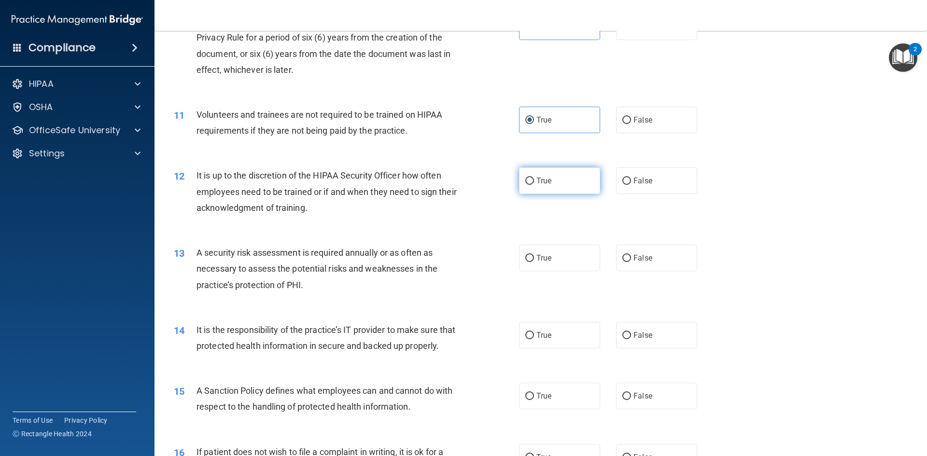
click at [532, 179] on label "True" at bounding box center [559, 180] width 81 height 27
click at [532, 179] on input "True" at bounding box center [529, 181] width 9 height 7
radio input "true"
click at [526, 265] on label "True" at bounding box center [559, 258] width 81 height 27
click at [526, 262] on input "True" at bounding box center [529, 258] width 9 height 7
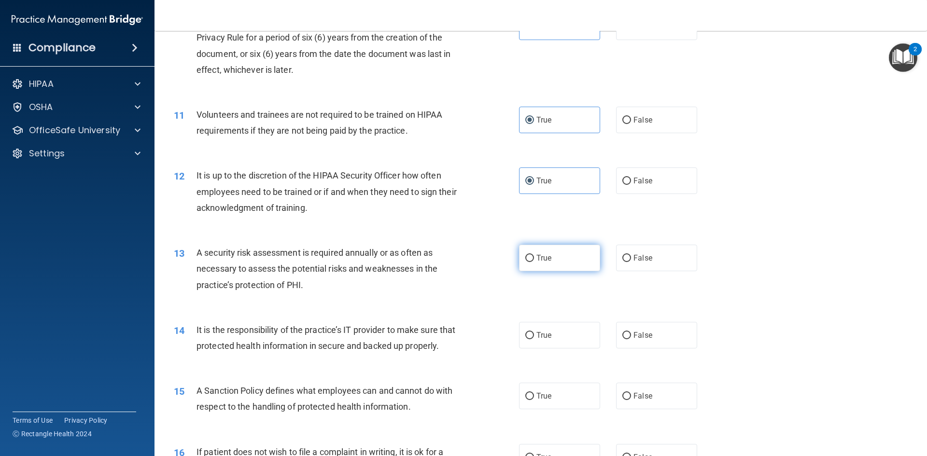
radio input "true"
click at [548, 333] on label "True" at bounding box center [559, 335] width 81 height 27
click at [534, 333] on input "True" at bounding box center [529, 335] width 9 height 7
radio input "true"
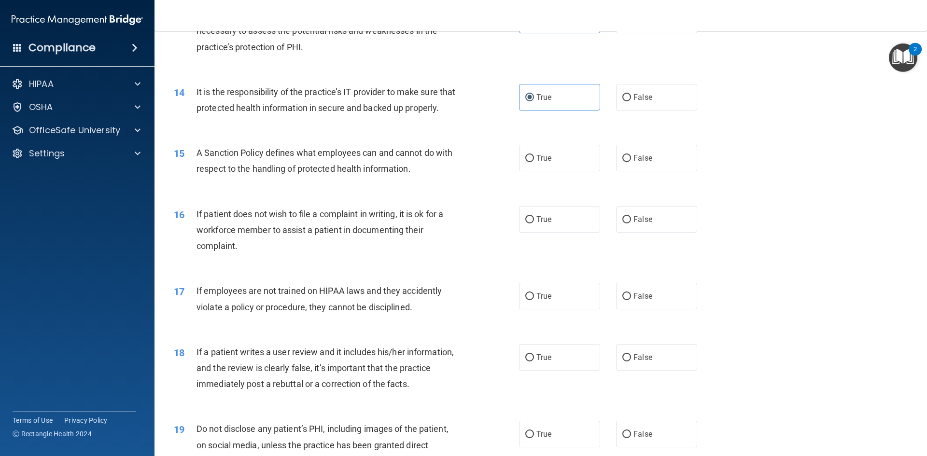
scroll to position [1062, 0]
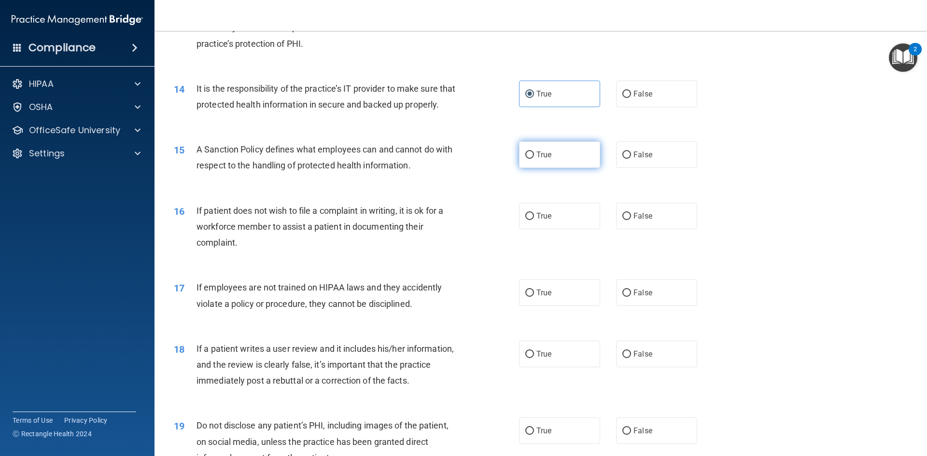
click at [572, 163] on label "True" at bounding box center [559, 154] width 81 height 27
click at [534, 159] on input "True" at bounding box center [529, 155] width 9 height 7
radio input "true"
click at [568, 225] on label "True" at bounding box center [559, 216] width 81 height 27
click at [534, 220] on input "True" at bounding box center [529, 216] width 9 height 7
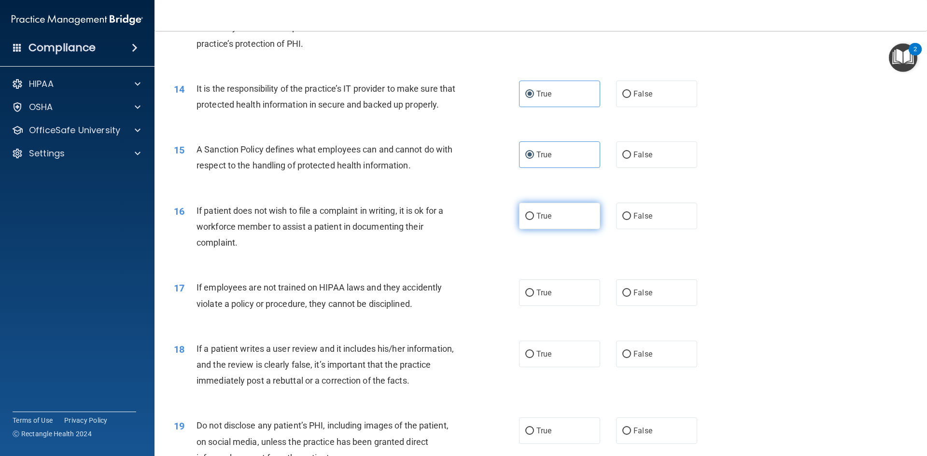
radio input "true"
click at [556, 306] on label "True" at bounding box center [559, 292] width 81 height 27
click at [534, 297] on input "True" at bounding box center [529, 293] width 9 height 7
radio input "true"
click at [581, 367] on label "True" at bounding box center [559, 354] width 81 height 27
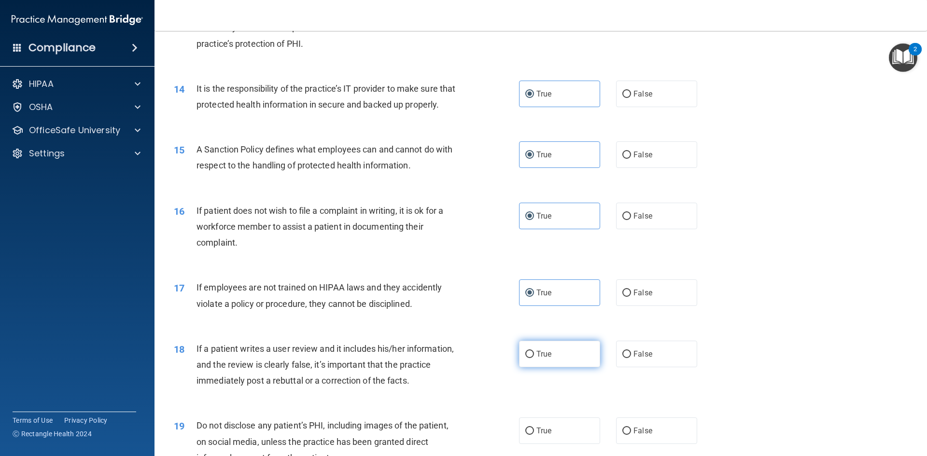
click at [534, 358] on input "True" at bounding box center [529, 354] width 9 height 7
radio input "true"
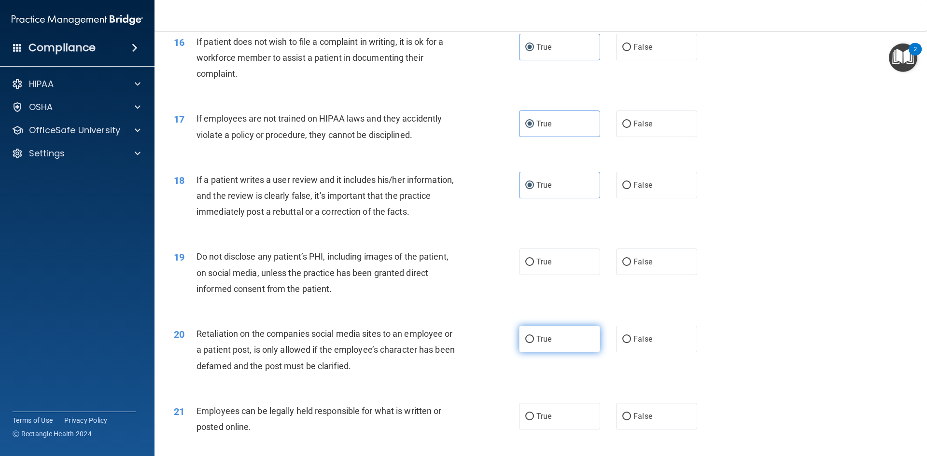
scroll to position [1255, 0]
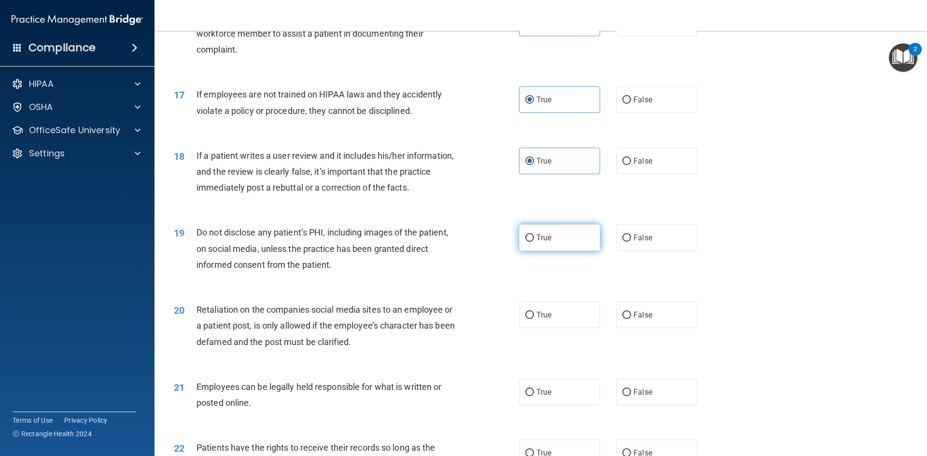
click at [565, 251] on label "True" at bounding box center [559, 237] width 81 height 27
click at [534, 242] on input "True" at bounding box center [529, 238] width 9 height 7
radio input "true"
click at [559, 321] on label "True" at bounding box center [559, 315] width 81 height 27
click at [534, 319] on input "True" at bounding box center [529, 315] width 9 height 7
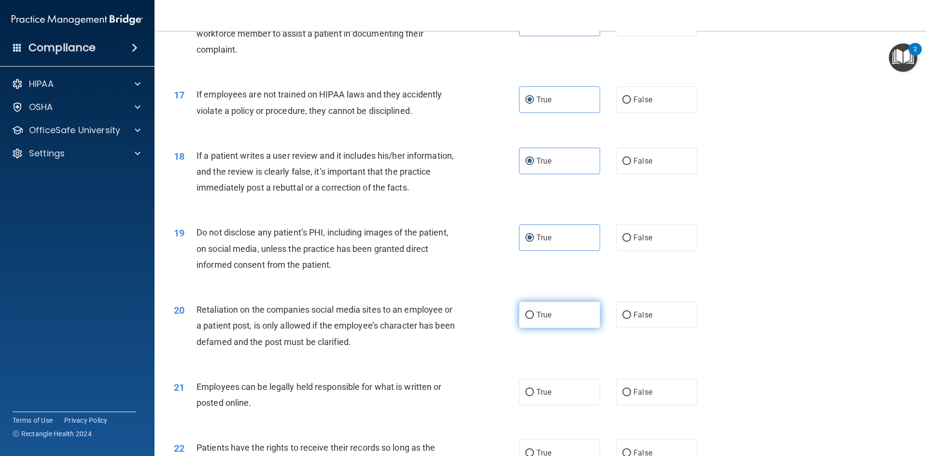
radio input "true"
drag, startPoint x: 549, startPoint y: 416, endPoint x: 556, endPoint y: 399, distance: 18.6
click at [549, 405] on label "True" at bounding box center [559, 392] width 81 height 27
click at [534, 396] on input "True" at bounding box center [529, 392] width 9 height 7
radio input "true"
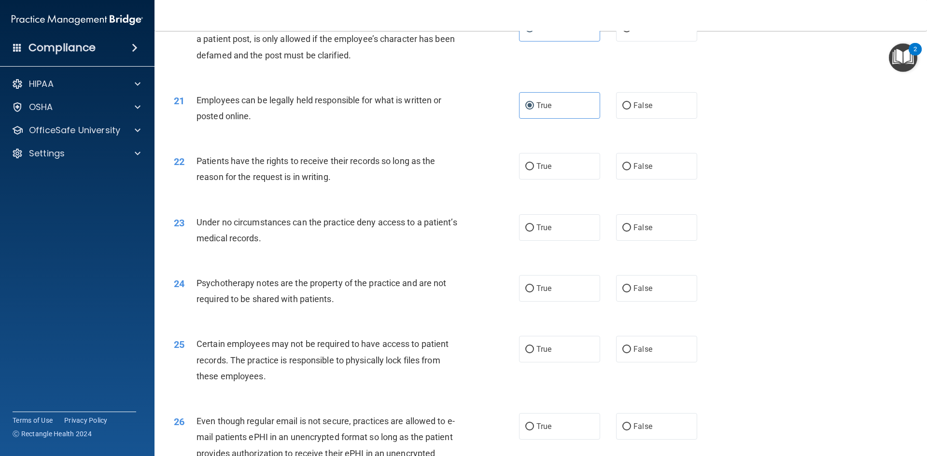
scroll to position [1544, 0]
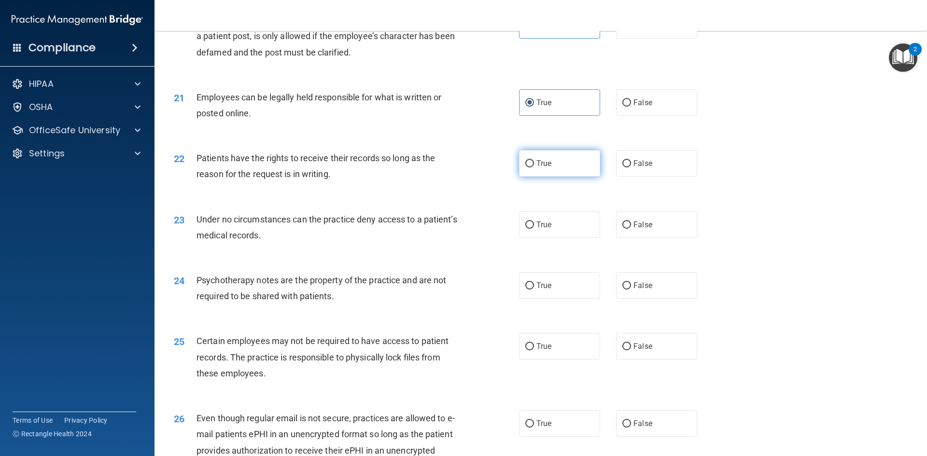
click at [551, 177] on label "True" at bounding box center [559, 163] width 81 height 27
click at [534, 167] on input "True" at bounding box center [529, 163] width 9 height 7
radio input "true"
click at [548, 233] on label "True" at bounding box center [559, 224] width 81 height 27
click at [534, 229] on input "True" at bounding box center [529, 225] width 9 height 7
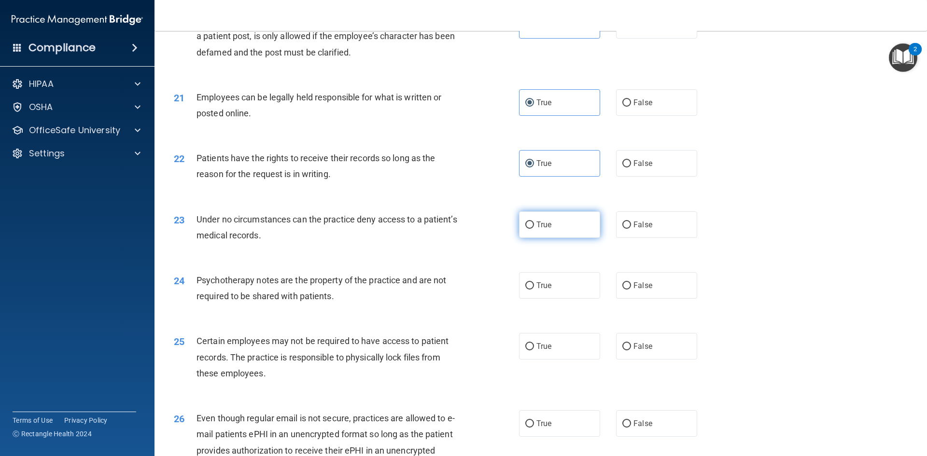
radio input "true"
click at [548, 299] on label "True" at bounding box center [559, 285] width 81 height 27
click at [534, 290] on input "True" at bounding box center [529, 285] width 9 height 7
radio input "true"
click at [552, 360] on label "True" at bounding box center [559, 346] width 81 height 27
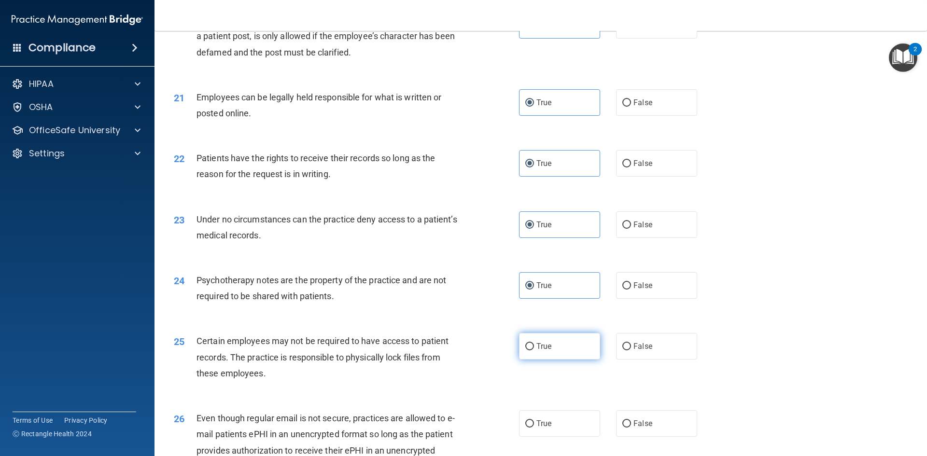
click at [534, 350] on input "True" at bounding box center [529, 346] width 9 height 7
radio input "true"
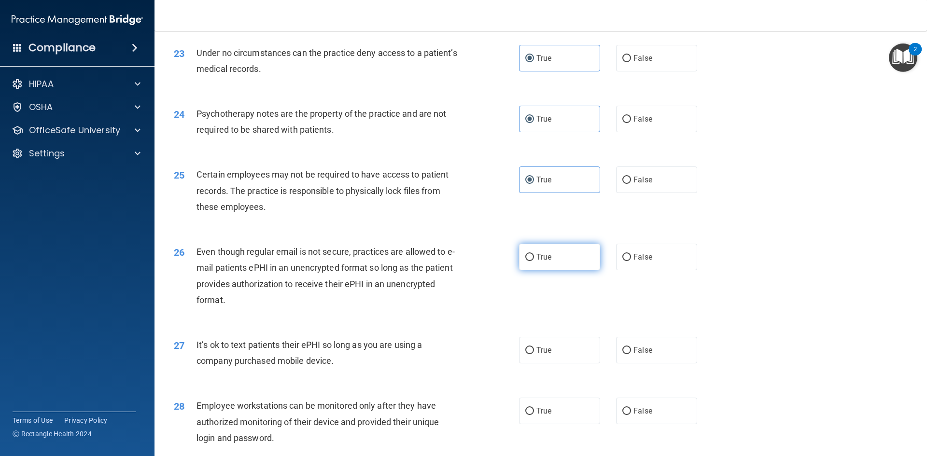
scroll to position [1737, 0]
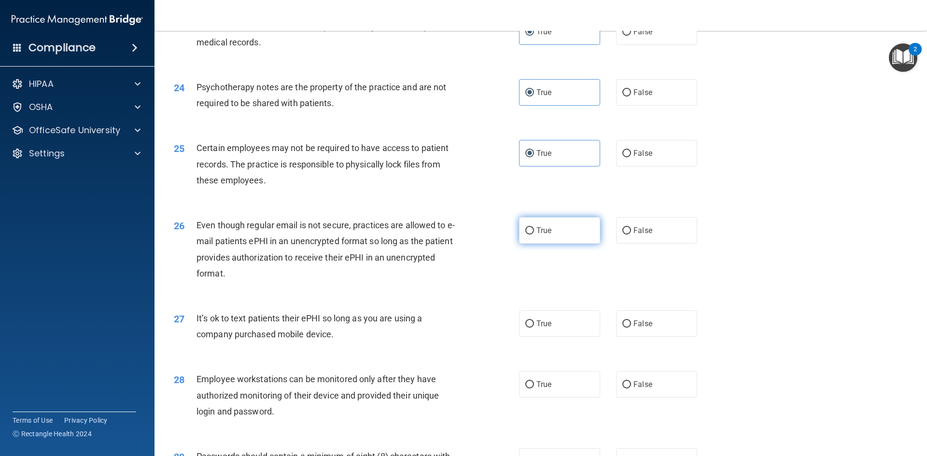
click at [537, 244] on label "True" at bounding box center [559, 230] width 81 height 27
click at [534, 235] on input "True" at bounding box center [529, 230] width 9 height 7
radio input "true"
click at [526, 328] on input "True" at bounding box center [529, 323] width 9 height 7
radio input "true"
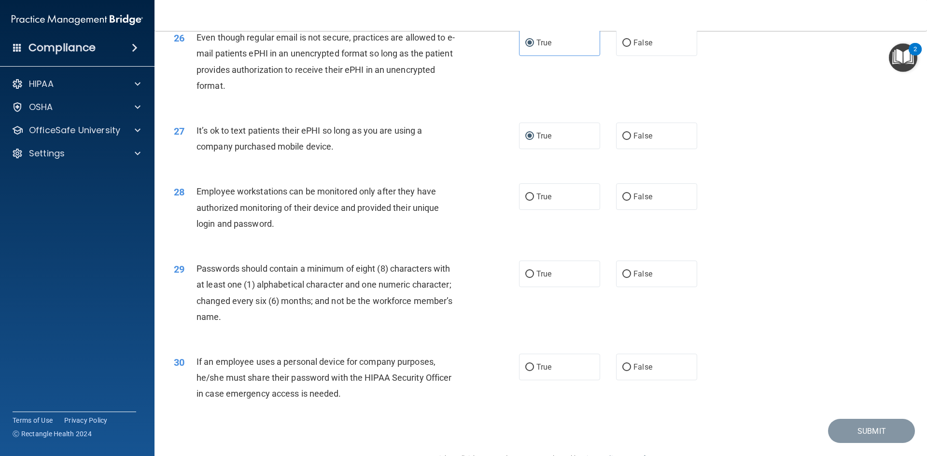
scroll to position [1930, 0]
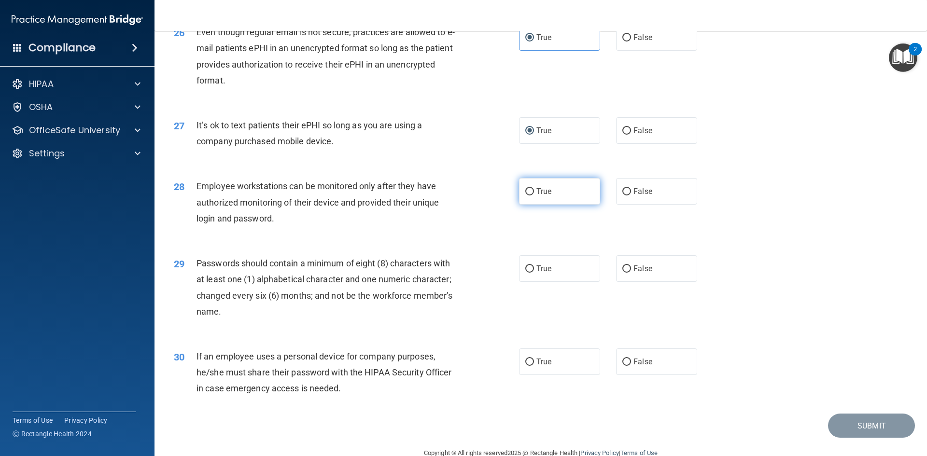
click at [573, 205] on label "True" at bounding box center [559, 191] width 81 height 27
click at [534, 195] on input "True" at bounding box center [529, 191] width 9 height 7
radio input "true"
click at [573, 282] on label "True" at bounding box center [559, 268] width 81 height 27
click at [534, 273] on input "True" at bounding box center [529, 268] width 9 height 7
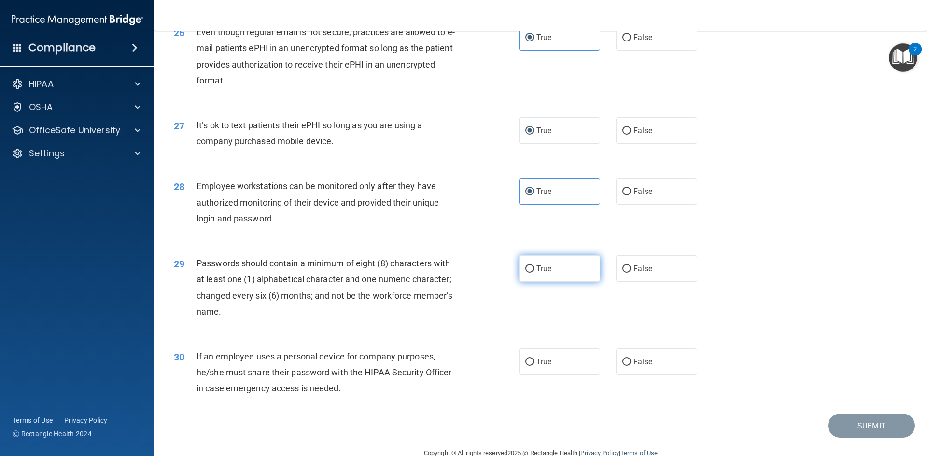
radio input "true"
click at [530, 374] on label "True" at bounding box center [559, 361] width 81 height 27
click at [530, 366] on input "True" at bounding box center [529, 362] width 9 height 7
radio input "true"
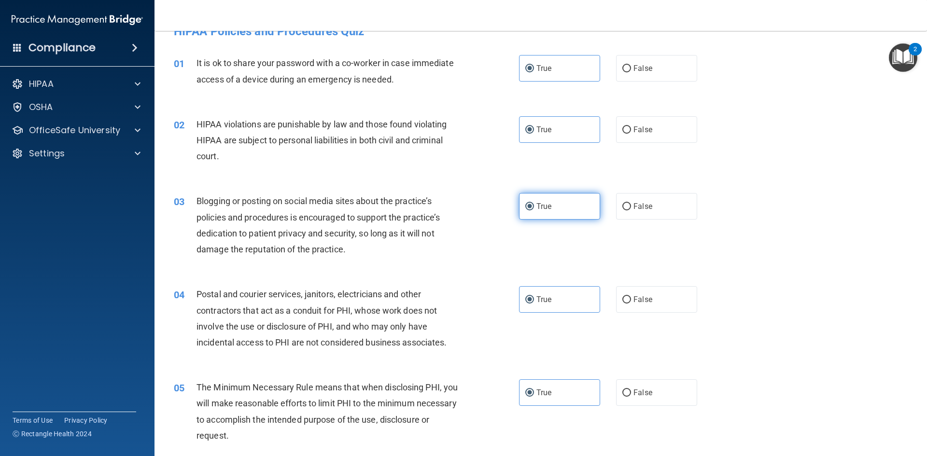
scroll to position [0, 0]
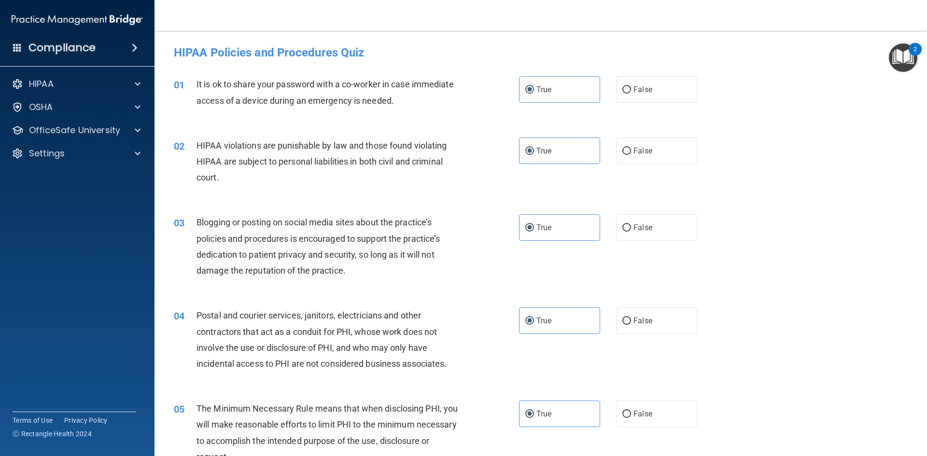
drag, startPoint x: 554, startPoint y: 254, endPoint x: 784, endPoint y: 114, distance: 269.1
click at [787, 114] on div "01 It is ok to share your password with a co-worker in case immediate access of…" at bounding box center [540, 94] width 748 height 61
click at [671, 85] on label "False" at bounding box center [656, 89] width 81 height 27
click at [631, 86] on input "False" at bounding box center [626, 89] width 9 height 7
radio input "true"
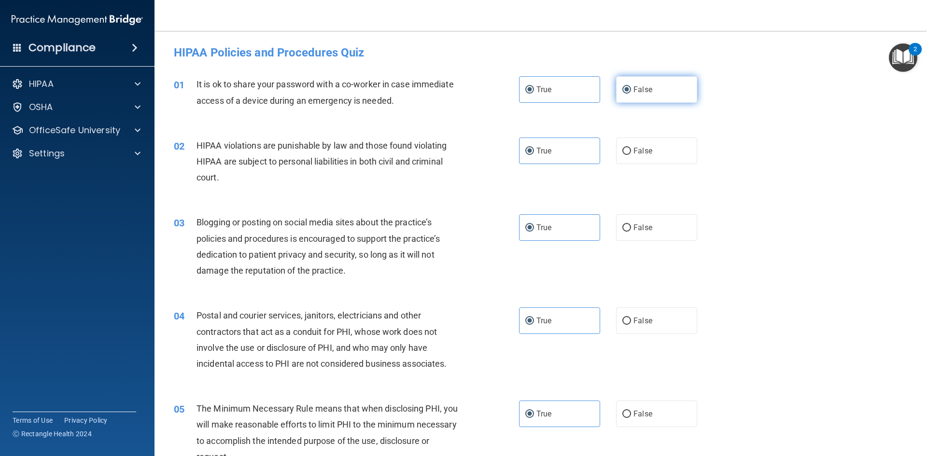
radio input "false"
click at [639, 218] on label "False" at bounding box center [656, 227] width 81 height 27
click at [631, 224] on input "False" at bounding box center [626, 227] width 9 height 7
radio input "true"
radio input "false"
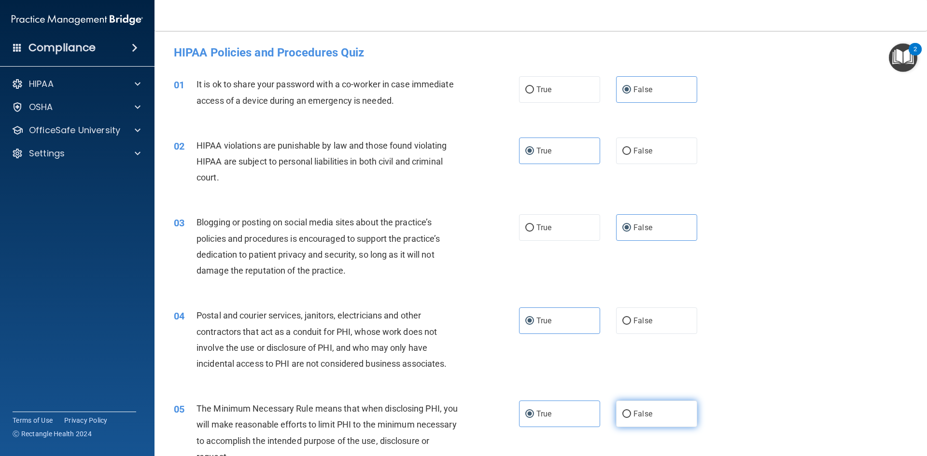
click at [644, 410] on span "False" at bounding box center [642, 413] width 19 height 9
click at [631, 411] on input "False" at bounding box center [626, 414] width 9 height 7
radio input "true"
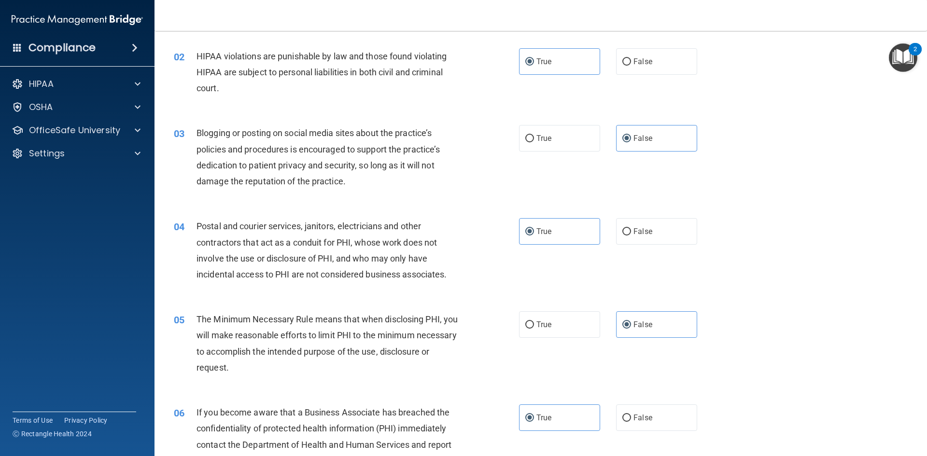
scroll to position [97, 0]
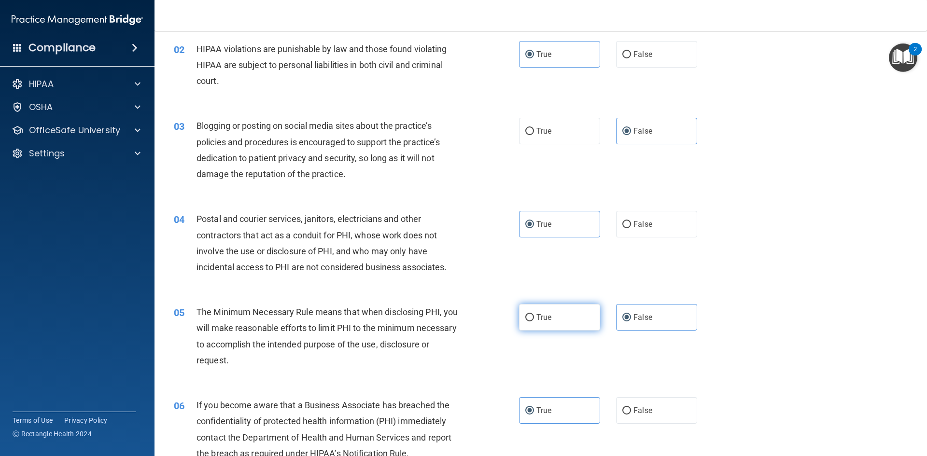
click at [536, 323] on label "True" at bounding box center [559, 317] width 81 height 27
click at [534, 321] on input "True" at bounding box center [529, 317] width 9 height 7
radio input "true"
radio input "false"
click at [645, 413] on span "False" at bounding box center [642, 410] width 19 height 9
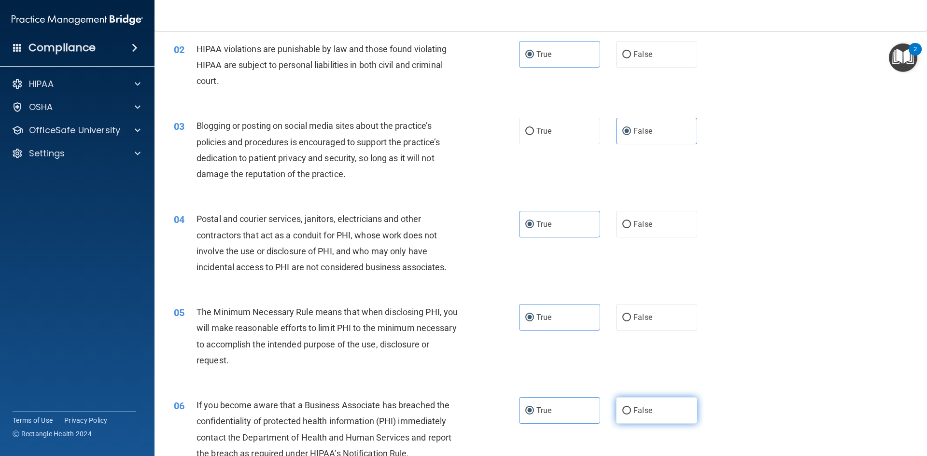
click at [631, 413] on input "False" at bounding box center [626, 410] width 9 height 7
radio input "true"
radio input "false"
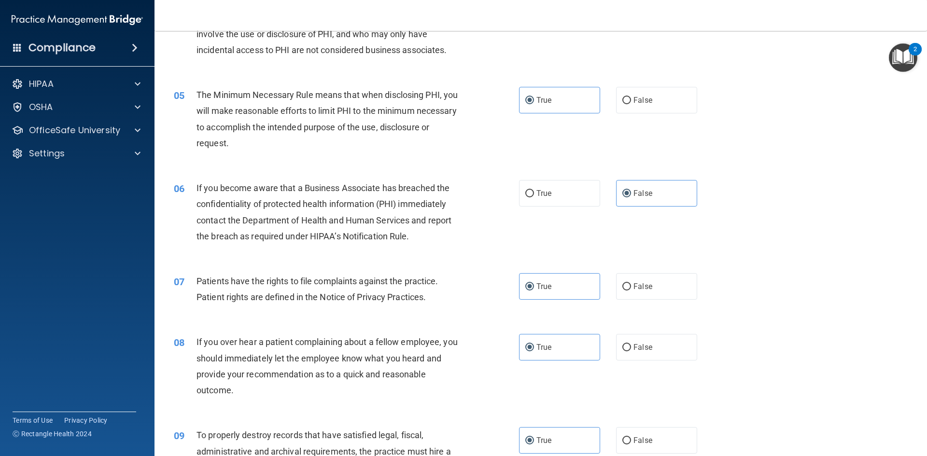
scroll to position [338, 0]
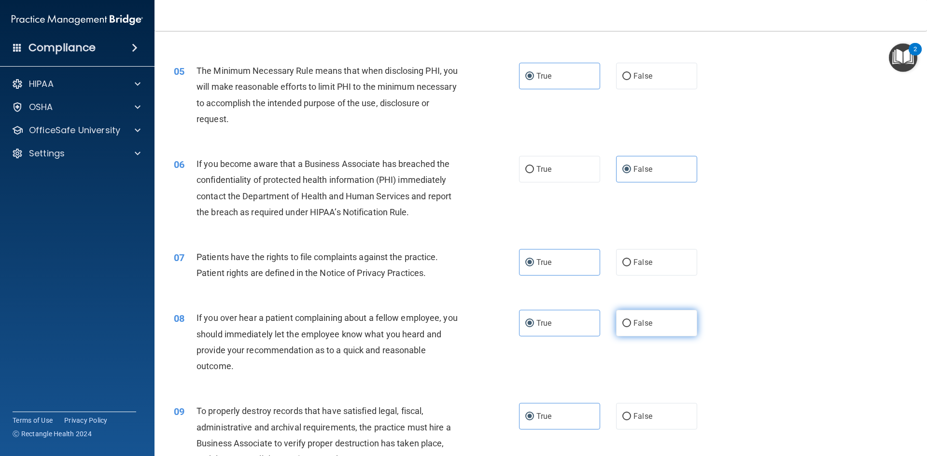
click at [639, 330] on label "False" at bounding box center [656, 323] width 81 height 27
click at [631, 327] on input "False" at bounding box center [626, 323] width 9 height 7
radio input "true"
radio input "false"
click at [640, 414] on span "False" at bounding box center [642, 416] width 19 height 9
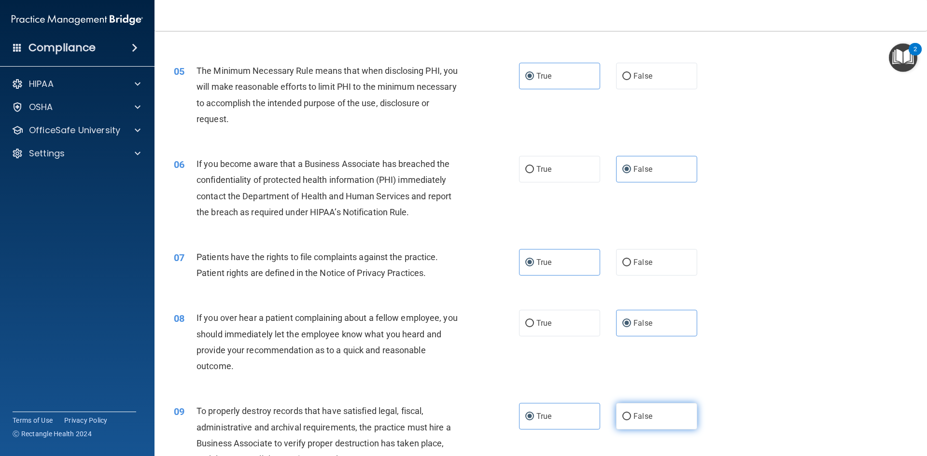
click at [631, 414] on input "False" at bounding box center [626, 416] width 9 height 7
radio input "true"
radio input "false"
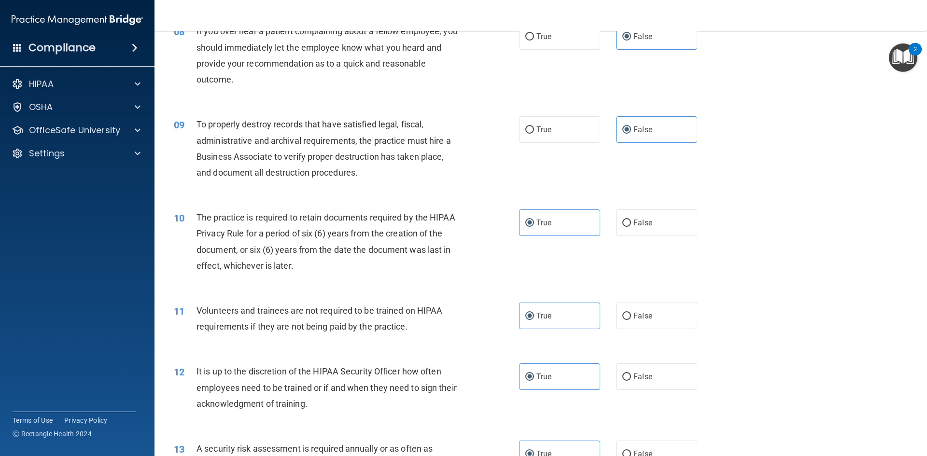
scroll to position [627, 0]
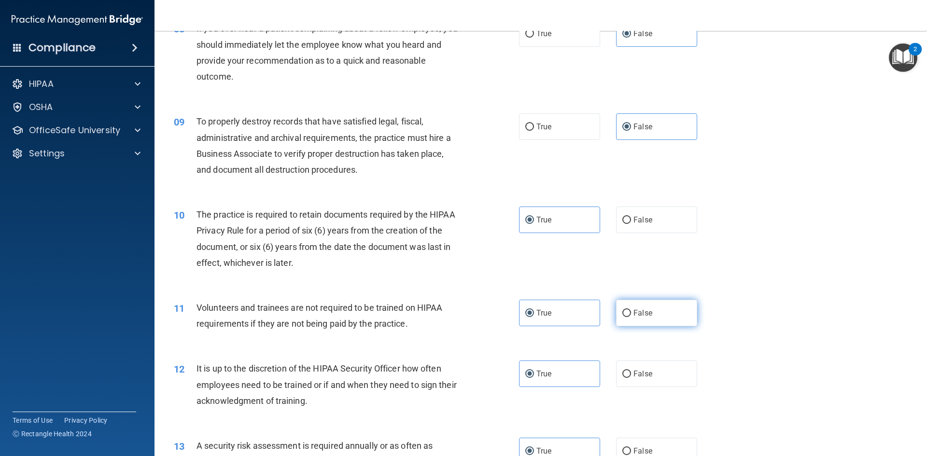
click at [665, 320] on label "False" at bounding box center [656, 313] width 81 height 27
click at [631, 317] on input "False" at bounding box center [626, 313] width 9 height 7
radio input "true"
radio input "false"
click at [652, 374] on label "False" at bounding box center [656, 373] width 81 height 27
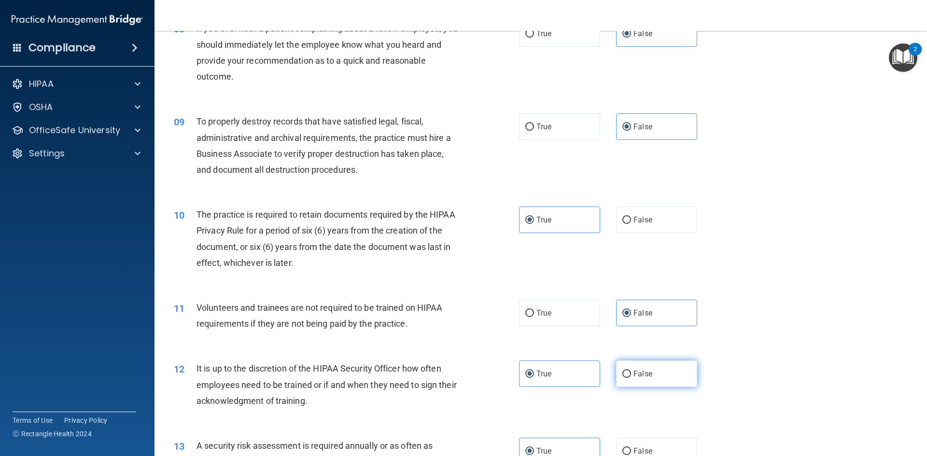
click at [631, 374] on input "False" at bounding box center [626, 374] width 9 height 7
radio input "true"
radio input "false"
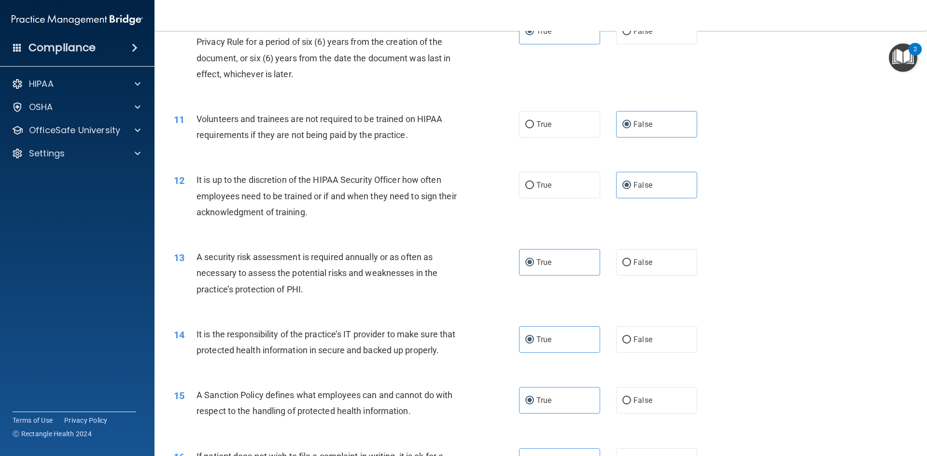
scroll to position [820, 0]
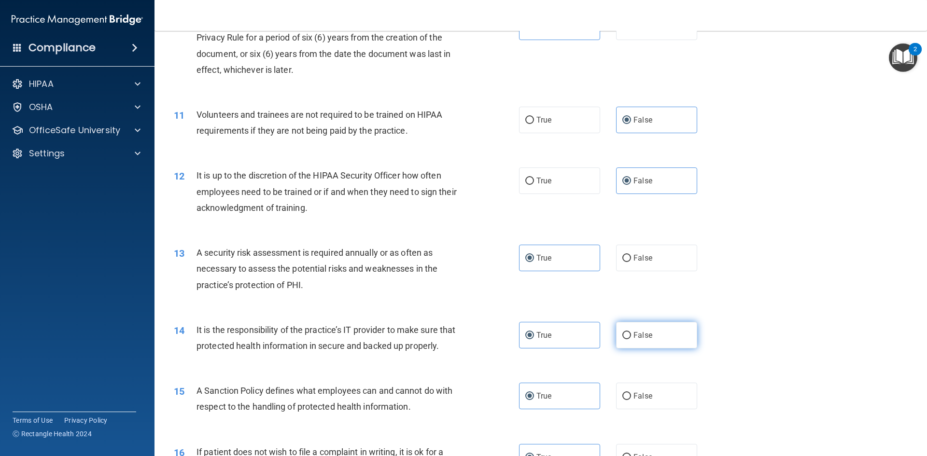
click at [648, 337] on label "False" at bounding box center [656, 335] width 81 height 27
click at [631, 337] on input "False" at bounding box center [626, 335] width 9 height 7
radio input "true"
radio input "false"
click at [648, 337] on label "False" at bounding box center [656, 335] width 81 height 27
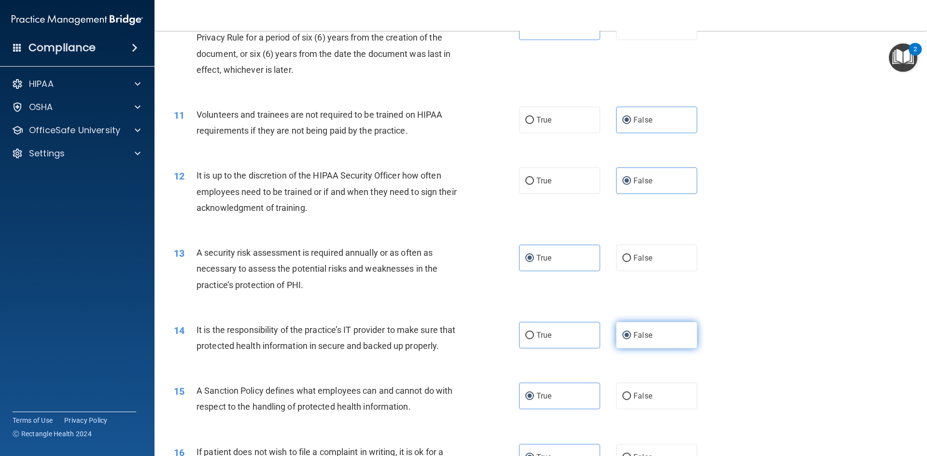
click at [631, 337] on input "False" at bounding box center [626, 335] width 9 height 7
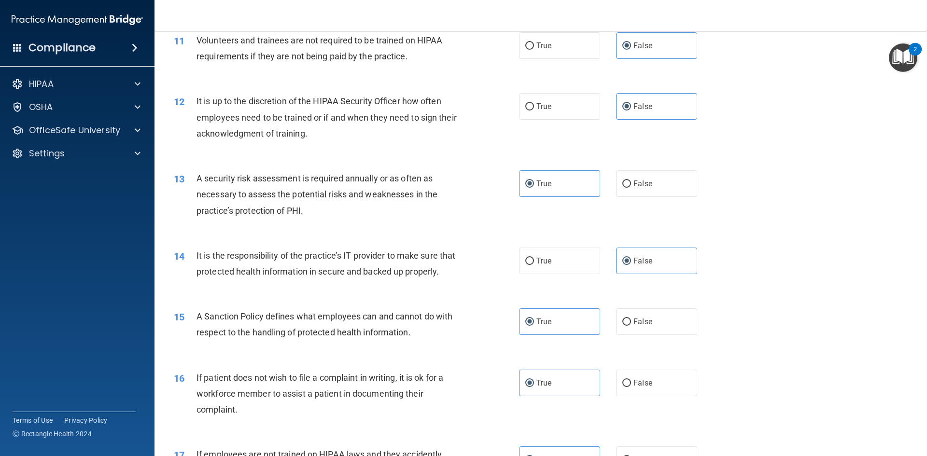
scroll to position [917, 0]
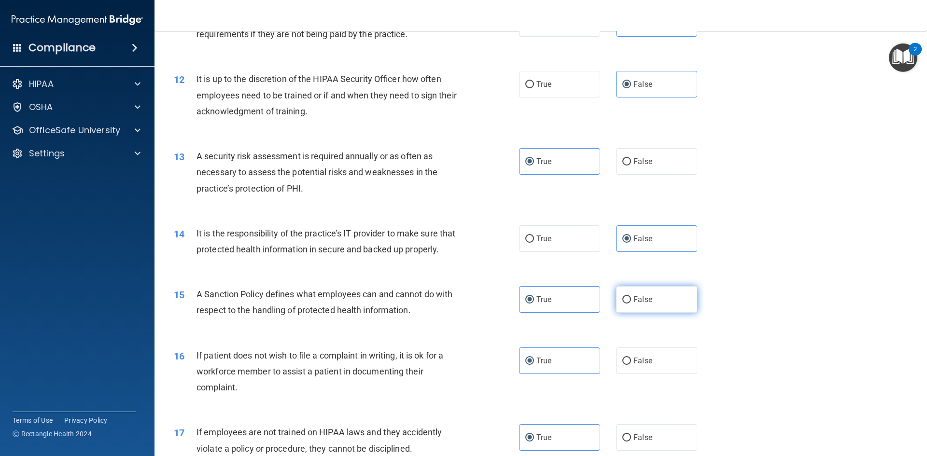
click at [658, 313] on label "False" at bounding box center [656, 299] width 81 height 27
click at [631, 304] on input "False" at bounding box center [626, 299] width 9 height 7
radio input "true"
radio input "false"
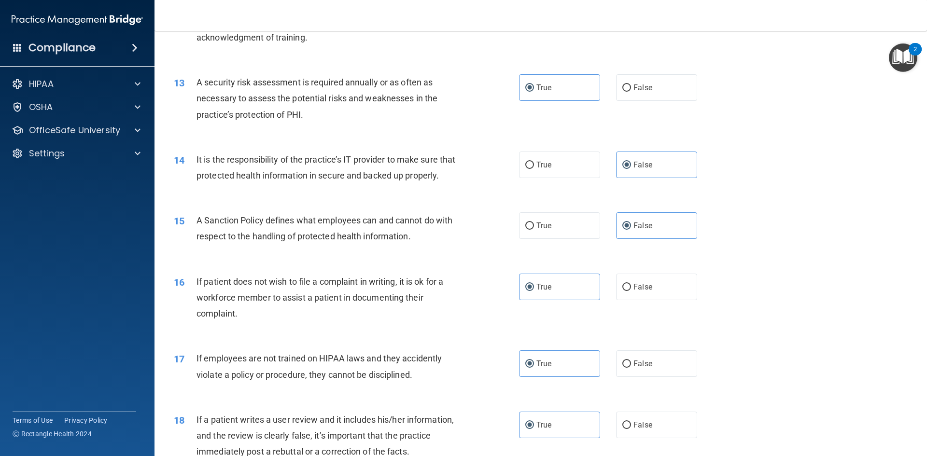
scroll to position [1013, 0]
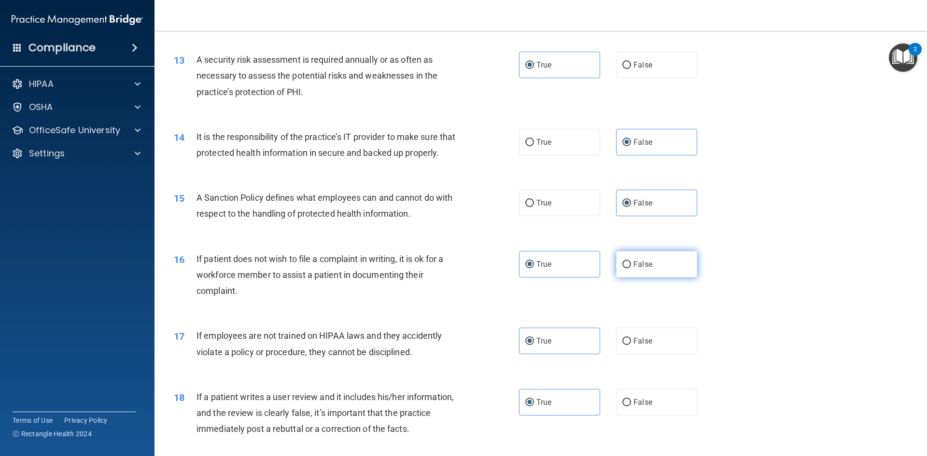
click at [666, 277] on label "False" at bounding box center [656, 264] width 81 height 27
click at [631, 268] on input "False" at bounding box center [626, 264] width 9 height 7
radio input "true"
click at [574, 277] on label "True" at bounding box center [559, 264] width 81 height 27
click at [534, 268] on input "True" at bounding box center [529, 264] width 9 height 7
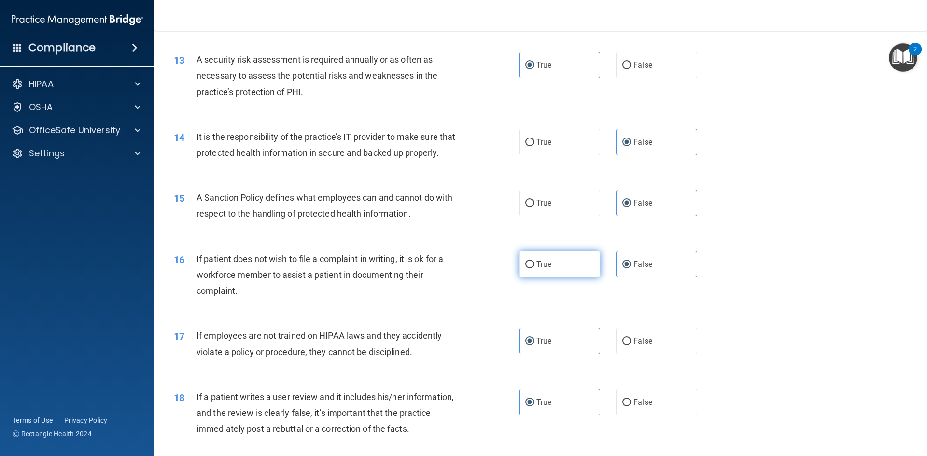
radio input "true"
radio input "false"
click at [574, 277] on label "True" at bounding box center [559, 264] width 81 height 27
click at [534, 268] on input "True" at bounding box center [529, 264] width 9 height 7
click at [653, 354] on label "False" at bounding box center [656, 341] width 81 height 27
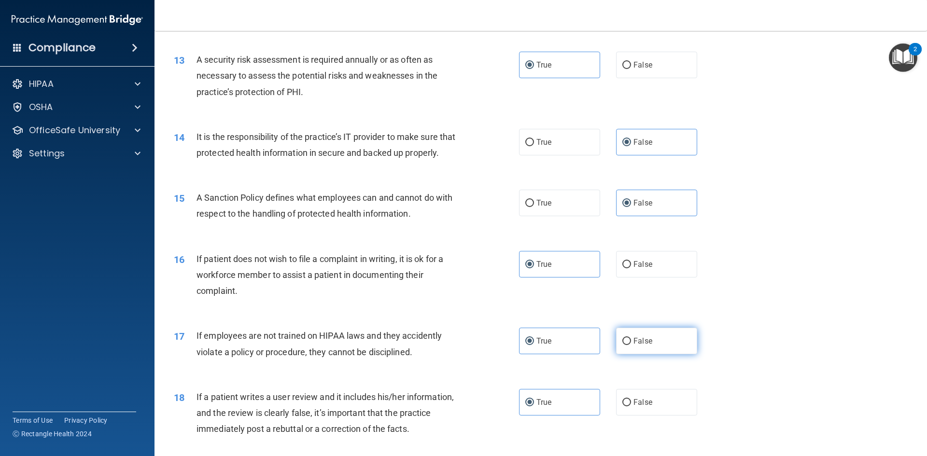
click at [631, 345] on input "False" at bounding box center [626, 341] width 9 height 7
radio input "true"
radio input "false"
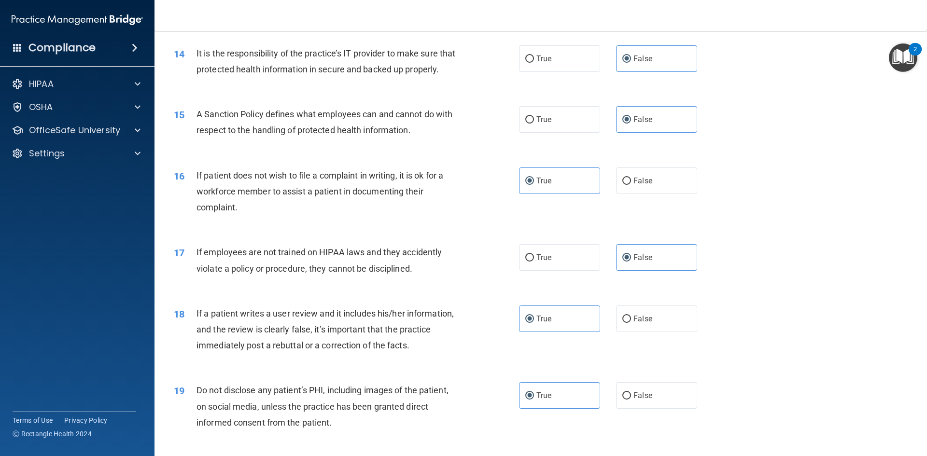
scroll to position [1158, 0]
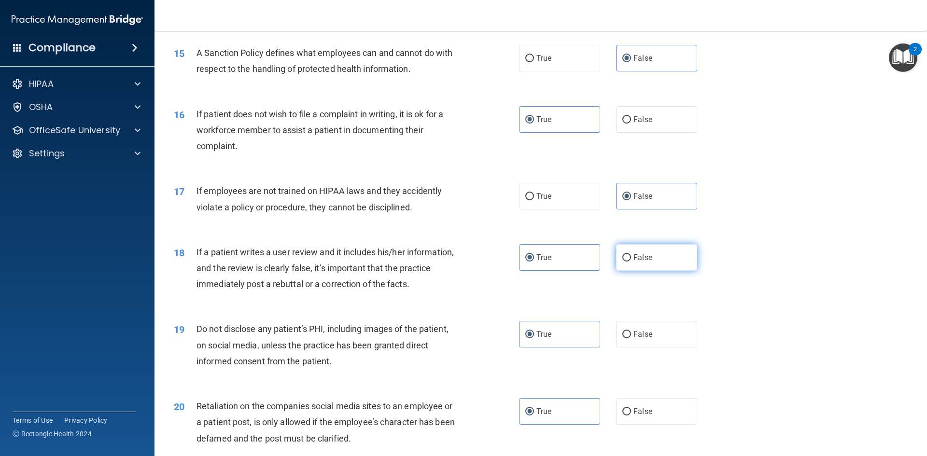
click at [653, 271] on label "False" at bounding box center [656, 257] width 81 height 27
click at [631, 262] on input "False" at bounding box center [626, 257] width 9 height 7
radio input "true"
radio input "false"
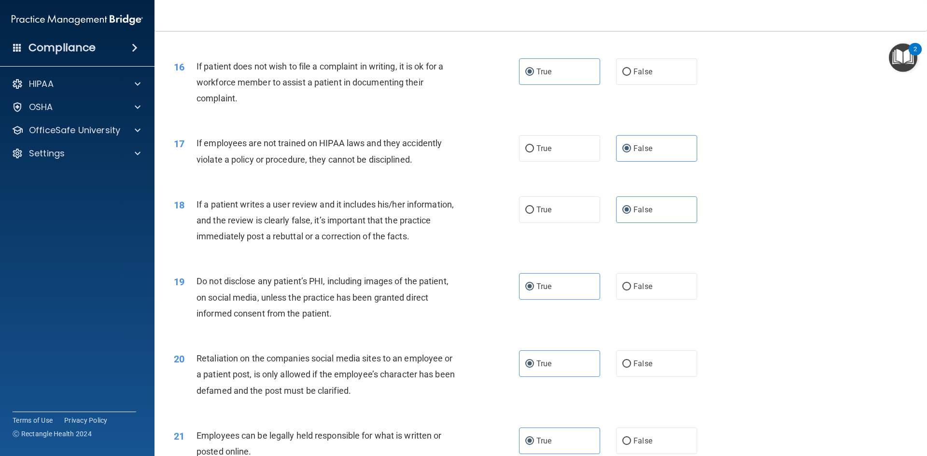
scroll to position [1206, 0]
click at [627, 376] on label "False" at bounding box center [656, 363] width 81 height 27
click at [627, 367] on input "False" at bounding box center [626, 363] width 9 height 7
radio input "true"
radio input "false"
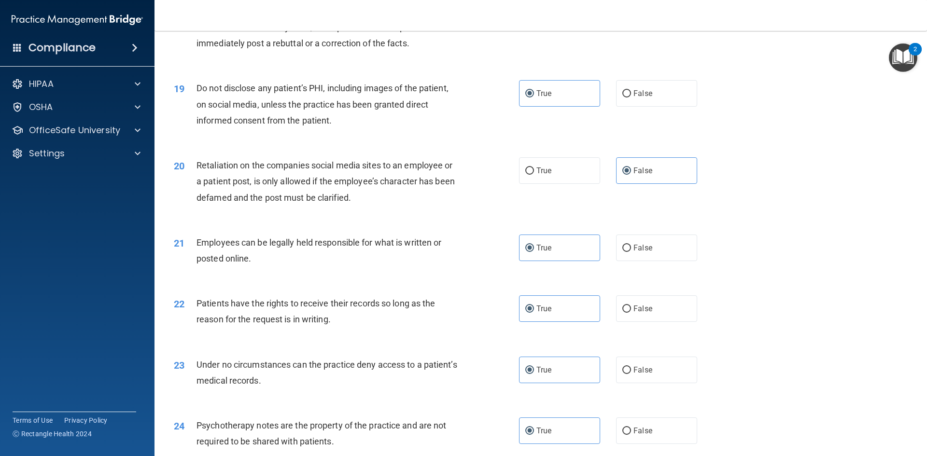
scroll to position [1399, 0]
click at [651, 321] on label "False" at bounding box center [656, 308] width 81 height 27
click at [631, 312] on input "False" at bounding box center [626, 308] width 9 height 7
radio input "true"
radio input "false"
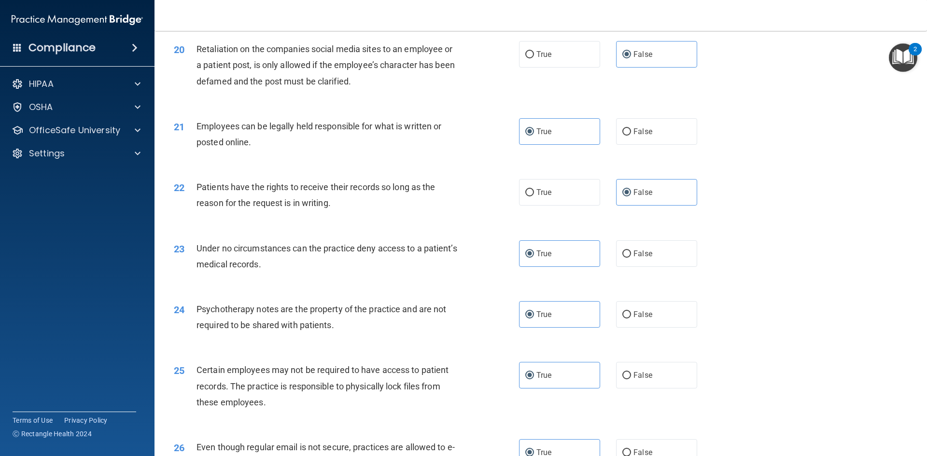
scroll to position [1544, 0]
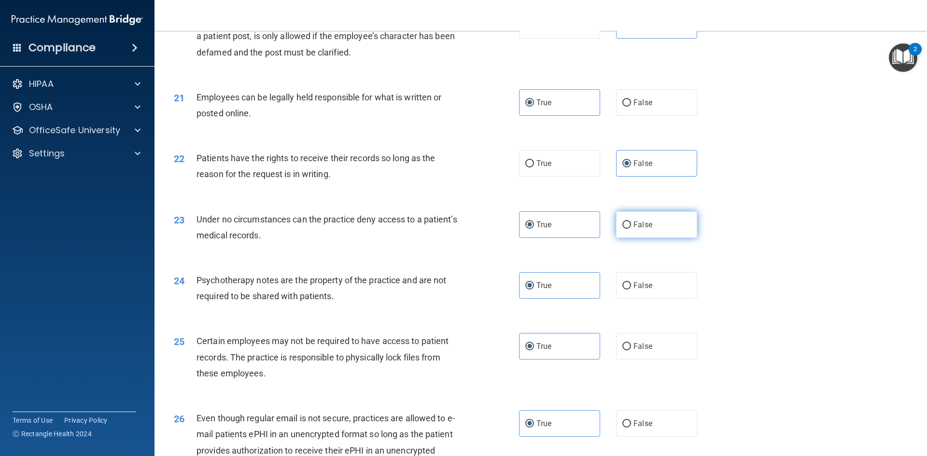
click at [643, 229] on span "False" at bounding box center [642, 224] width 19 height 9
click at [631, 229] on input "False" at bounding box center [626, 225] width 9 height 7
radio input "true"
radio input "false"
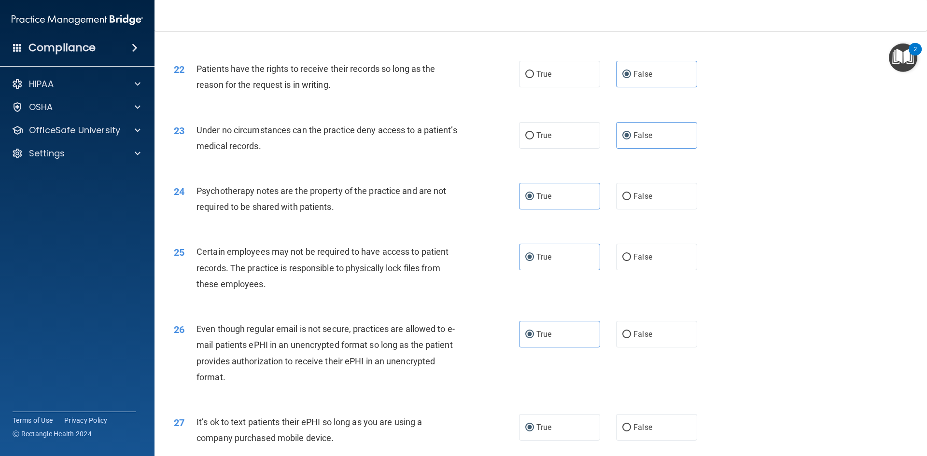
scroll to position [1641, 0]
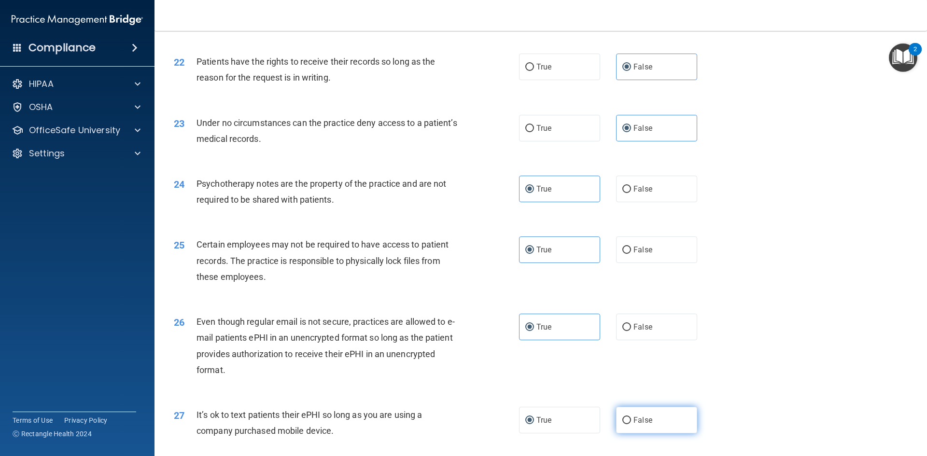
click at [616, 433] on label "False" at bounding box center [656, 420] width 81 height 27
click at [622, 424] on input "False" at bounding box center [626, 420] width 9 height 7
radio input "true"
radio input "false"
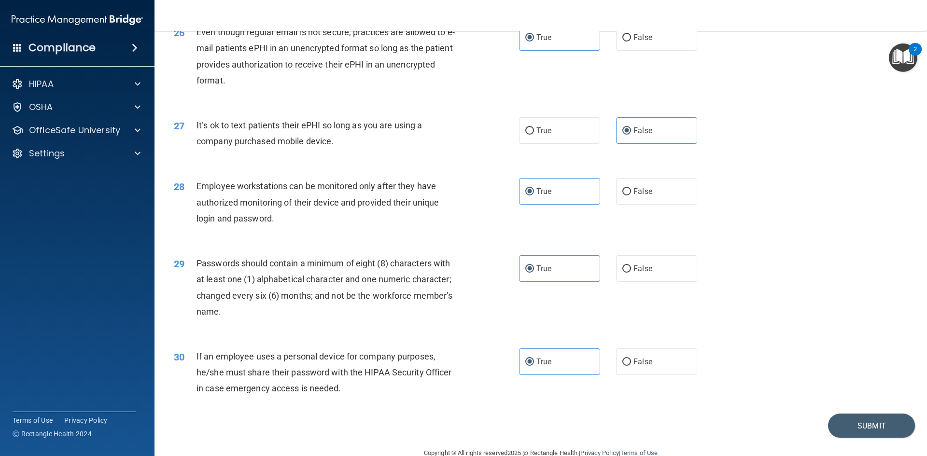
scroll to position [1967, 0]
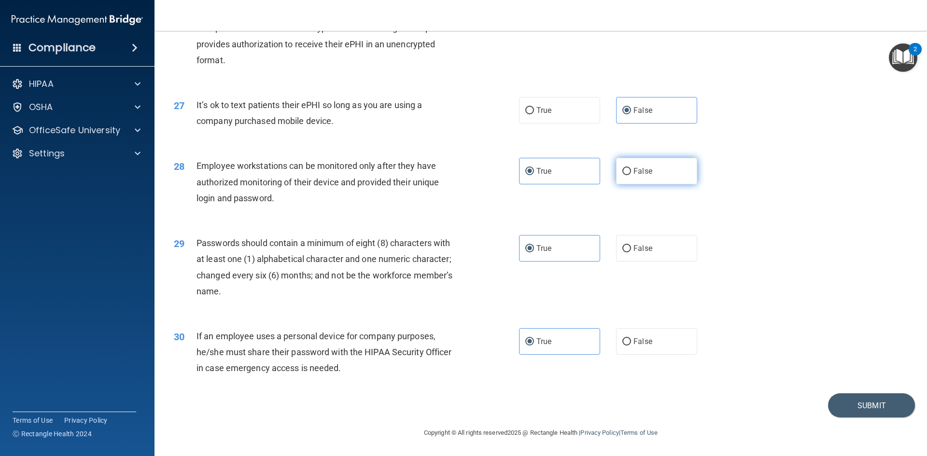
click at [631, 179] on label "False" at bounding box center [656, 171] width 81 height 27
click at [631, 175] on input "False" at bounding box center [626, 171] width 9 height 7
radio input "true"
radio input "false"
click at [638, 345] on span "False" at bounding box center [642, 341] width 19 height 9
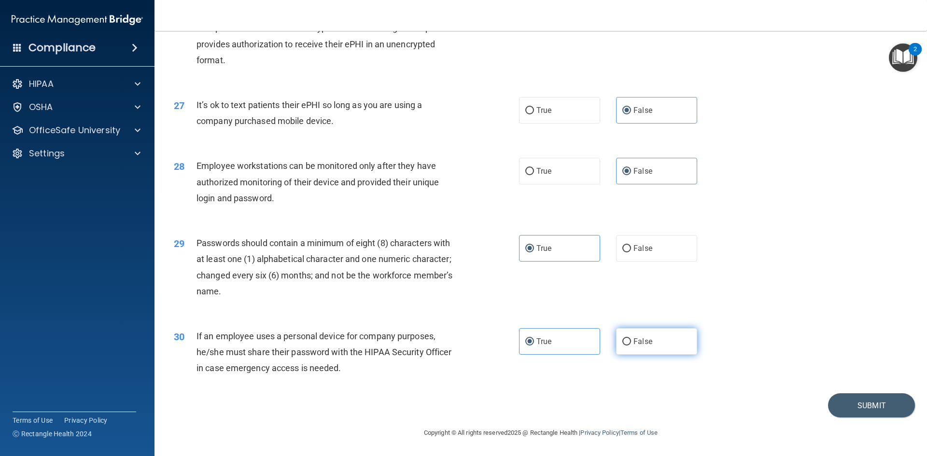
click at [631, 345] on input "False" at bounding box center [626, 341] width 9 height 7
radio input "true"
radio input "false"
click at [861, 409] on button "Submit" at bounding box center [871, 405] width 87 height 25
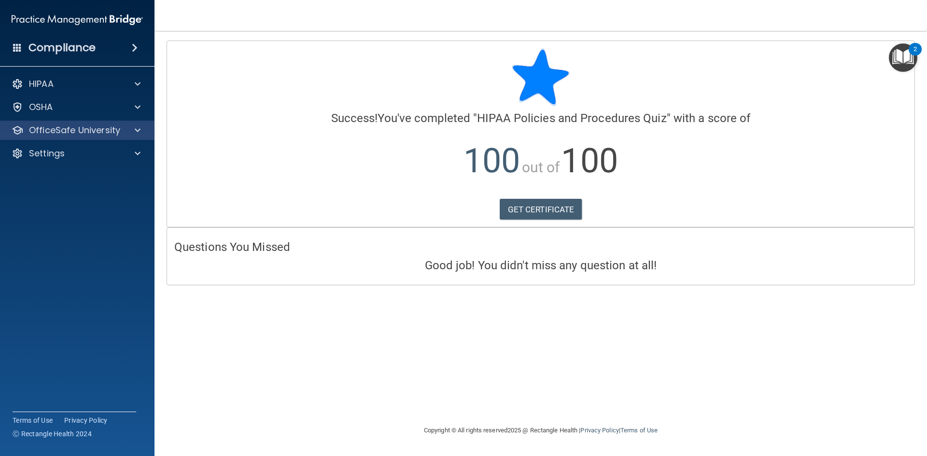
click at [112, 137] on div "OfficeSafe University" at bounding box center [77, 130] width 155 height 19
click at [136, 125] on div "OfficeSafe University" at bounding box center [77, 130] width 155 height 19
click at [137, 128] on span at bounding box center [138, 131] width 6 height 12
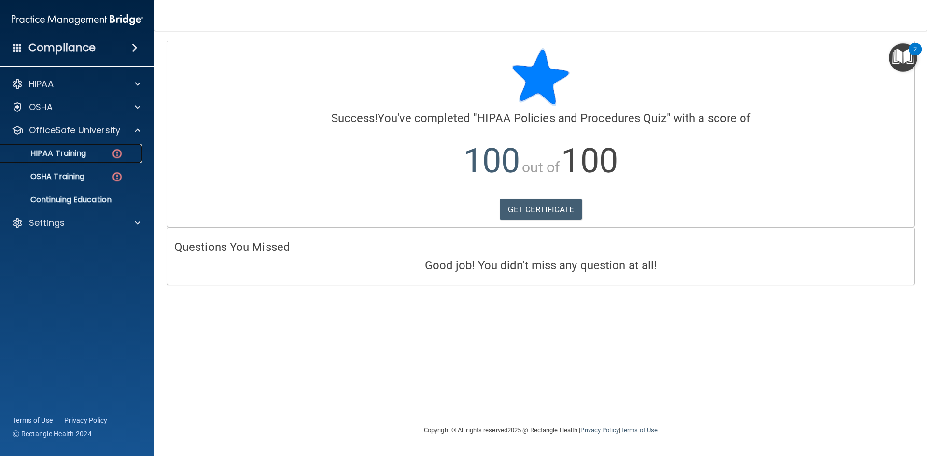
click at [75, 156] on p "HIPAA Training" at bounding box center [46, 154] width 80 height 10
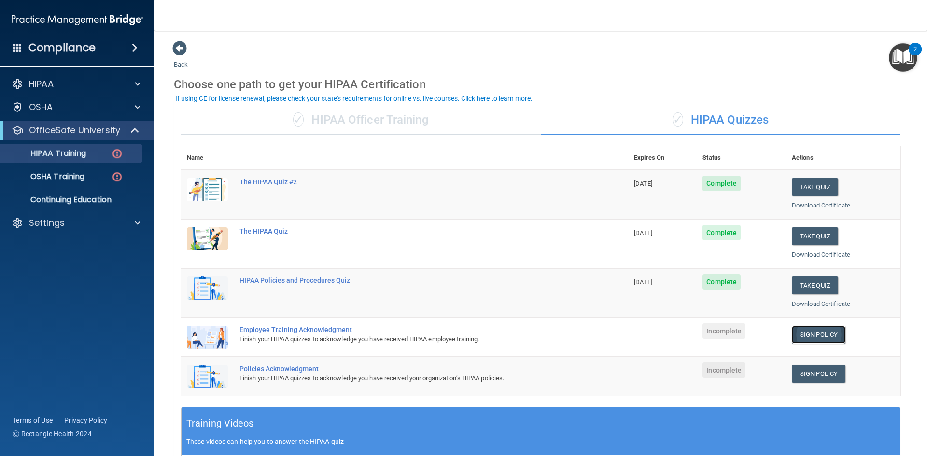
click at [809, 339] on link "Sign Policy" at bounding box center [818, 335] width 54 height 18
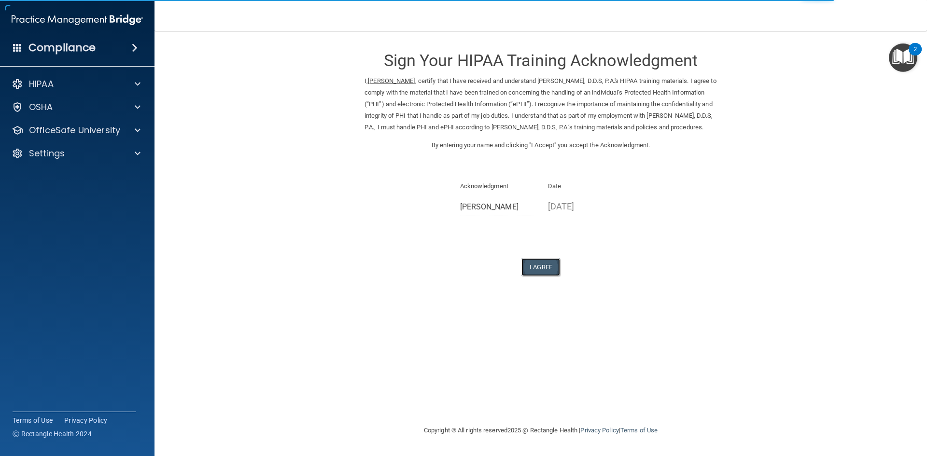
click at [543, 276] on button "I Agree" at bounding box center [540, 267] width 39 height 18
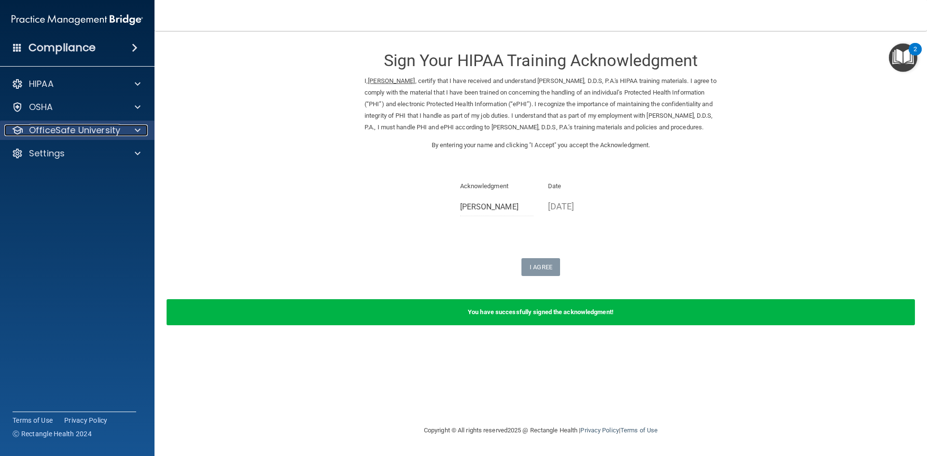
click at [131, 132] on div at bounding box center [136, 131] width 24 height 12
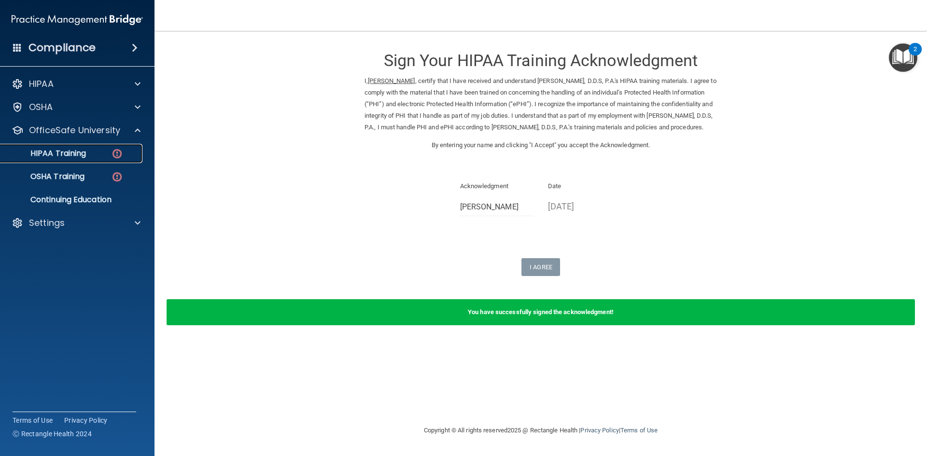
click at [107, 156] on div "HIPAA Training" at bounding box center [72, 154] width 132 height 10
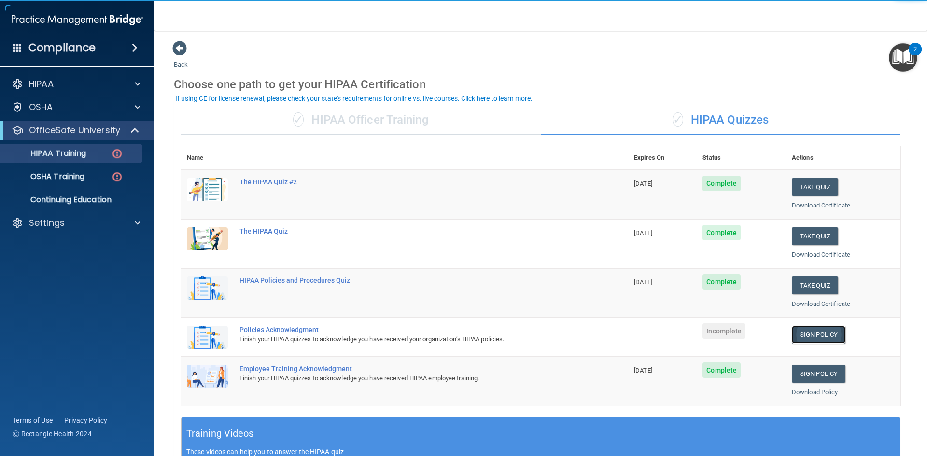
click at [813, 337] on link "Sign Policy" at bounding box center [818, 335] width 54 height 18
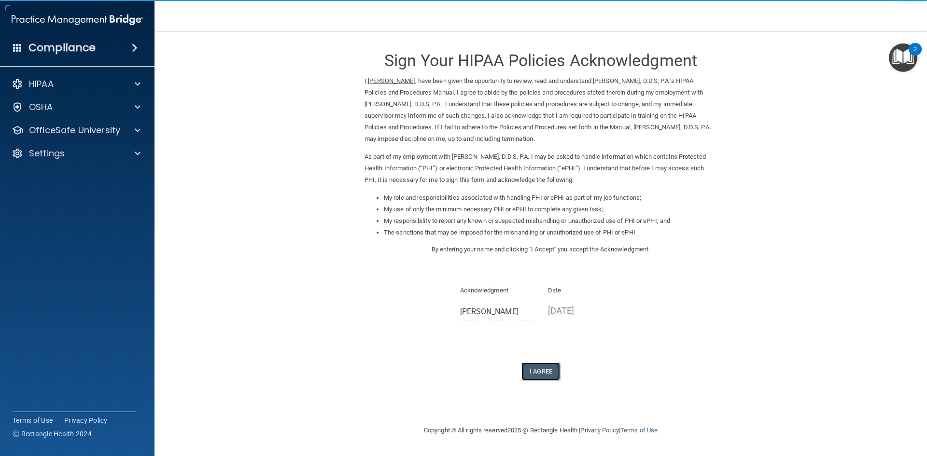
click at [533, 377] on button "I Agree" at bounding box center [540, 371] width 39 height 18
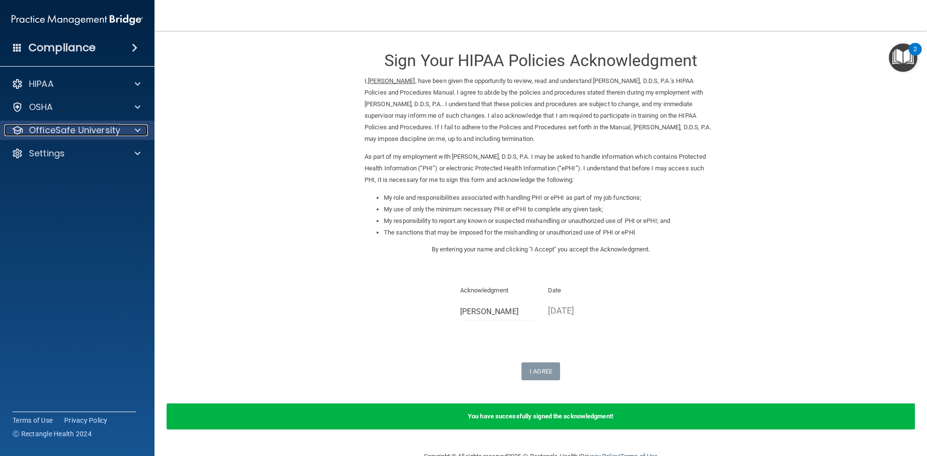
click at [128, 130] on div at bounding box center [136, 131] width 24 height 12
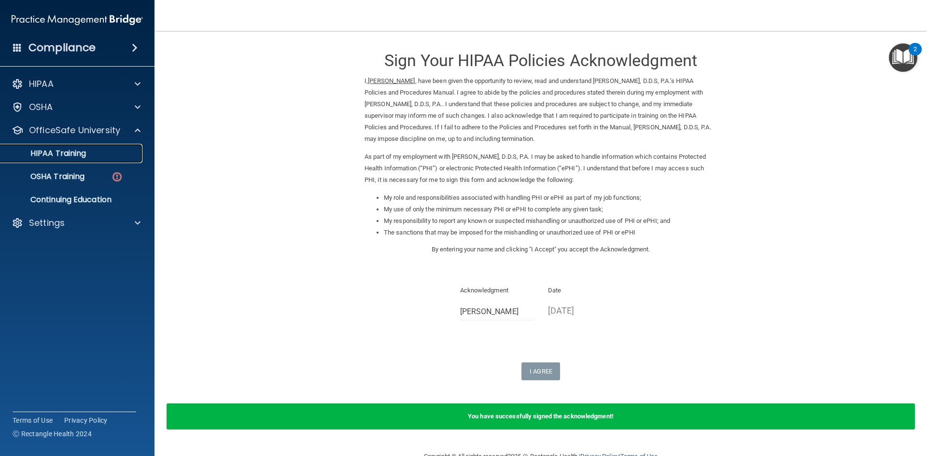
click at [61, 154] on p "HIPAA Training" at bounding box center [46, 154] width 80 height 10
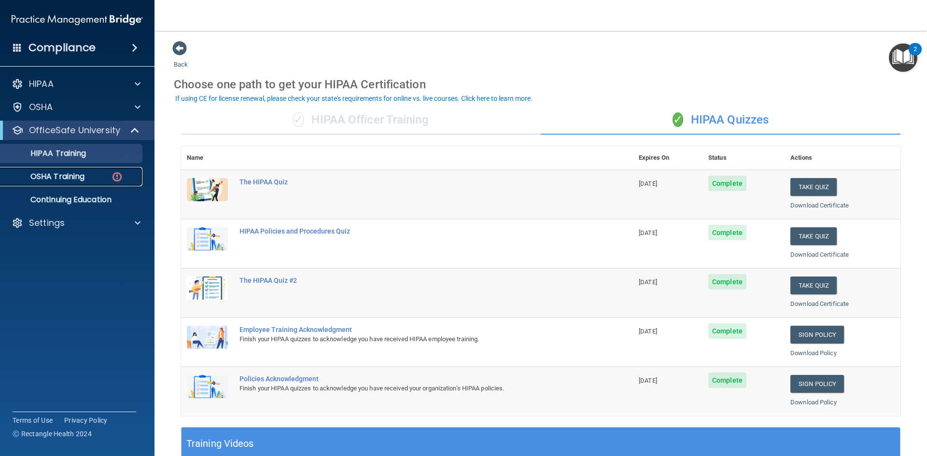
click at [74, 181] on p "OSHA Training" at bounding box center [45, 177] width 78 height 10
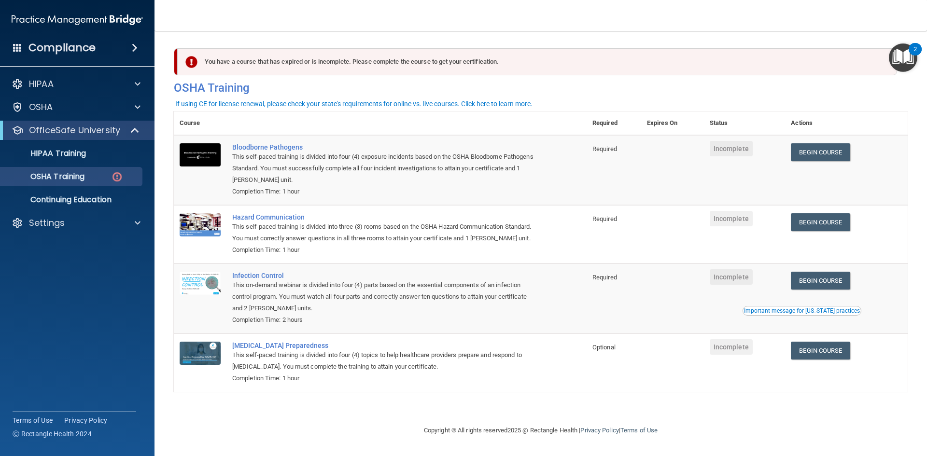
click at [596, 69] on div "You have a course that has expired or is incomplete. Please complete the course…" at bounding box center [537, 61] width 719 height 27
click at [597, 69] on div "You have a course that has expired or is incomplete. Please complete the course…" at bounding box center [537, 61] width 719 height 27
click at [845, 151] on link "Begin Course" at bounding box center [819, 152] width 59 height 18
